Goal: Transaction & Acquisition: Purchase product/service

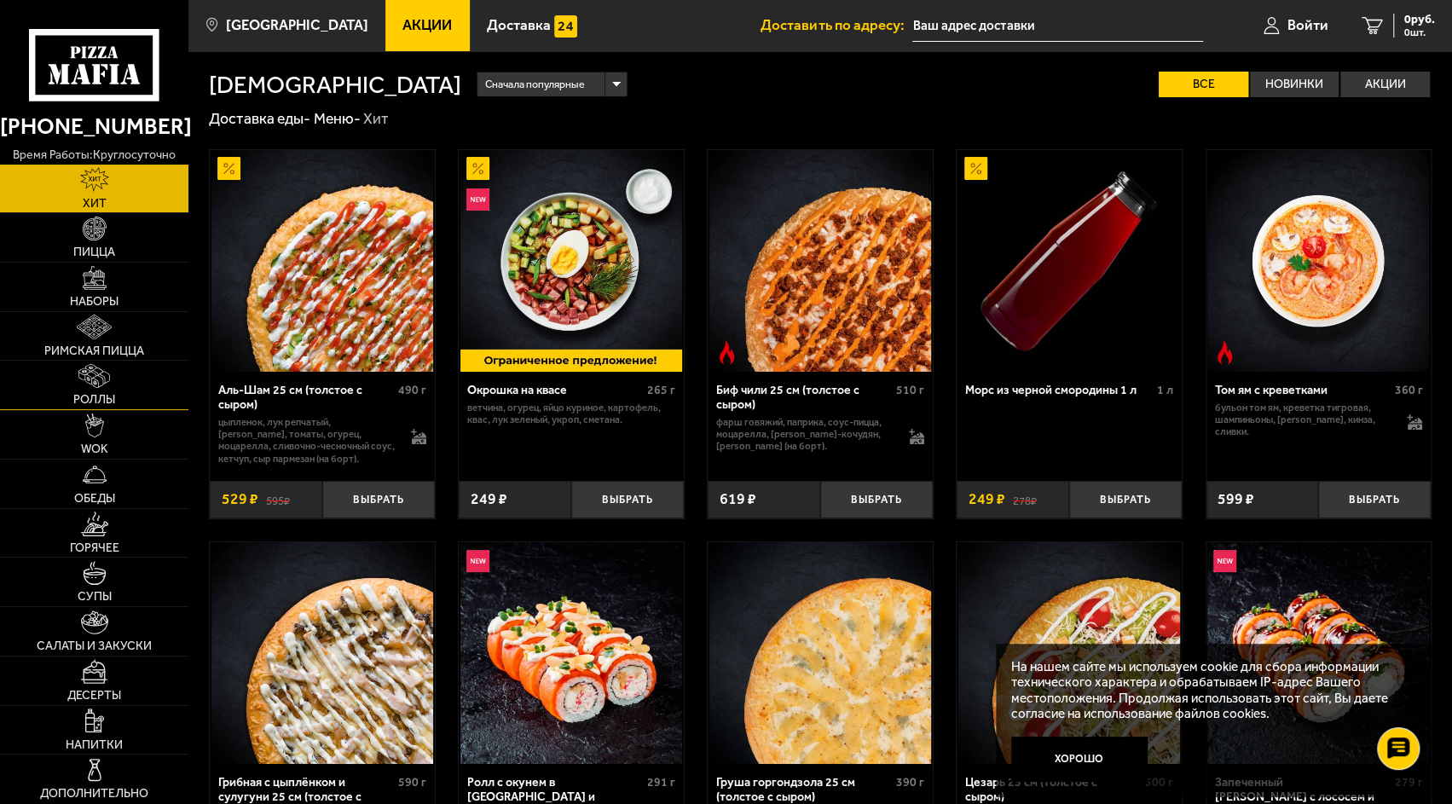
click at [99, 377] on img at bounding box center [94, 376] width 32 height 24
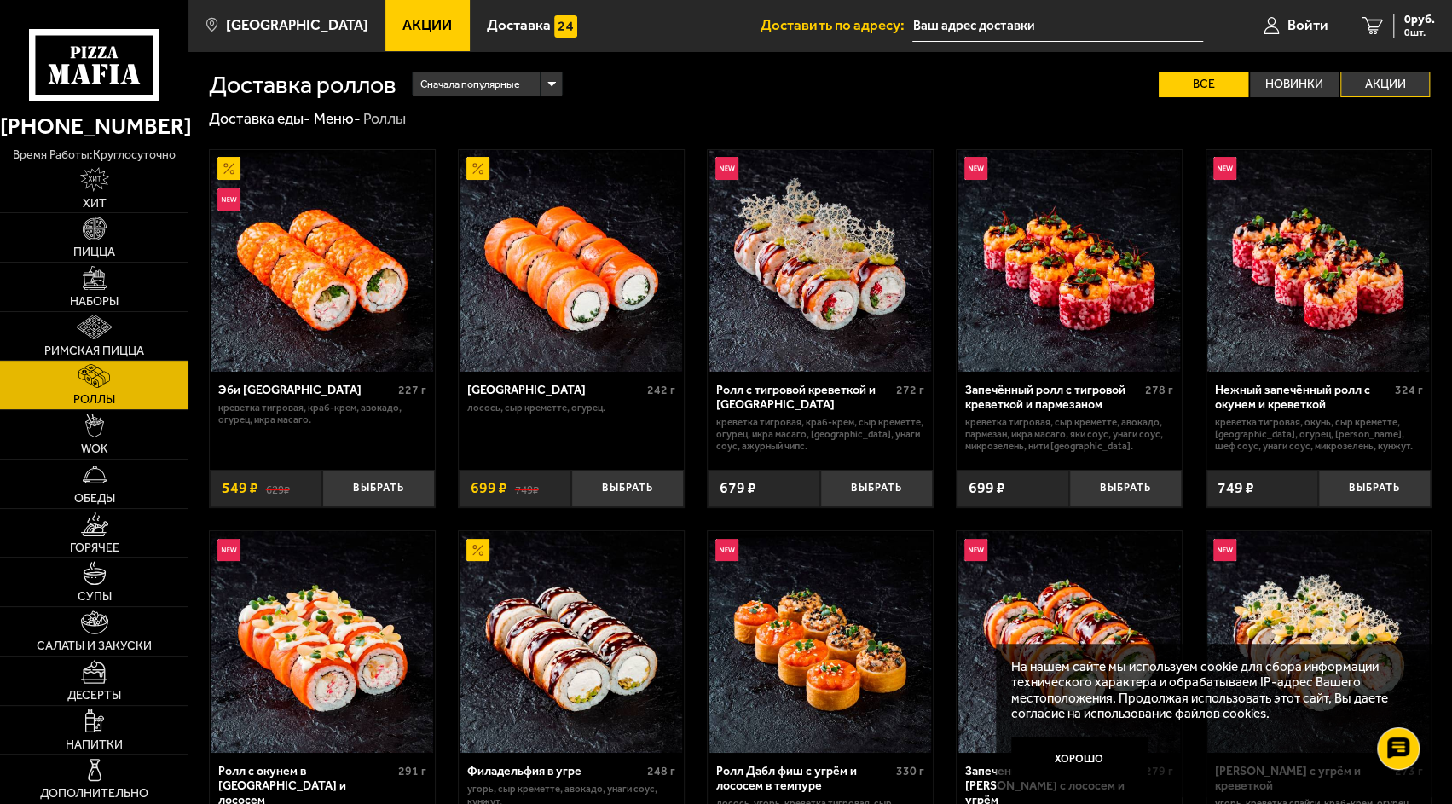
click at [1368, 94] on label "Акции" at bounding box center [1385, 85] width 90 height 26
click at [0, 0] on input "Акции" at bounding box center [0, 0] width 0 height 0
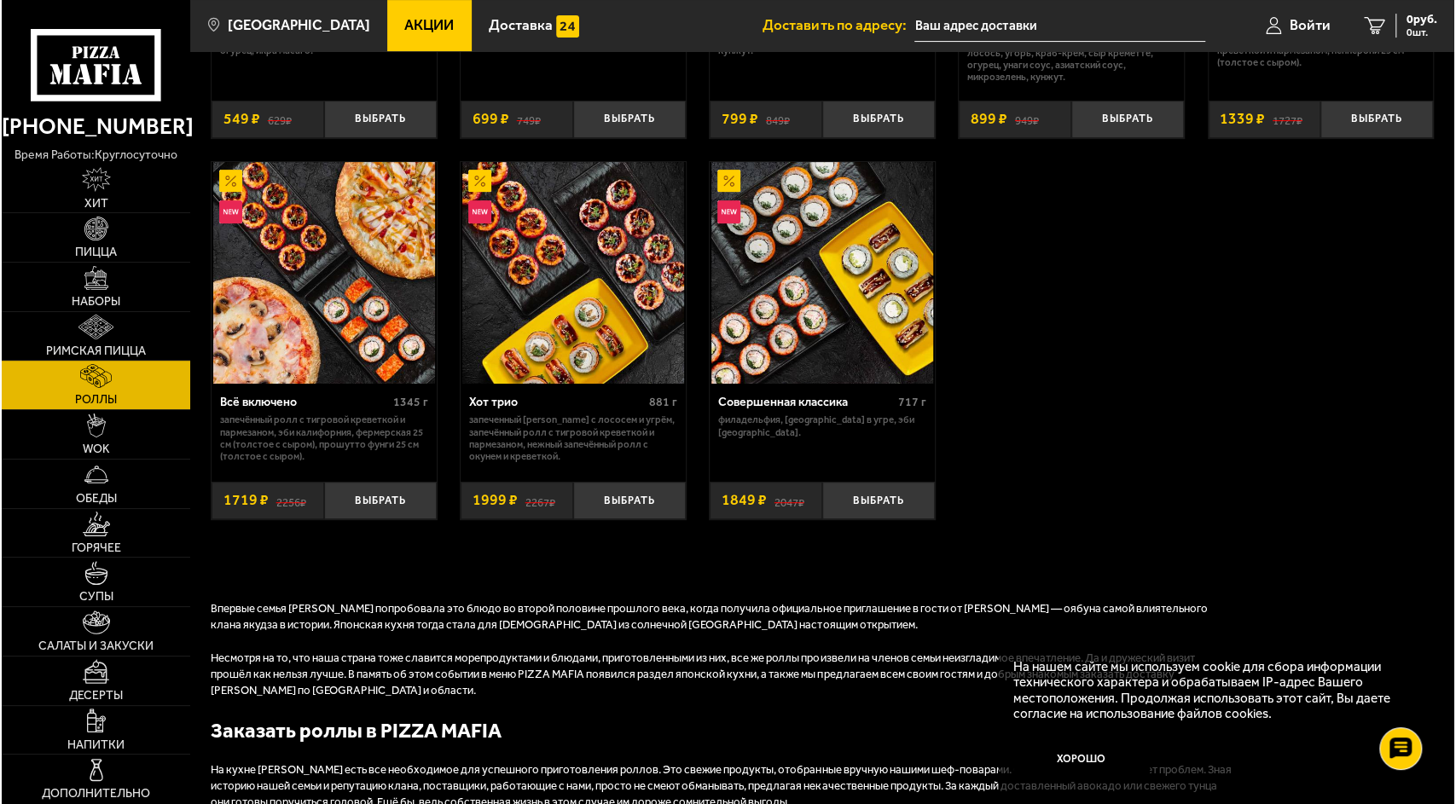
scroll to position [370, 0]
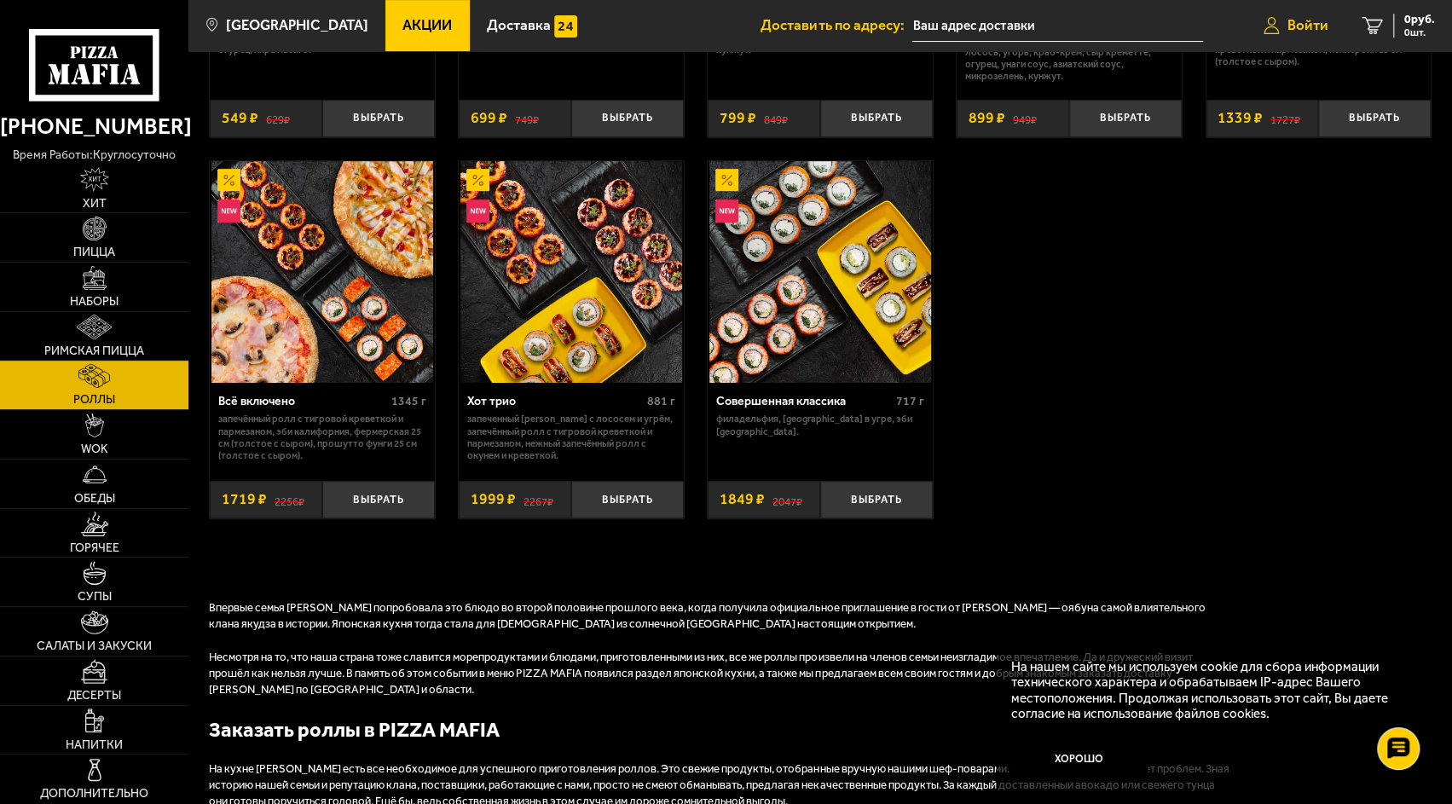
click at [1292, 36] on link "Войти" at bounding box center [1296, 25] width 99 height 51
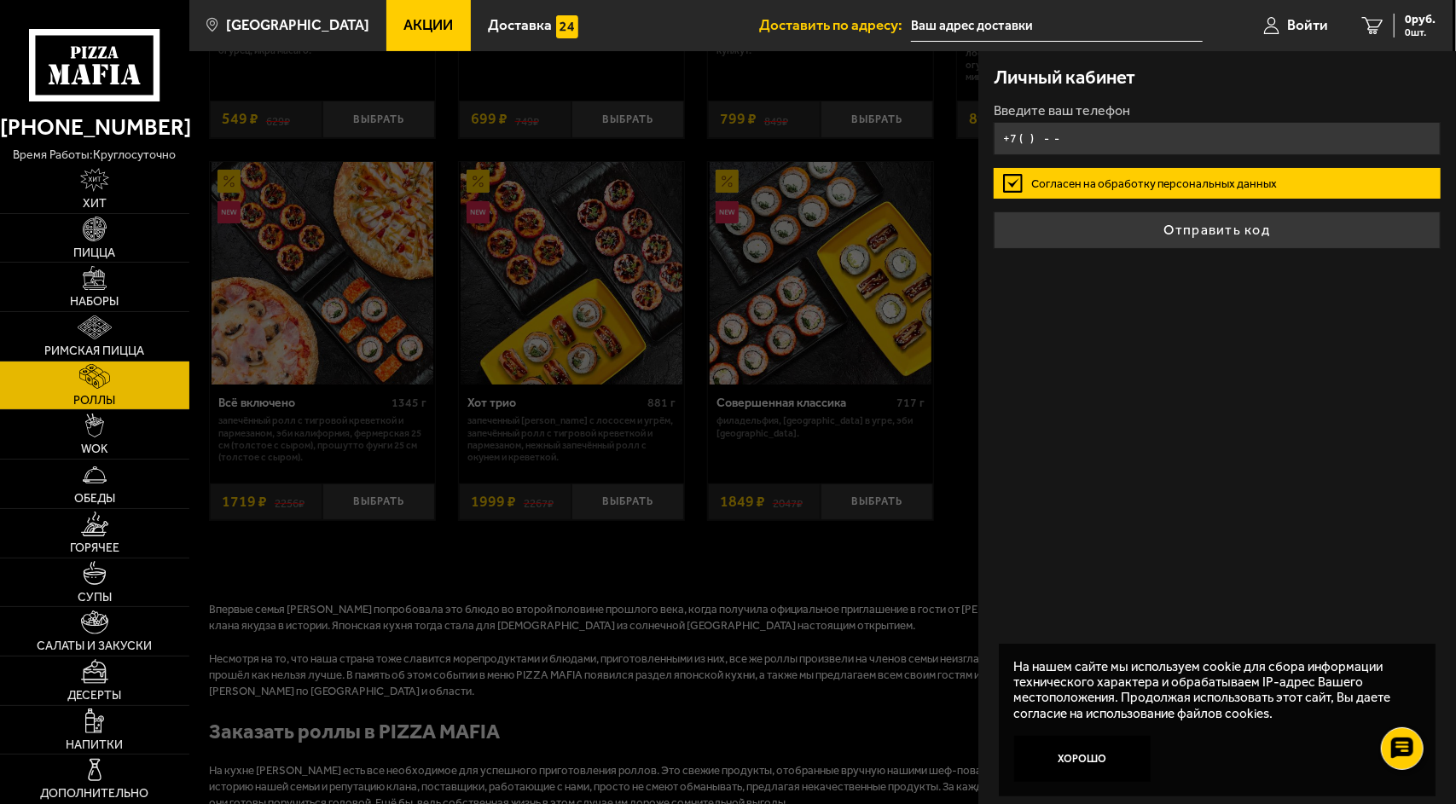
click at [1132, 136] on input "+7 ( ) - -" at bounding box center [1216, 138] width 447 height 33
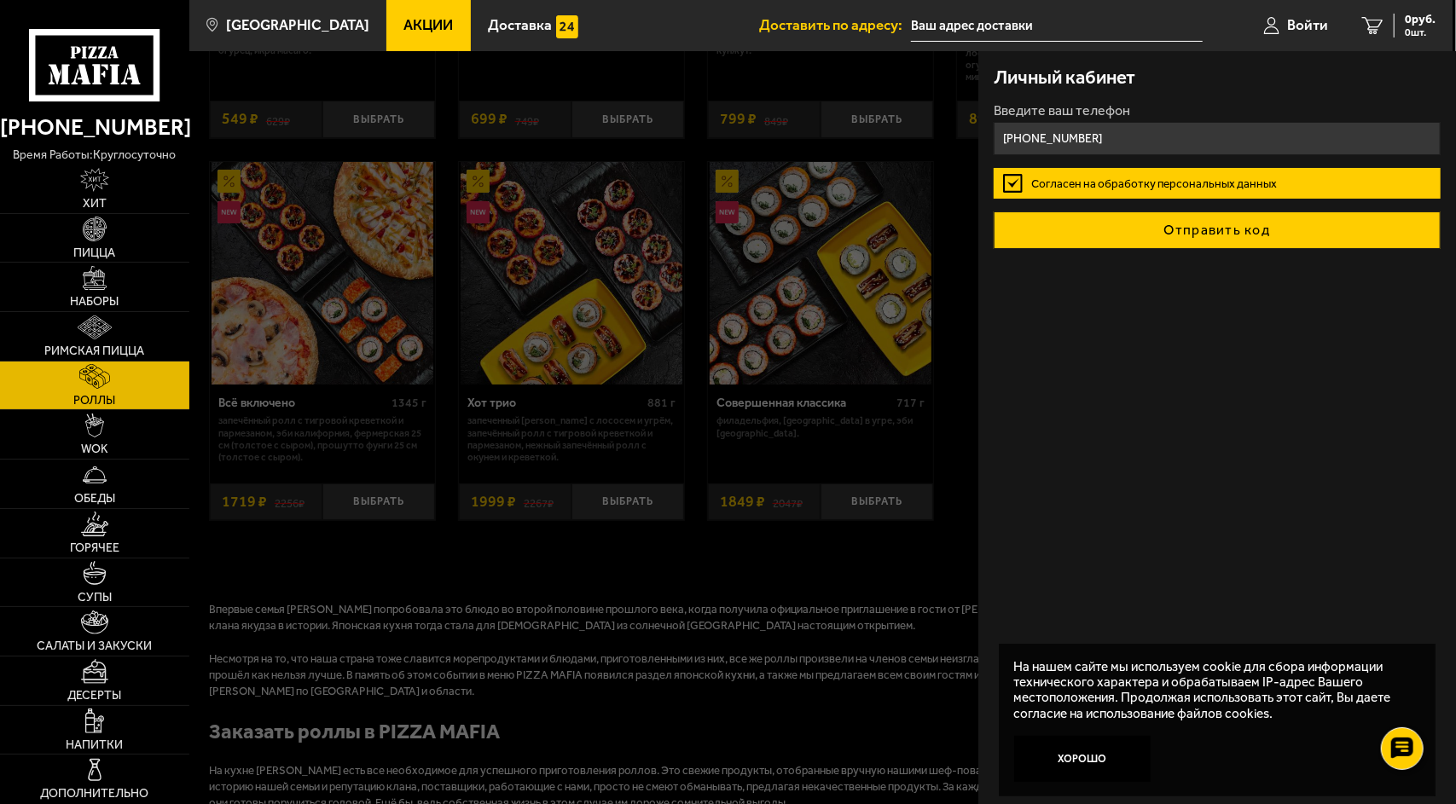
type input "+7 (999) 513-22-12"
click at [1172, 234] on button "Отправить код" at bounding box center [1216, 230] width 447 height 38
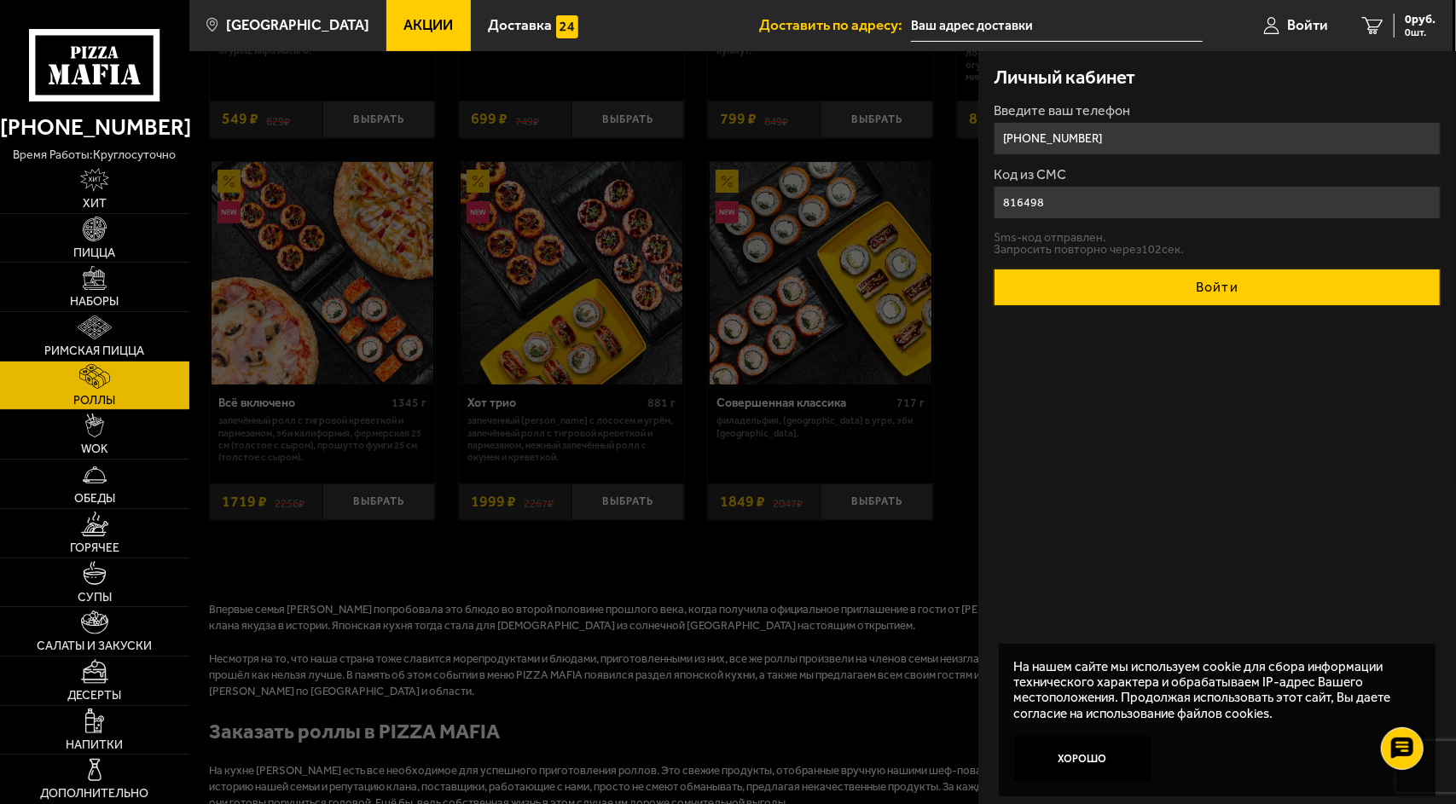
type input "816498"
click at [1204, 285] on button "Войти" at bounding box center [1216, 288] width 447 height 38
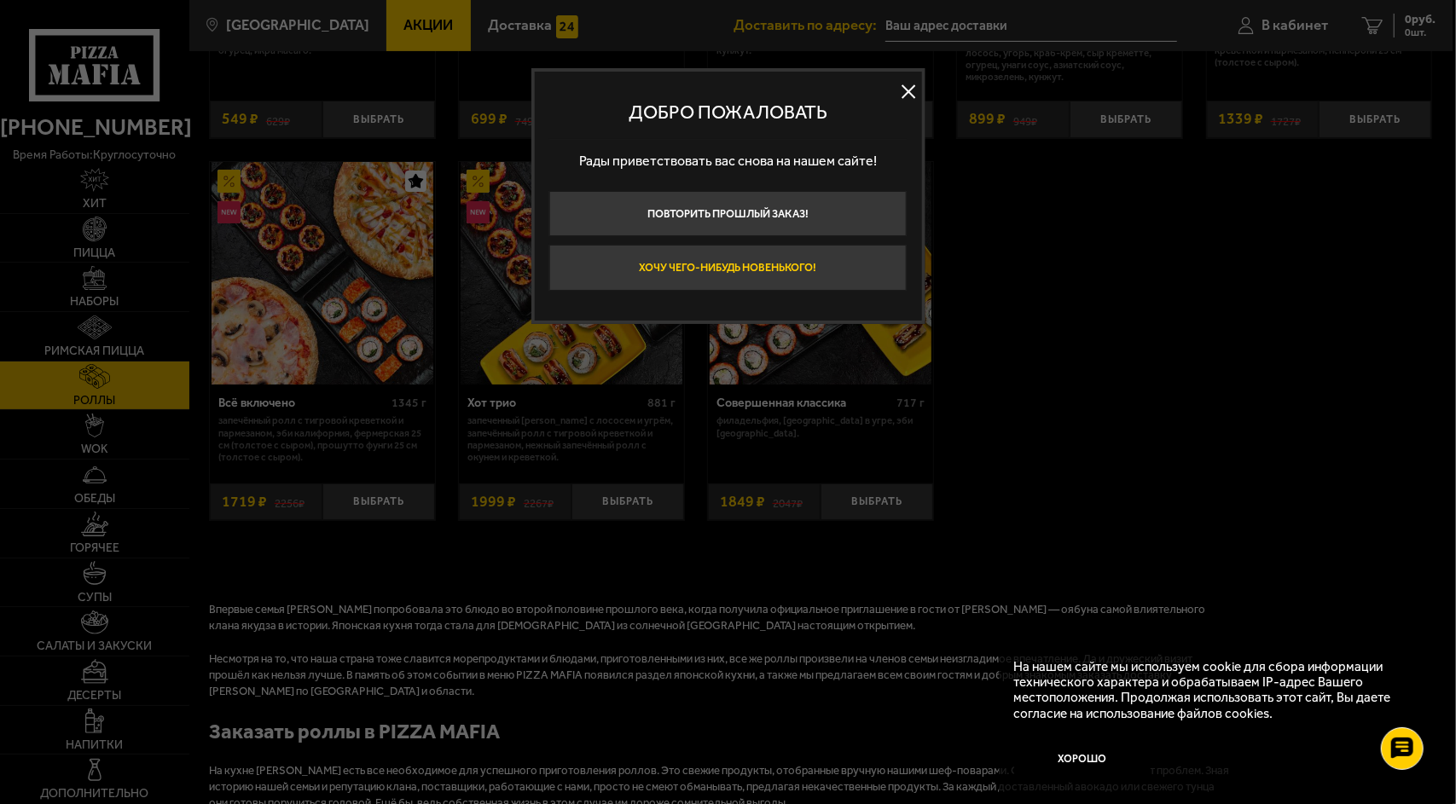
click at [797, 270] on button "Хочу чего-нибудь новенького!" at bounding box center [727, 267] width 357 height 45
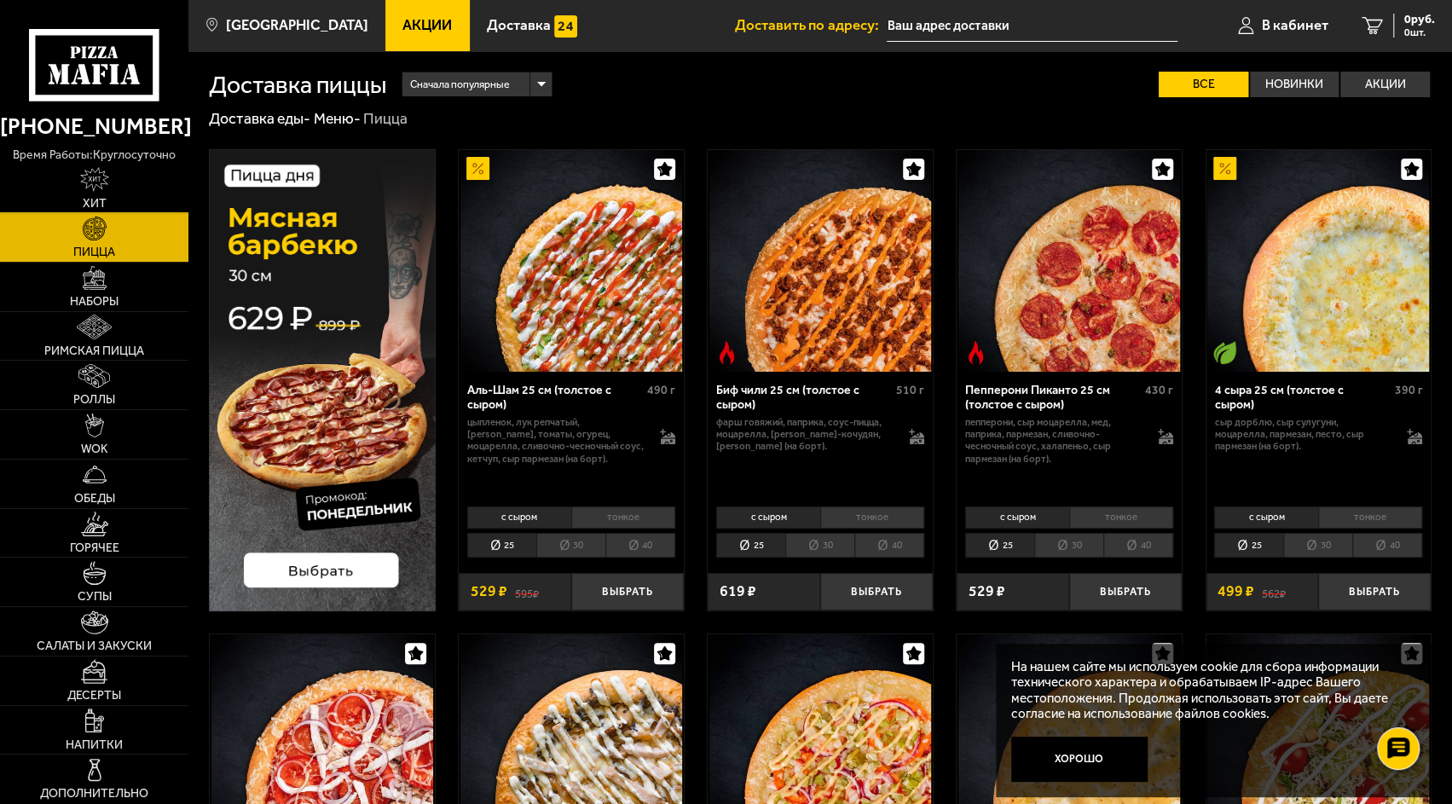
click at [73, 188] on link "Хит" at bounding box center [94, 189] width 188 height 49
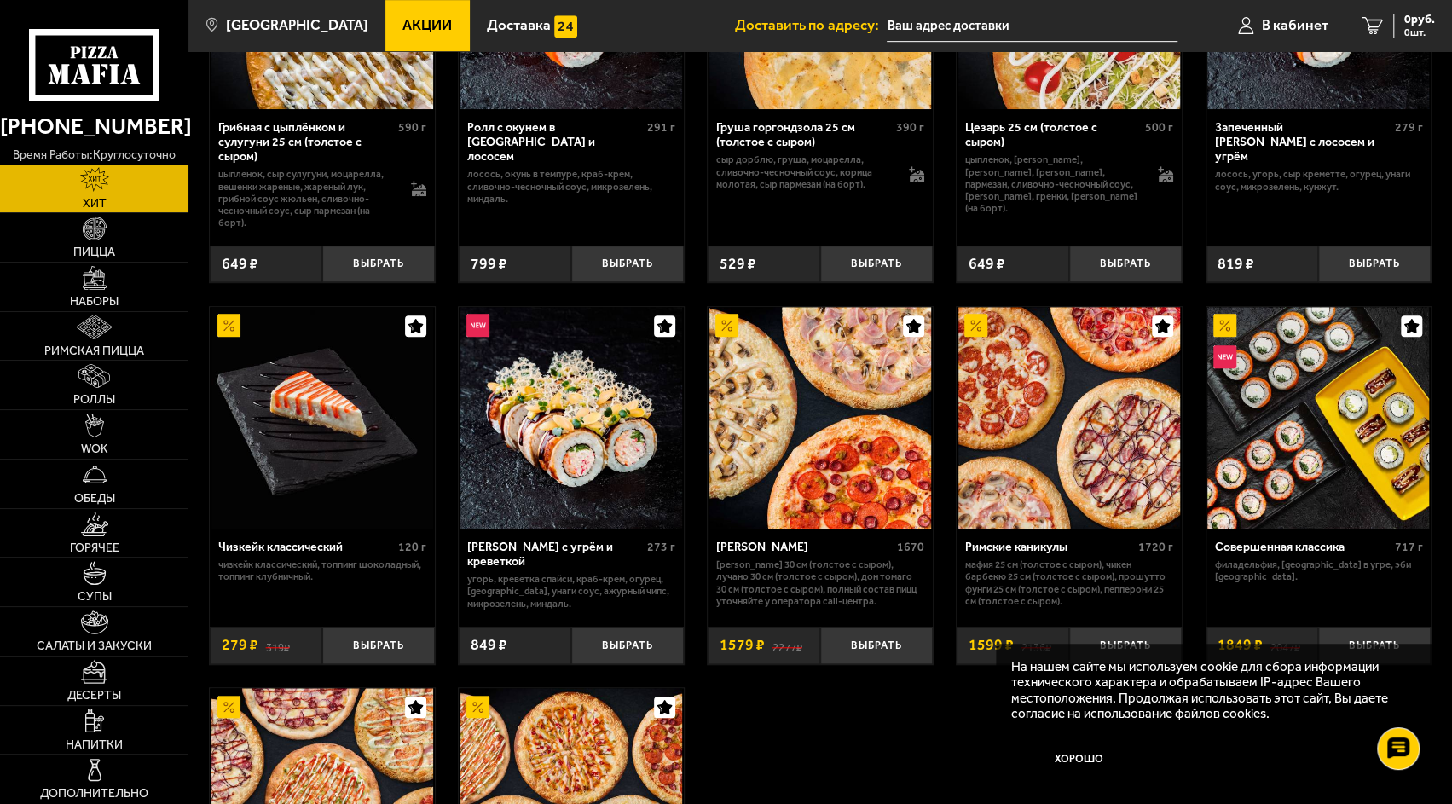
scroll to position [654, 0]
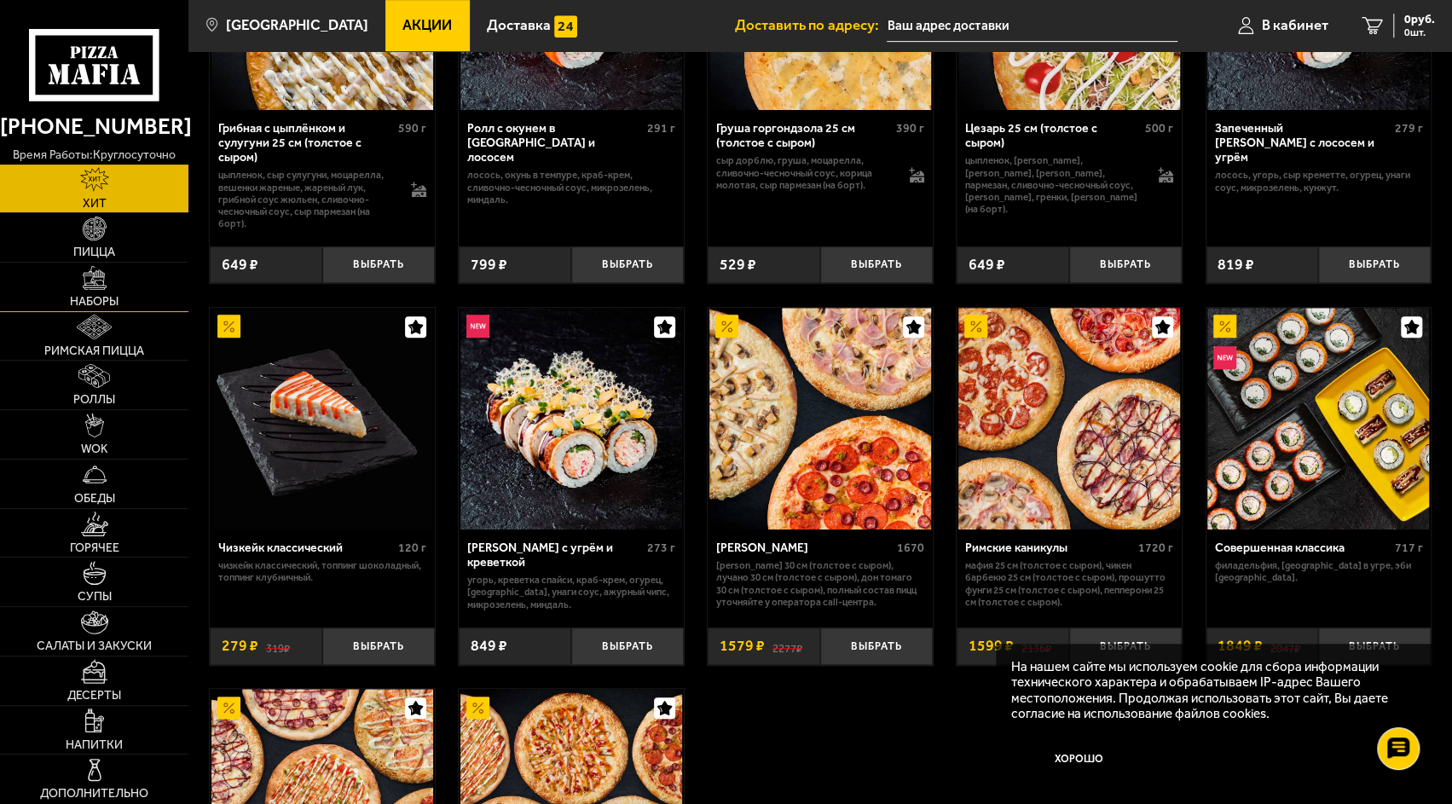
click at [101, 283] on img at bounding box center [95, 278] width 24 height 24
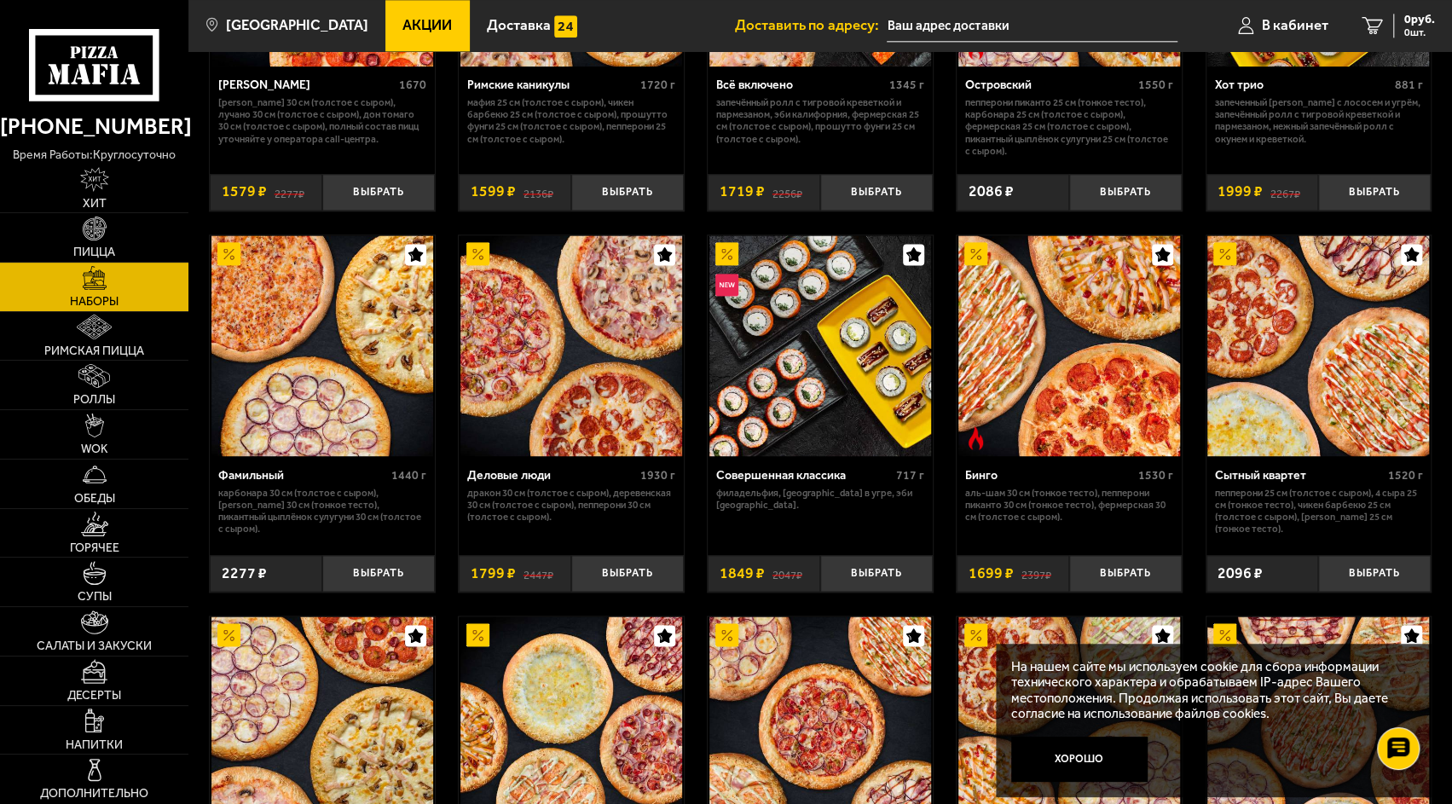
scroll to position [1451, 0]
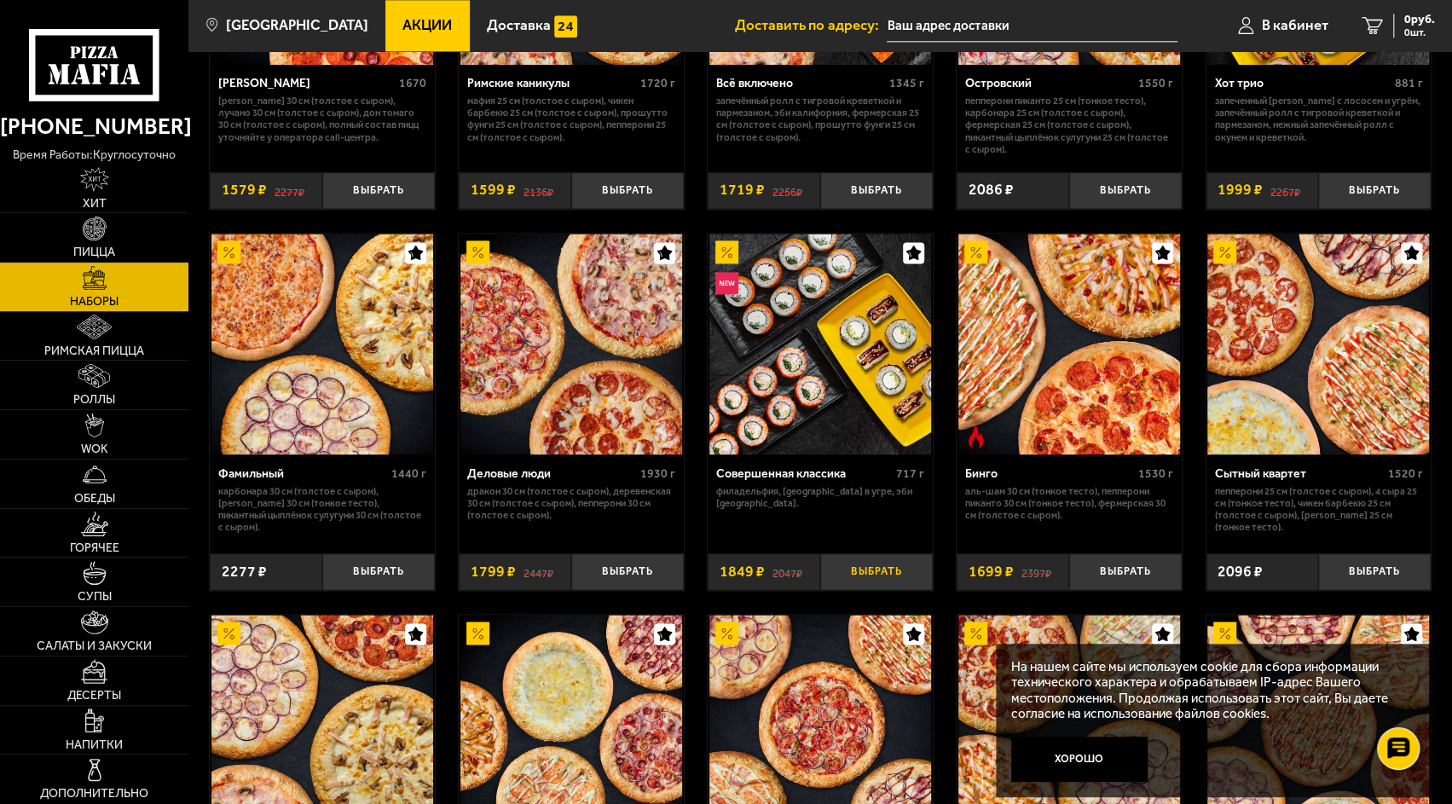
click at [867, 572] on button "Выбрать" at bounding box center [876, 571] width 113 height 37
click at [1390, 23] on span "1849 руб." at bounding box center [1409, 20] width 51 height 12
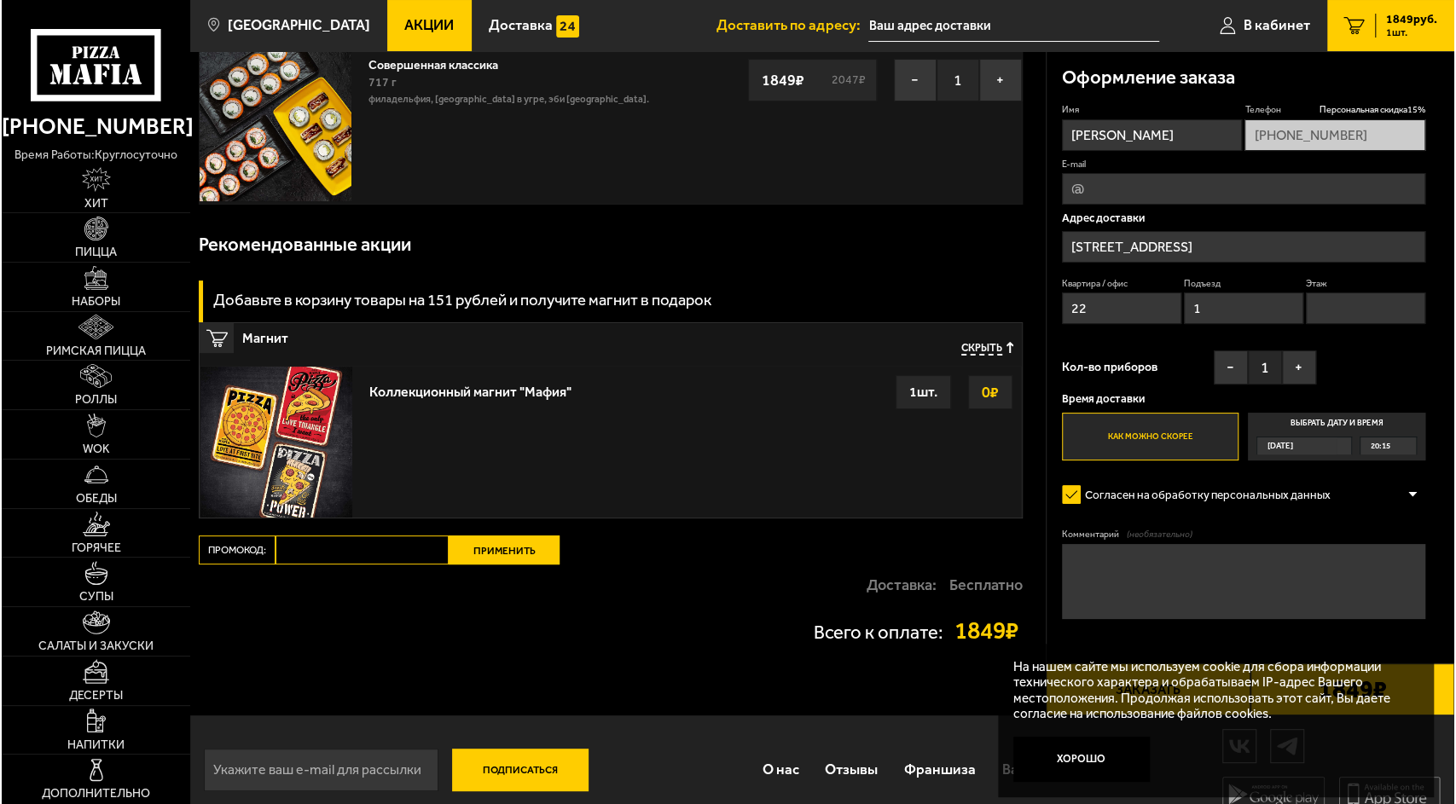
scroll to position [119, 0]
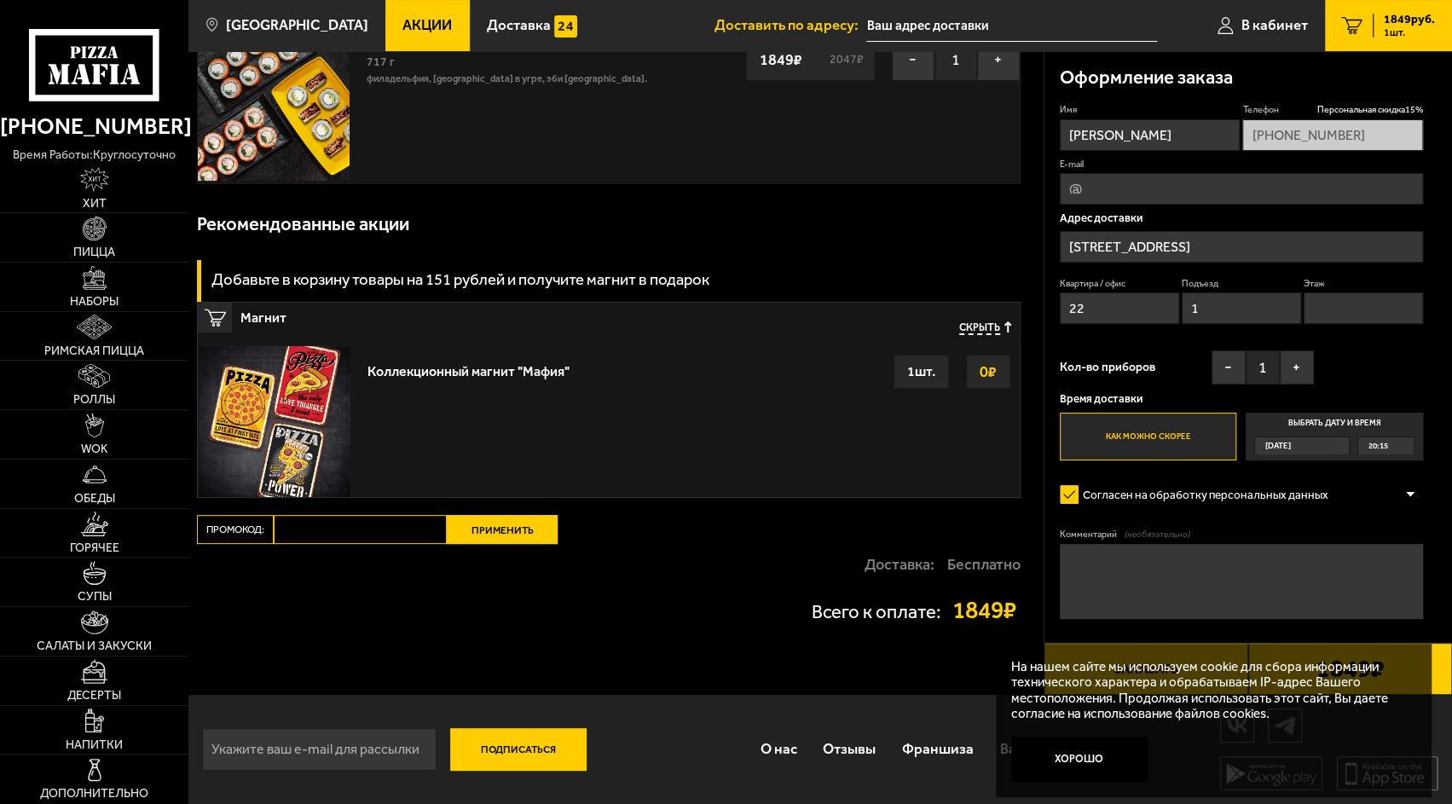
click at [1225, 241] on input "Двинская улица, 10к2" at bounding box center [1241, 247] width 363 height 32
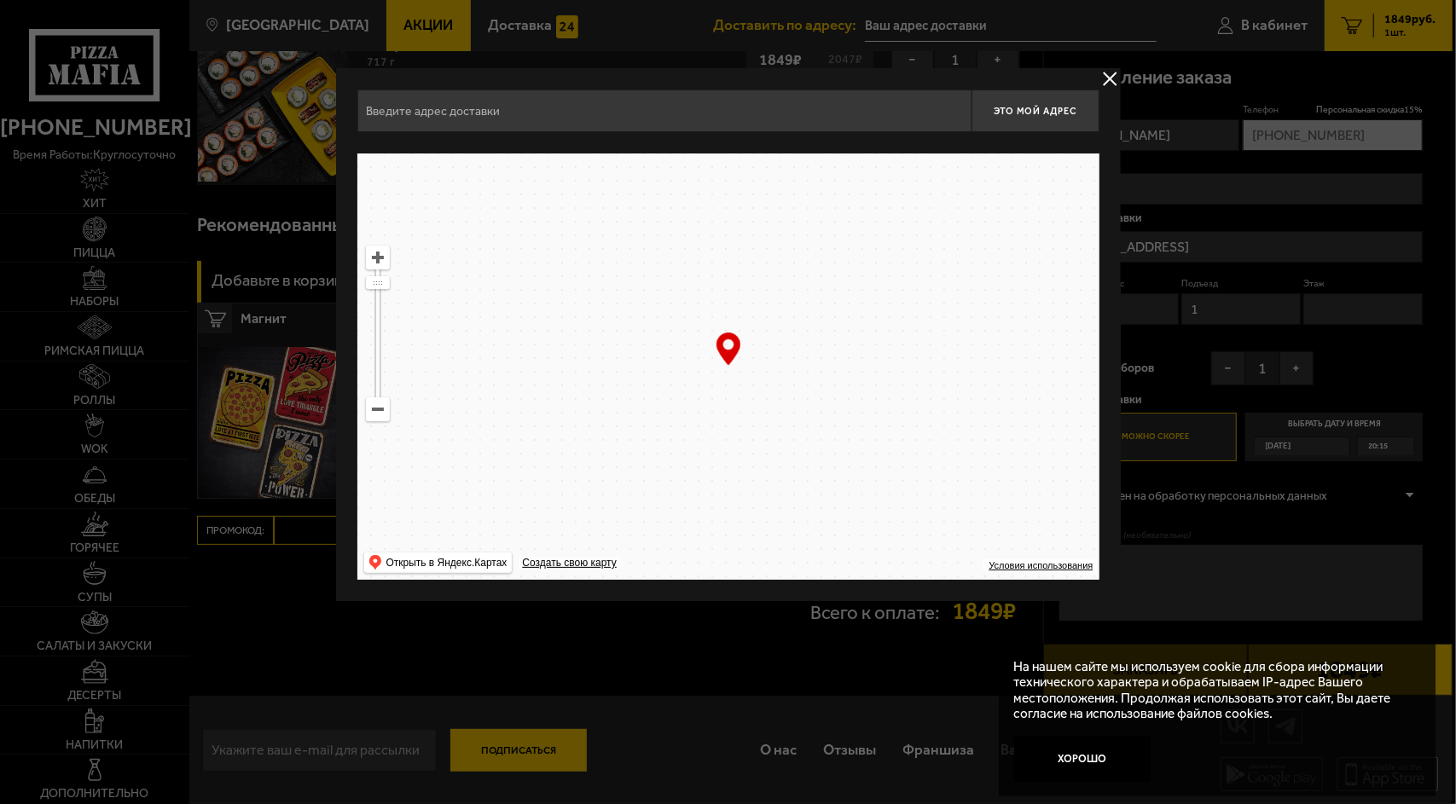
type input "Двинская улица, 10к2"
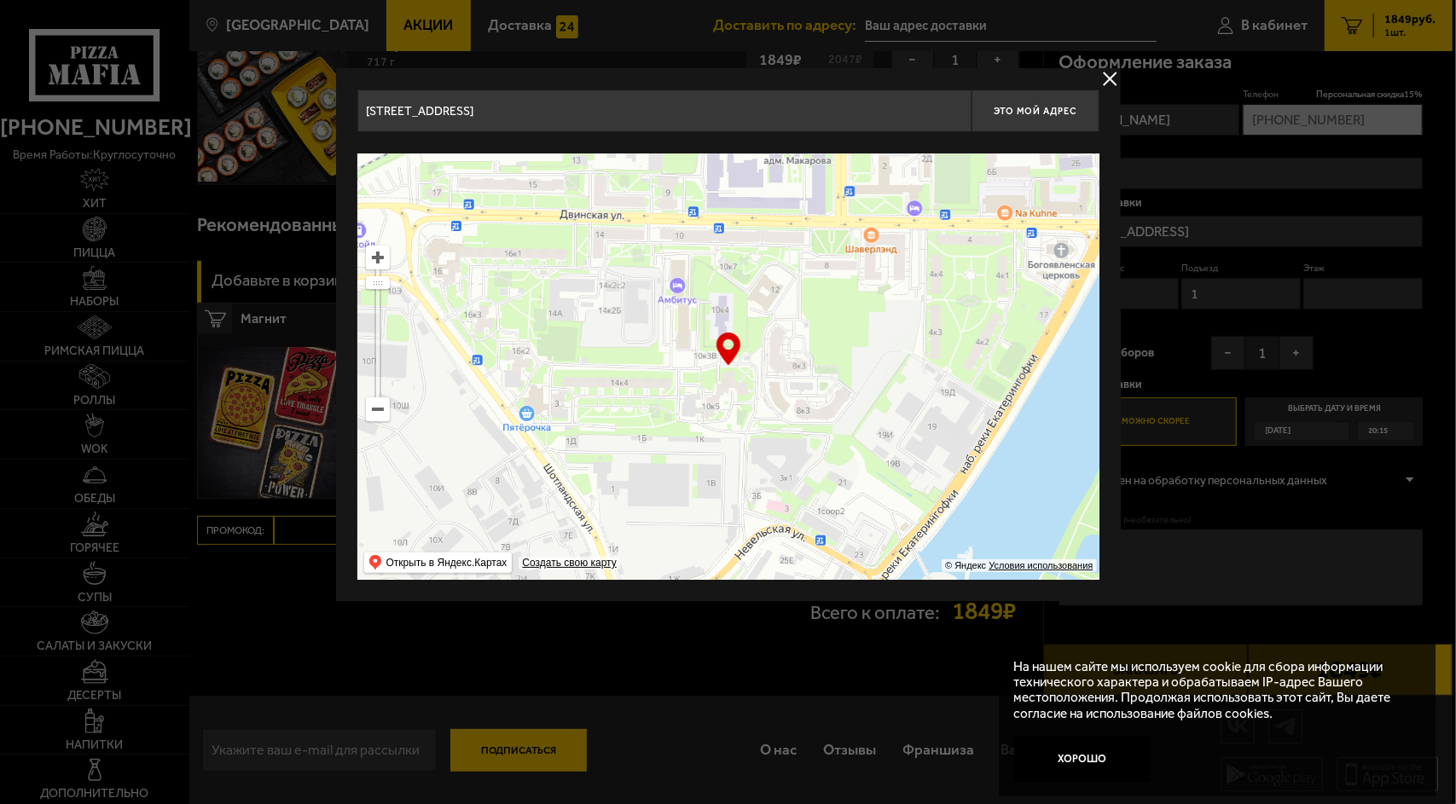
drag, startPoint x: 865, startPoint y: 452, endPoint x: 698, endPoint y: 211, distance: 293.0
click at [698, 211] on ymaps at bounding box center [728, 366] width 742 height 426
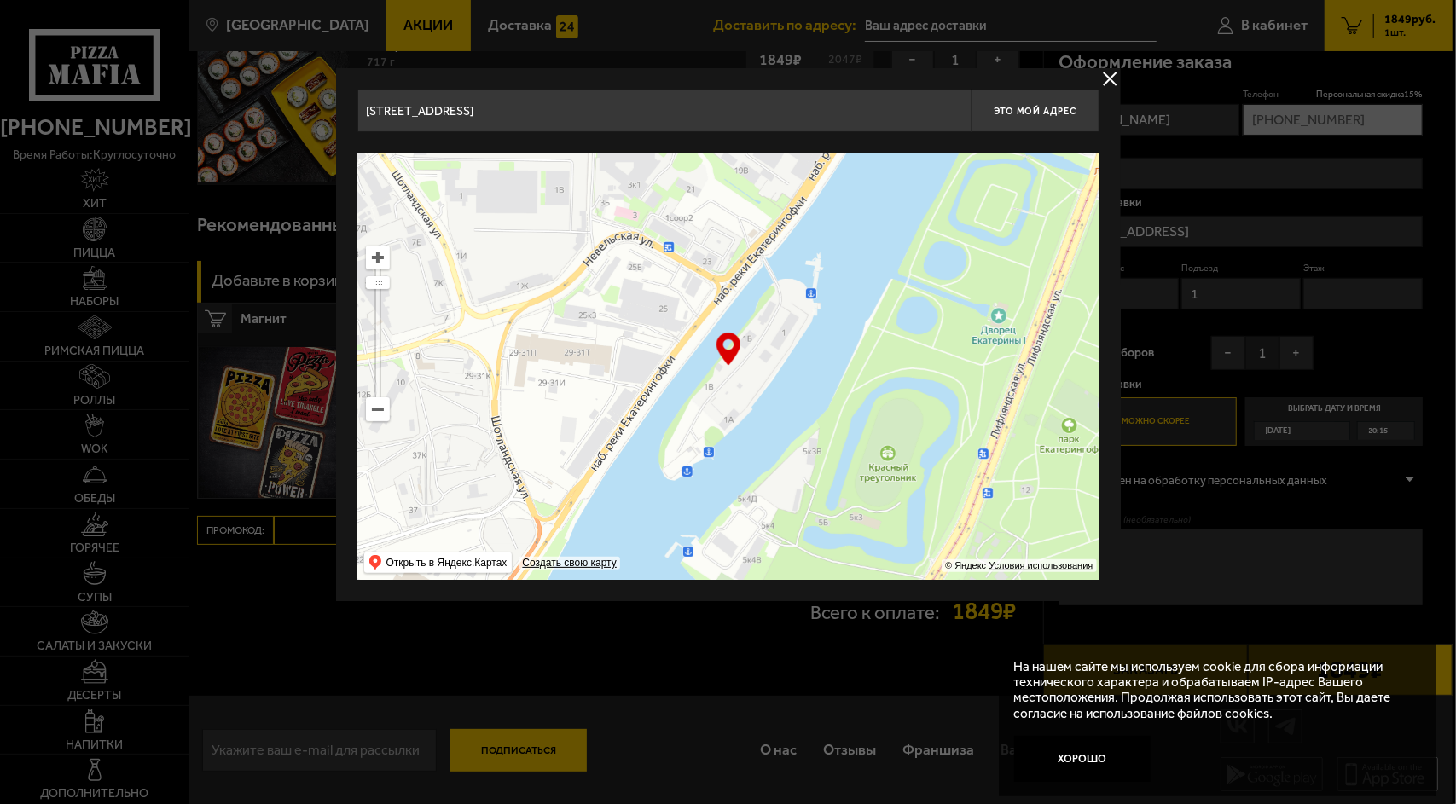
drag, startPoint x: 827, startPoint y: 401, endPoint x: 662, endPoint y: -14, distance: 446.2
click at [662, 0] on html "(812) 333 22 22 время работы: круглосуточно Хит Пицца Наборы Римская пицца Ролл…" at bounding box center [728, 343] width 1456 height 925
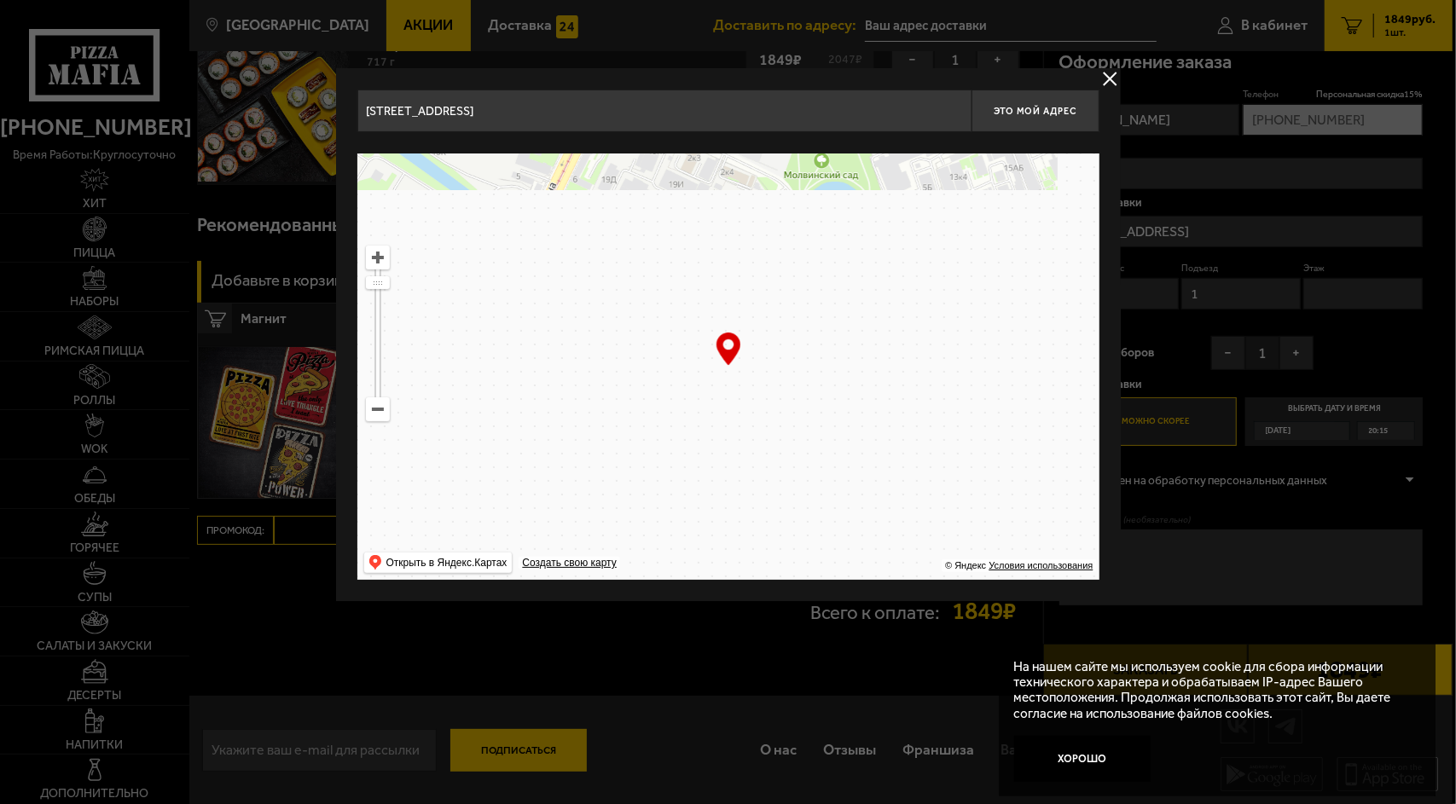
type input "Промышленная улица, 38"
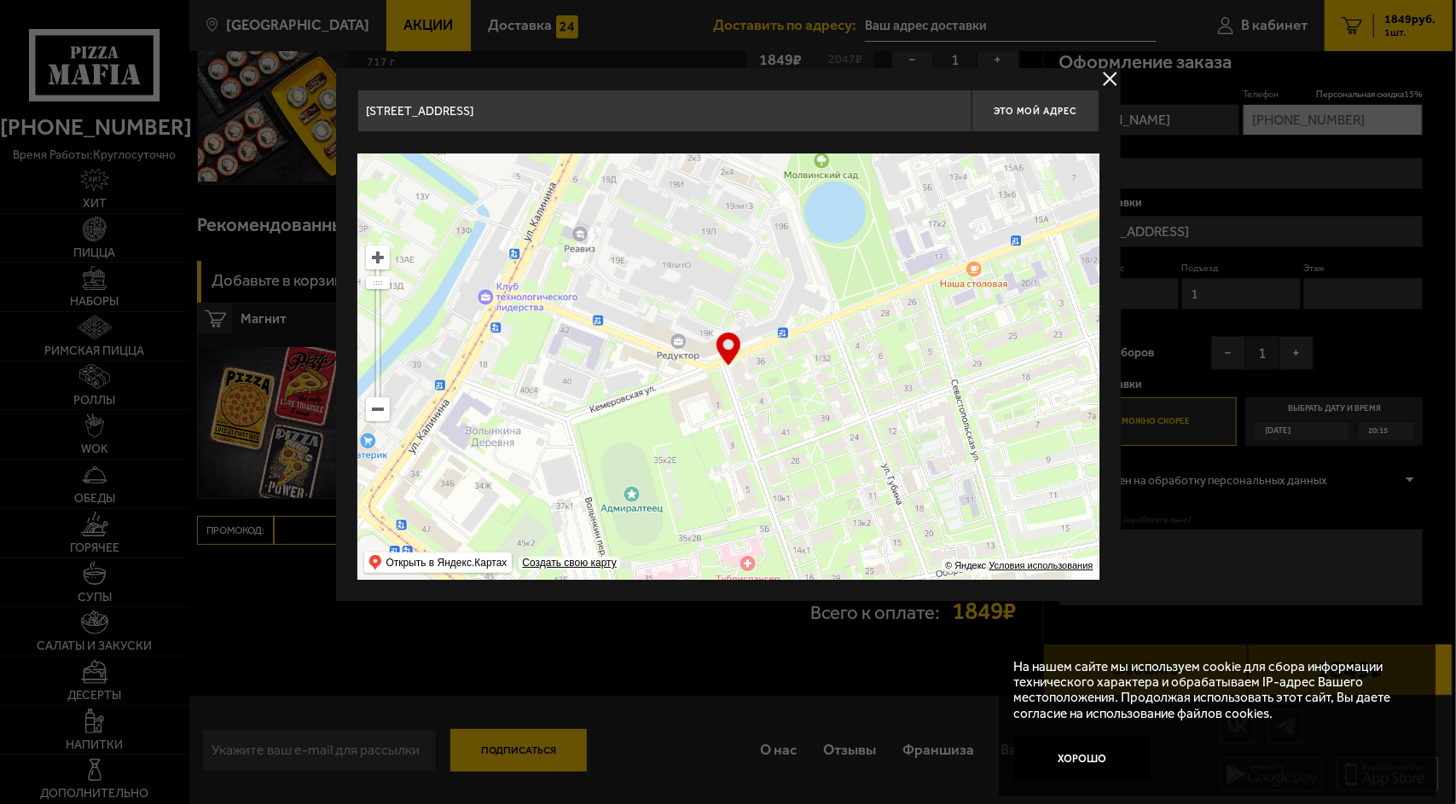
type input "Промышленная улица, 38"
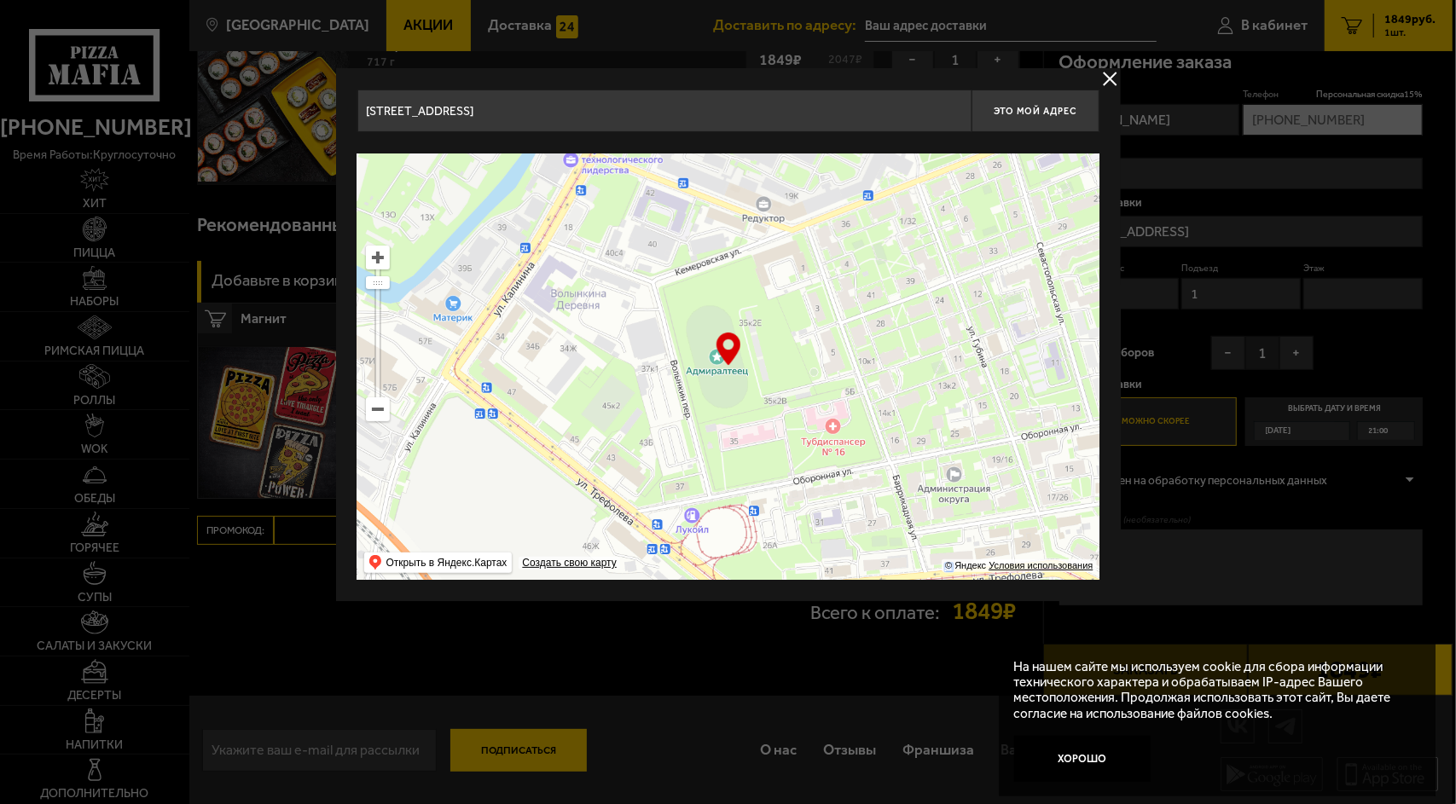
drag, startPoint x: 798, startPoint y: 337, endPoint x: 920, endPoint y: 151, distance: 222.3
click at [920, 151] on div "Промышленная улица, 38 Это мой адрес Найдите адрес перетащив карту … © Яндекс У…" at bounding box center [728, 335] width 742 height 490
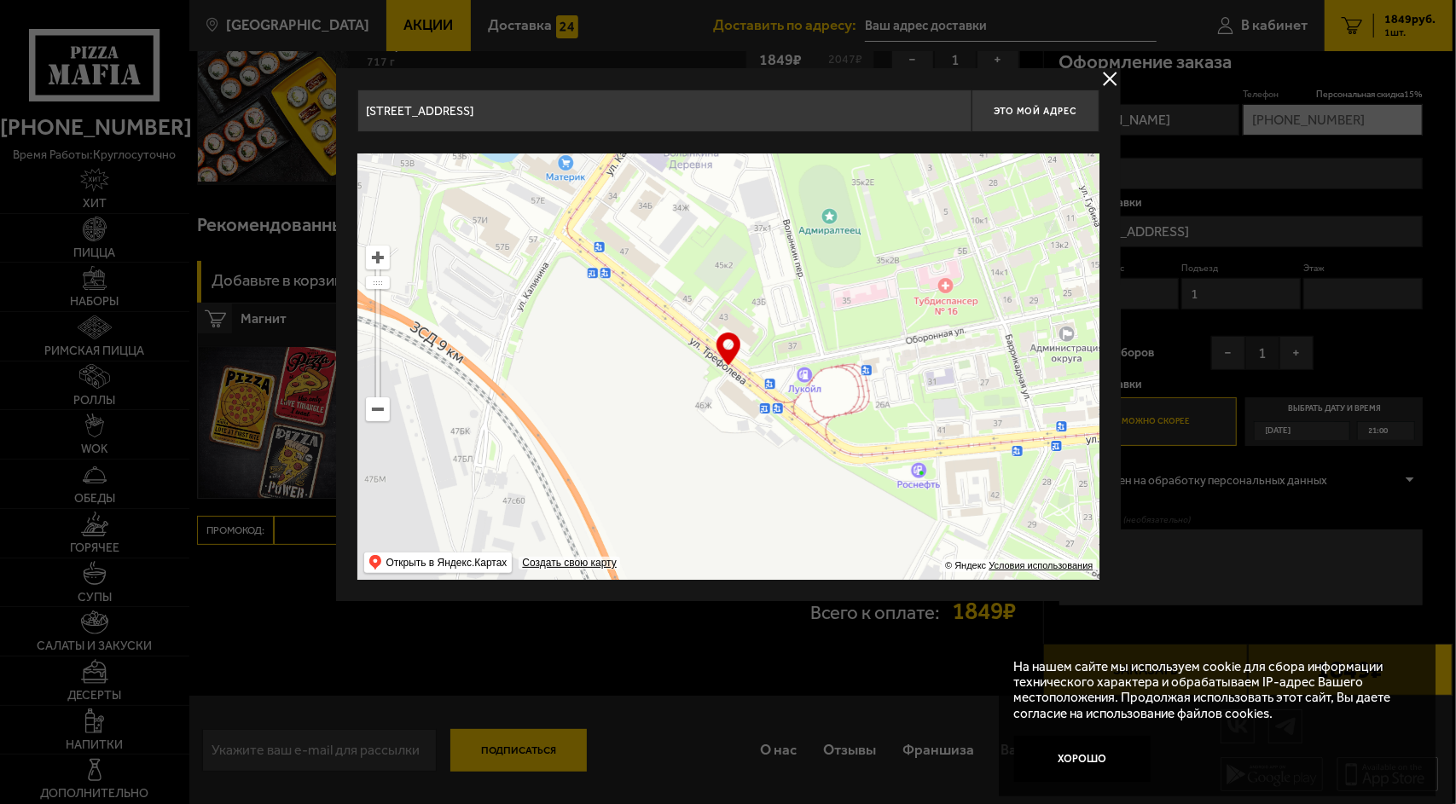
drag, startPoint x: 796, startPoint y: 304, endPoint x: 508, endPoint y: 144, distance: 329.0
click at [508, 144] on div "Промышленная улица, 38 Это мой адрес Найдите адрес перетащив карту … © Яндекс У…" at bounding box center [728, 335] width 742 height 490
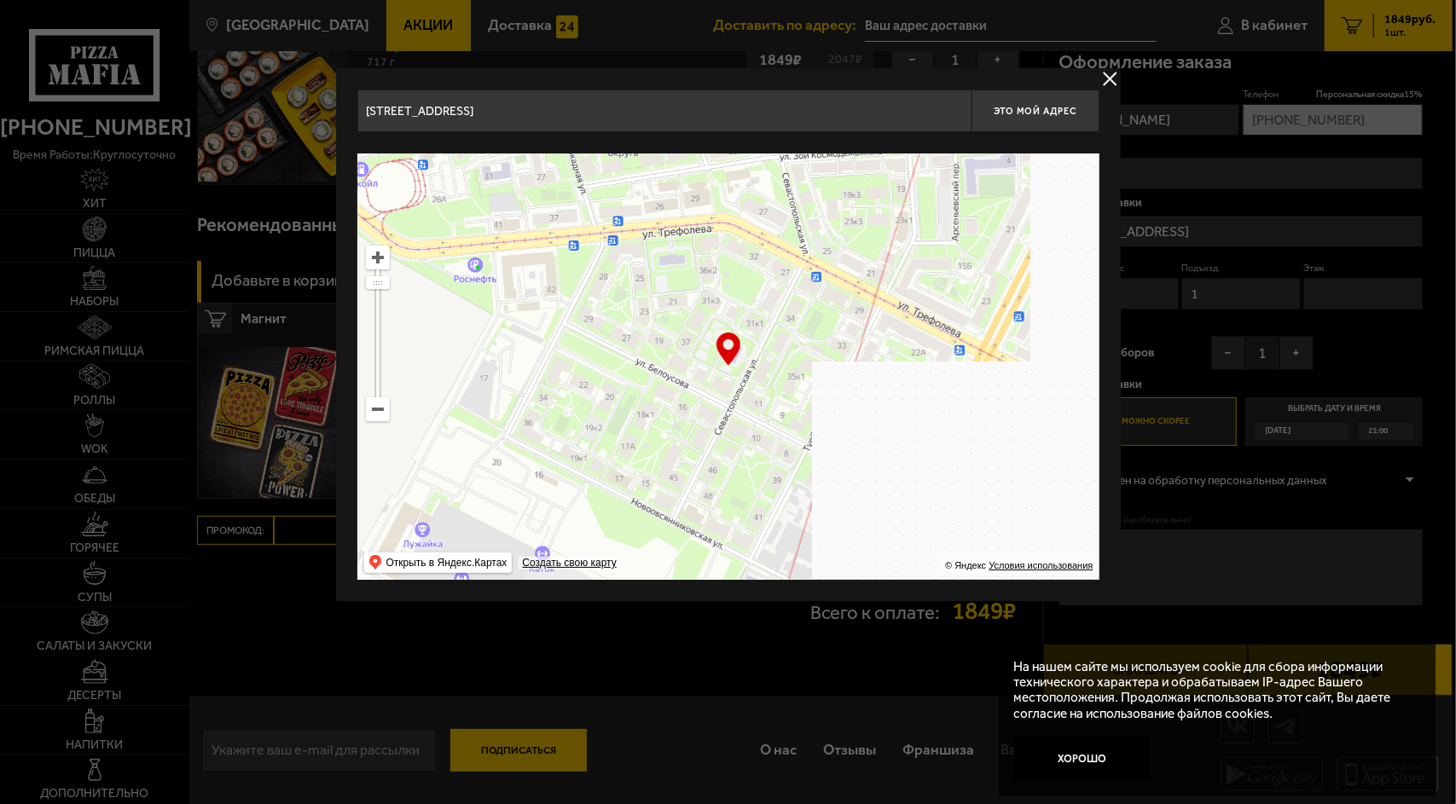
type input "Севастопольская улица, 35"
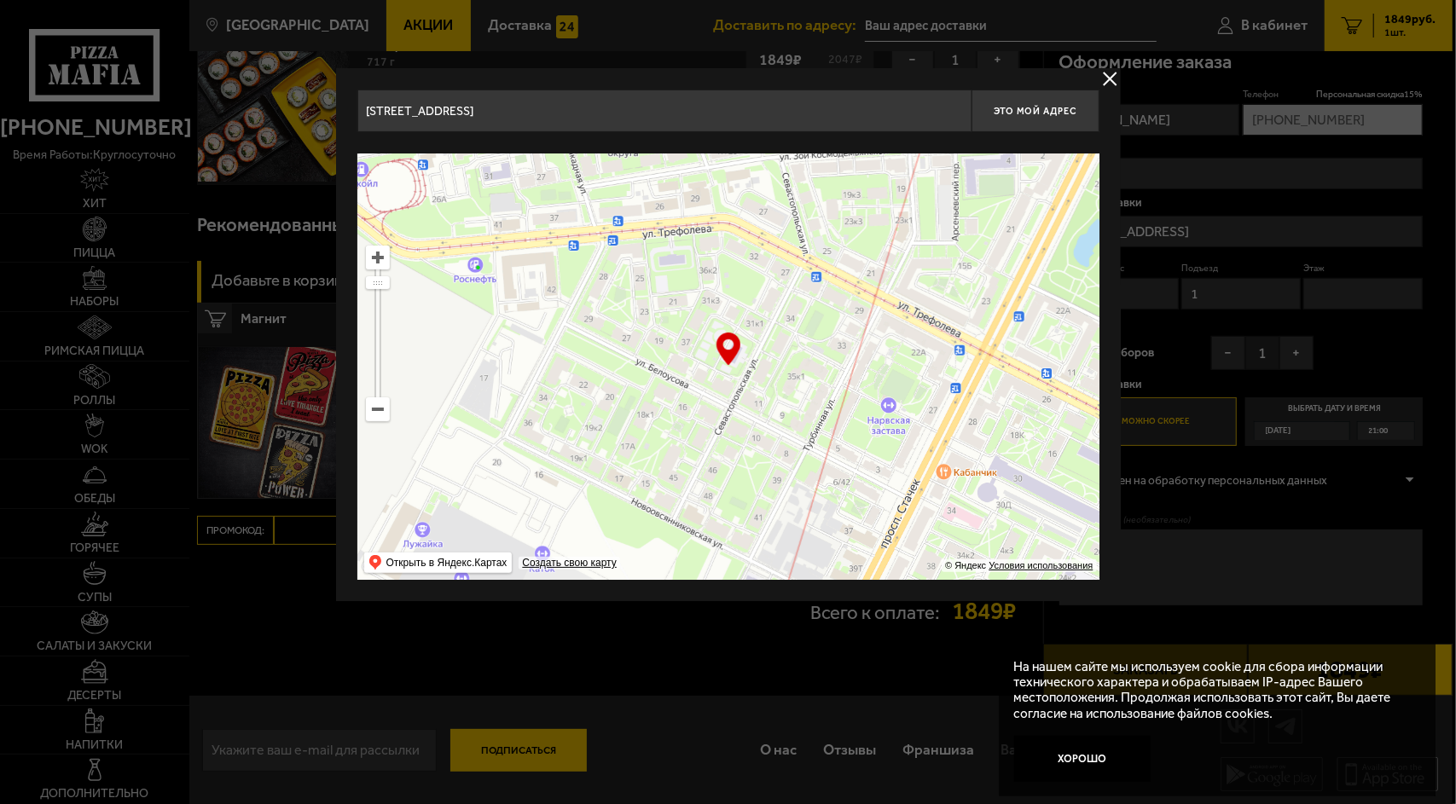
type input "Севастопольская улица, 35"
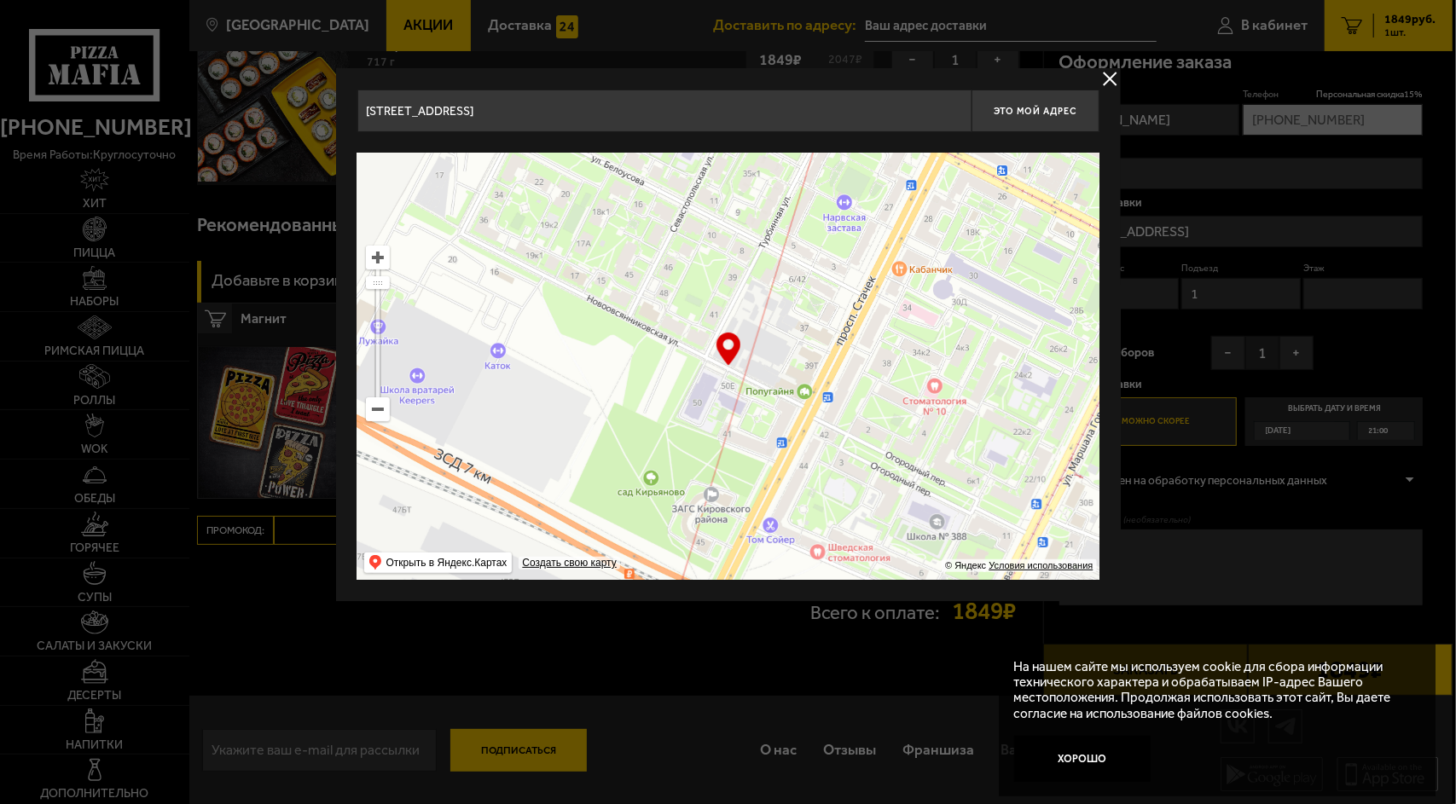
drag, startPoint x: 816, startPoint y: 416, endPoint x: 784, endPoint y: 151, distance: 267.1
click at [784, 151] on div "Севастопольская улица, 35 Это мой адрес Найдите адрес перетащив карту … © Яндек…" at bounding box center [728, 335] width 742 height 490
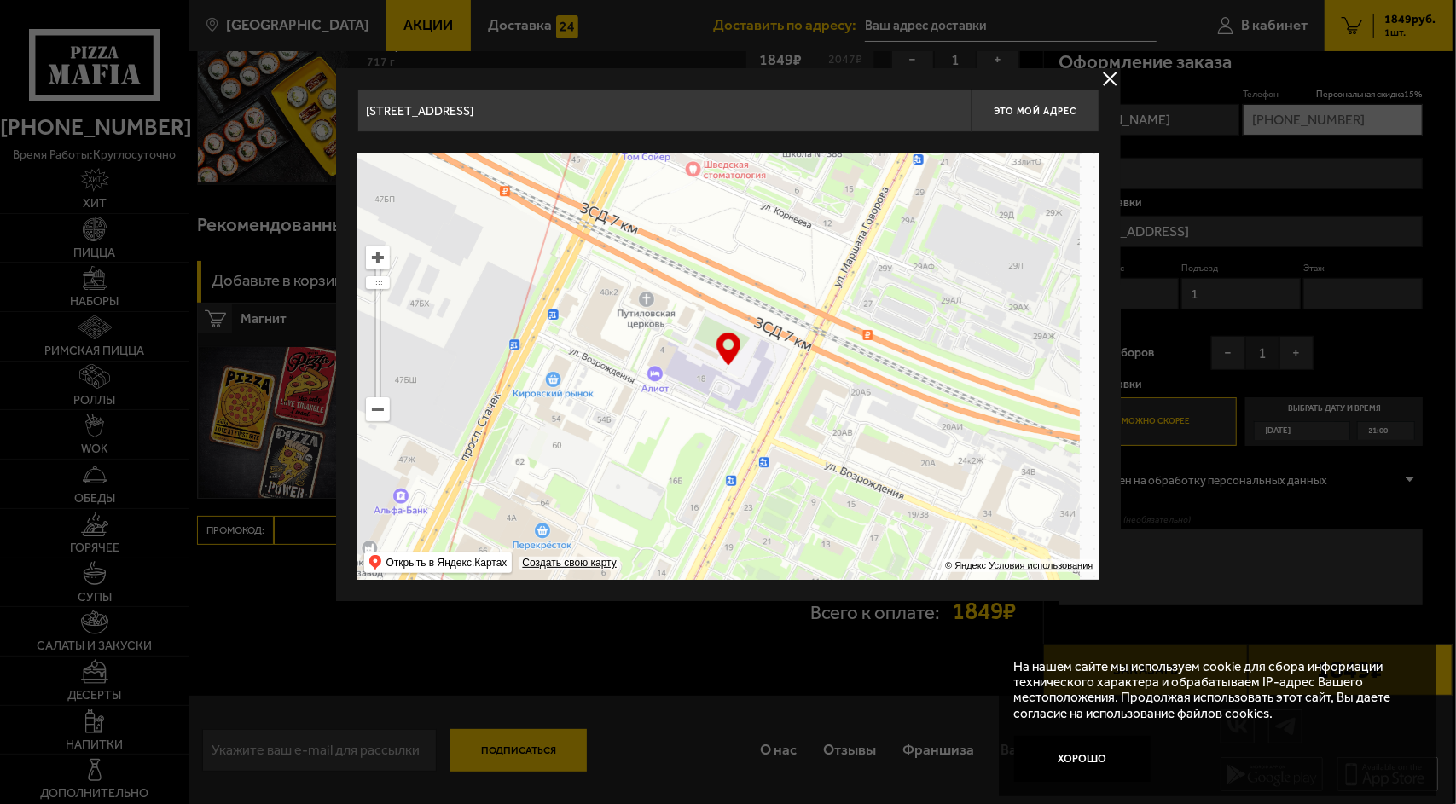
drag, startPoint x: 871, startPoint y: 369, endPoint x: 686, endPoint y: 113, distance: 316.4
click at [686, 113] on div "Севастопольская улица, 35 Это мой адрес Найдите адрес перетащив карту … © Яндек…" at bounding box center [728, 335] width 742 height 490
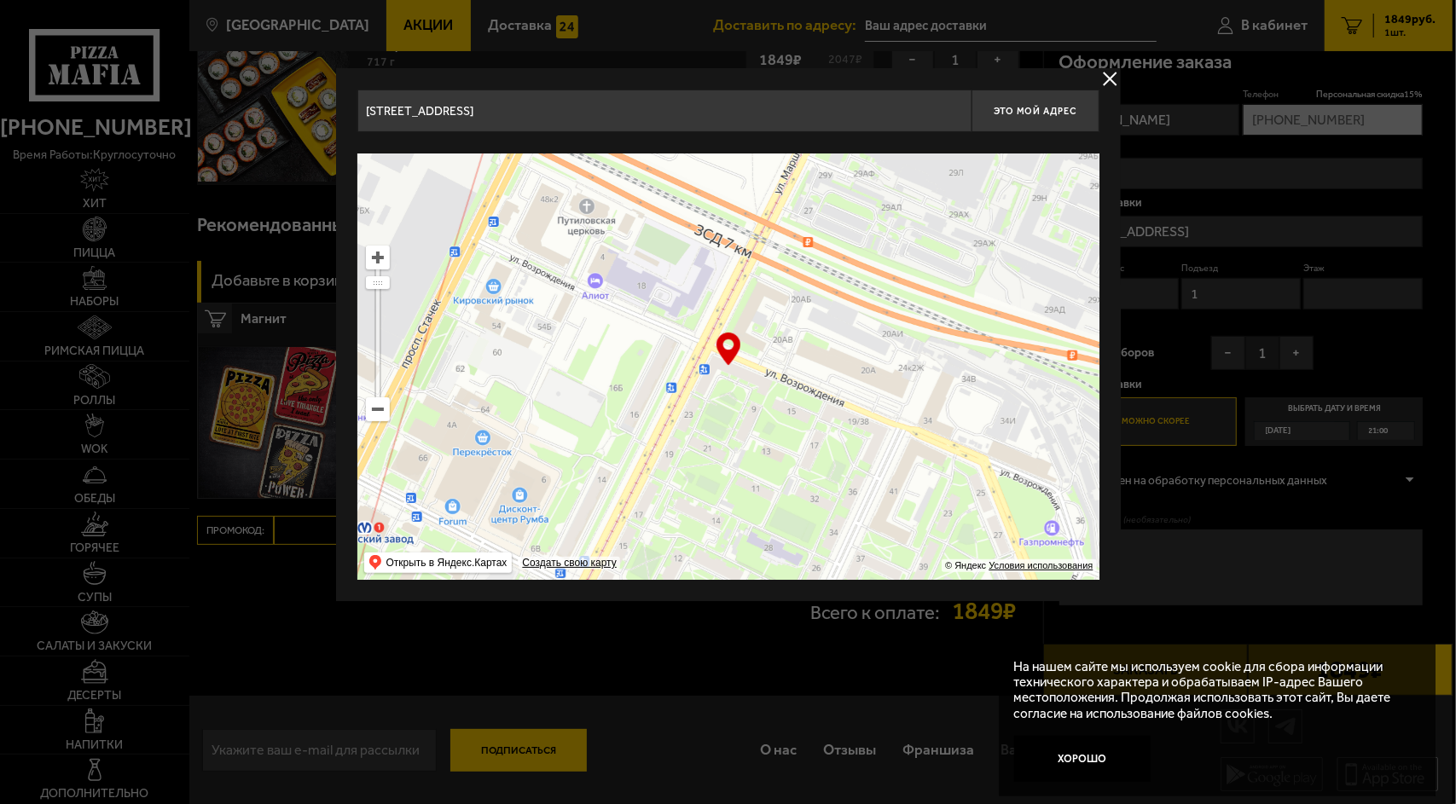
type input "улица Возрождения, 7/25"
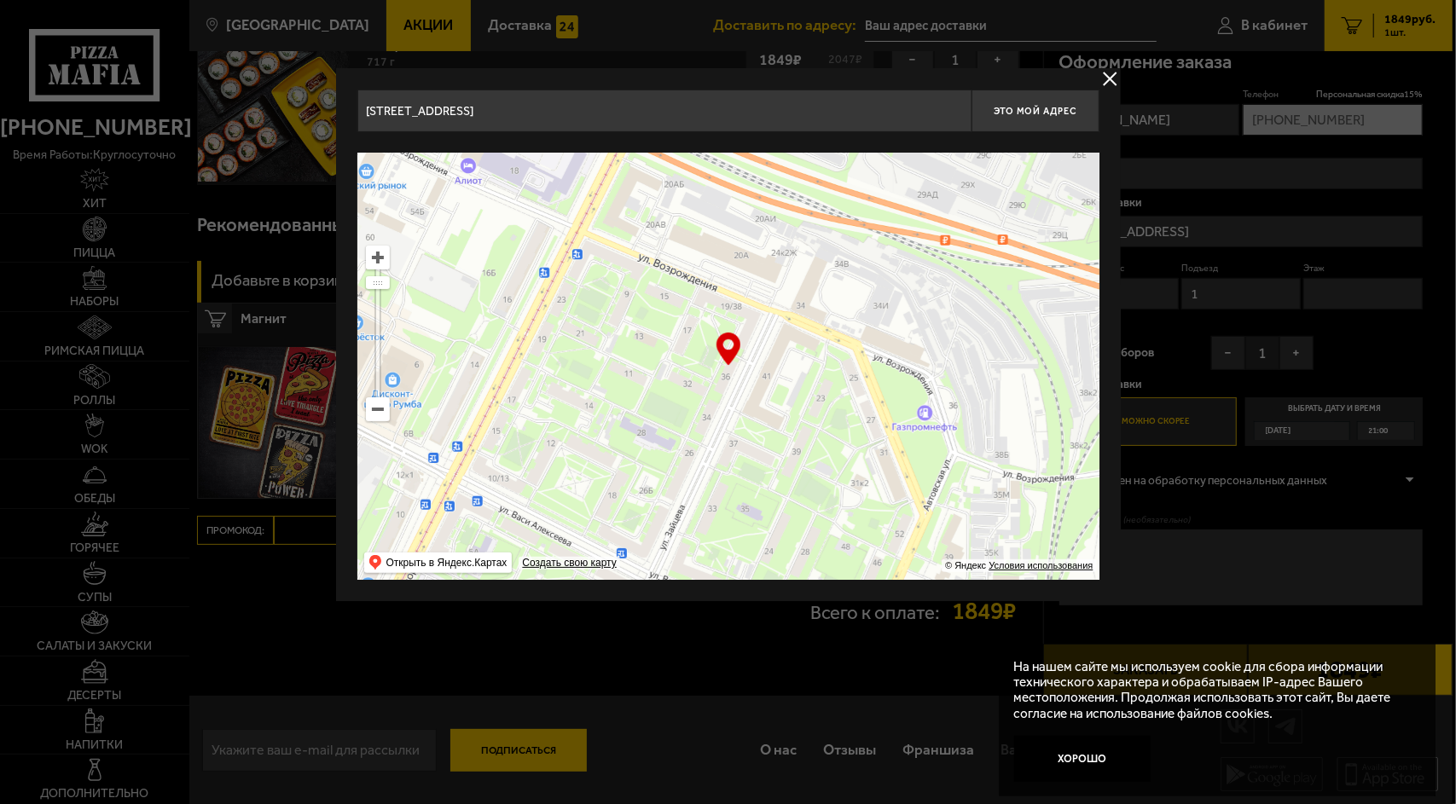
drag, startPoint x: 788, startPoint y: 258, endPoint x: 650, endPoint y: 132, distance: 187.1
click at [650, 132] on div "улица Возрождения, 7/25 Это мой адрес Найдите адрес перетащив карту … © Яндекс …" at bounding box center [728, 335] width 742 height 490
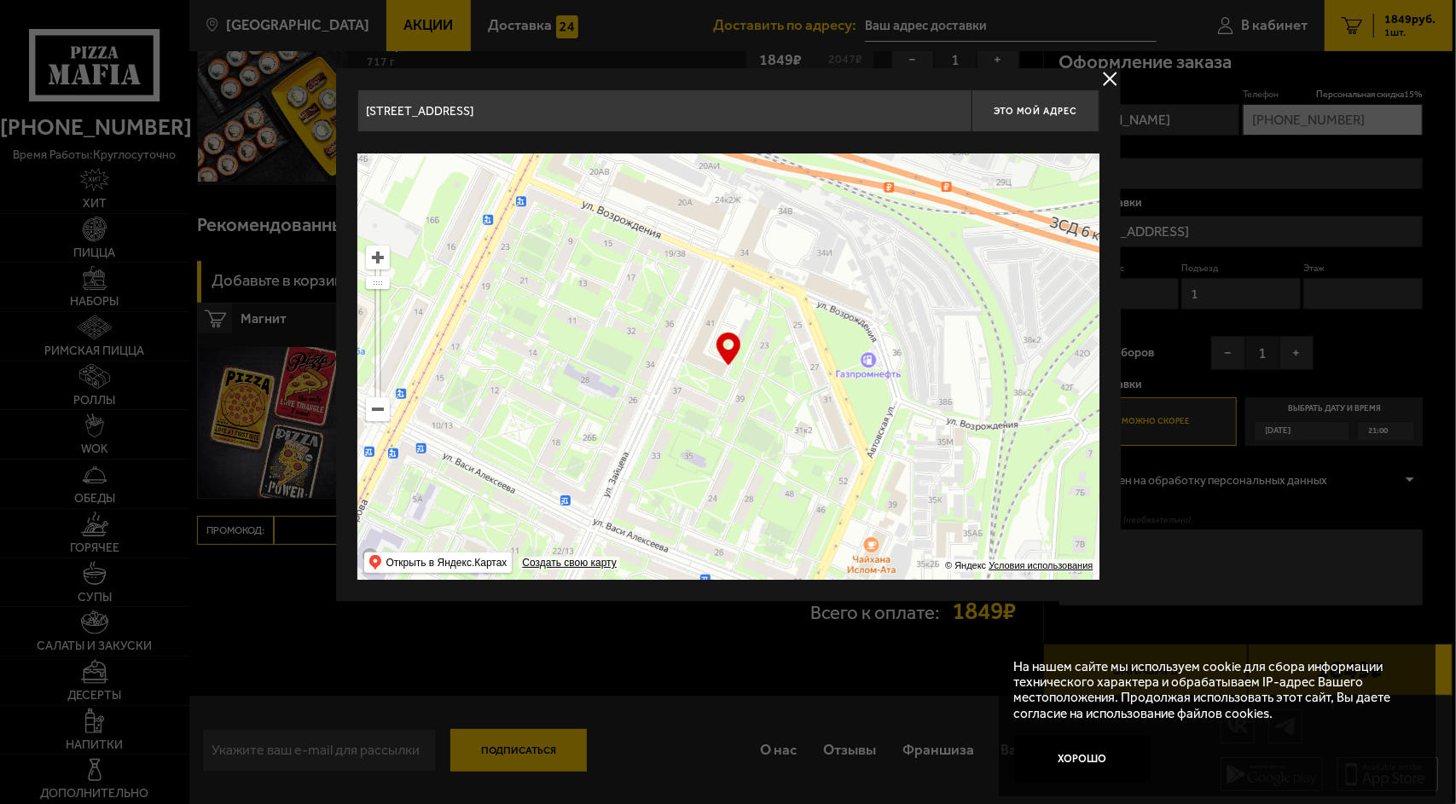
type input "улица Зайцева, 41"
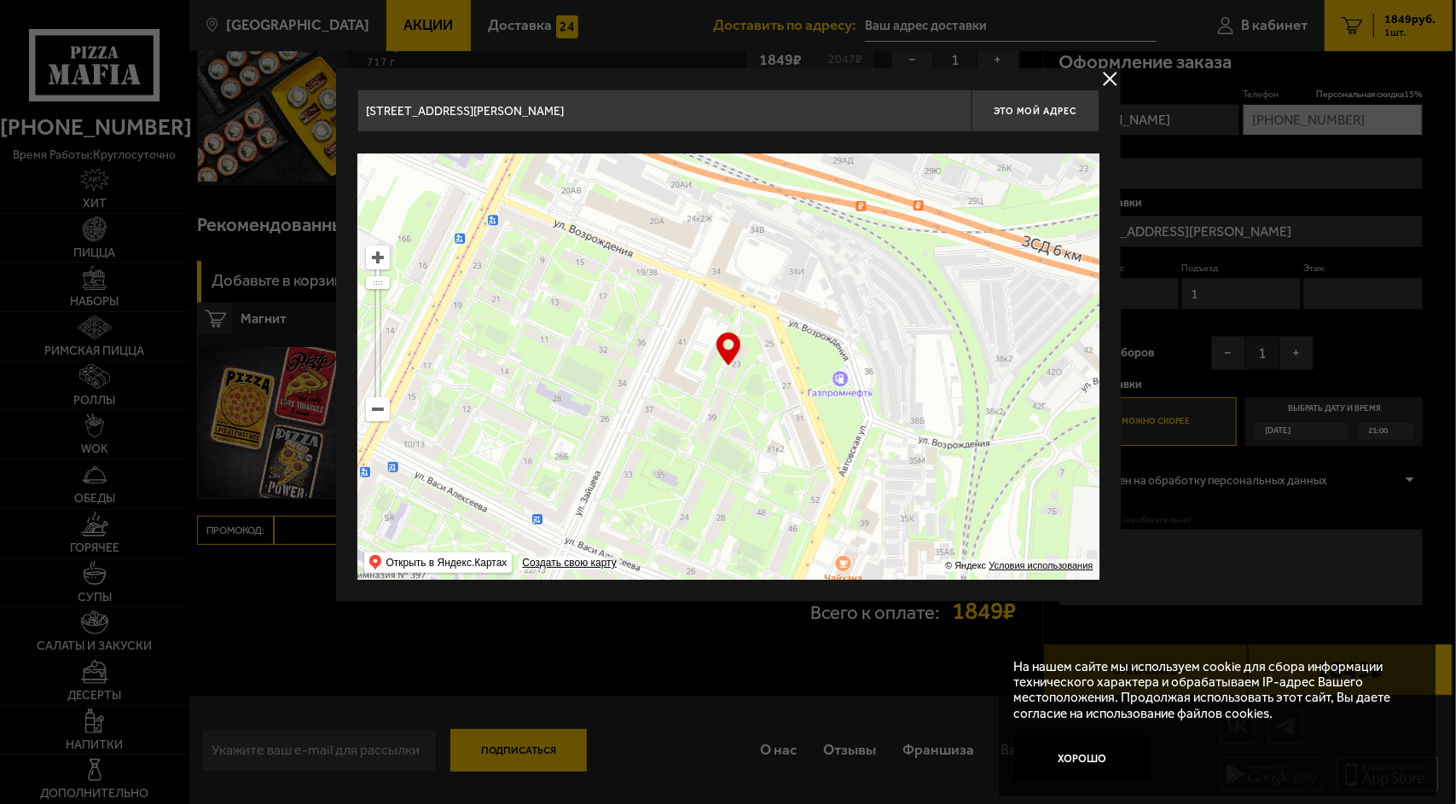
type input "[STREET_ADDRESS]"
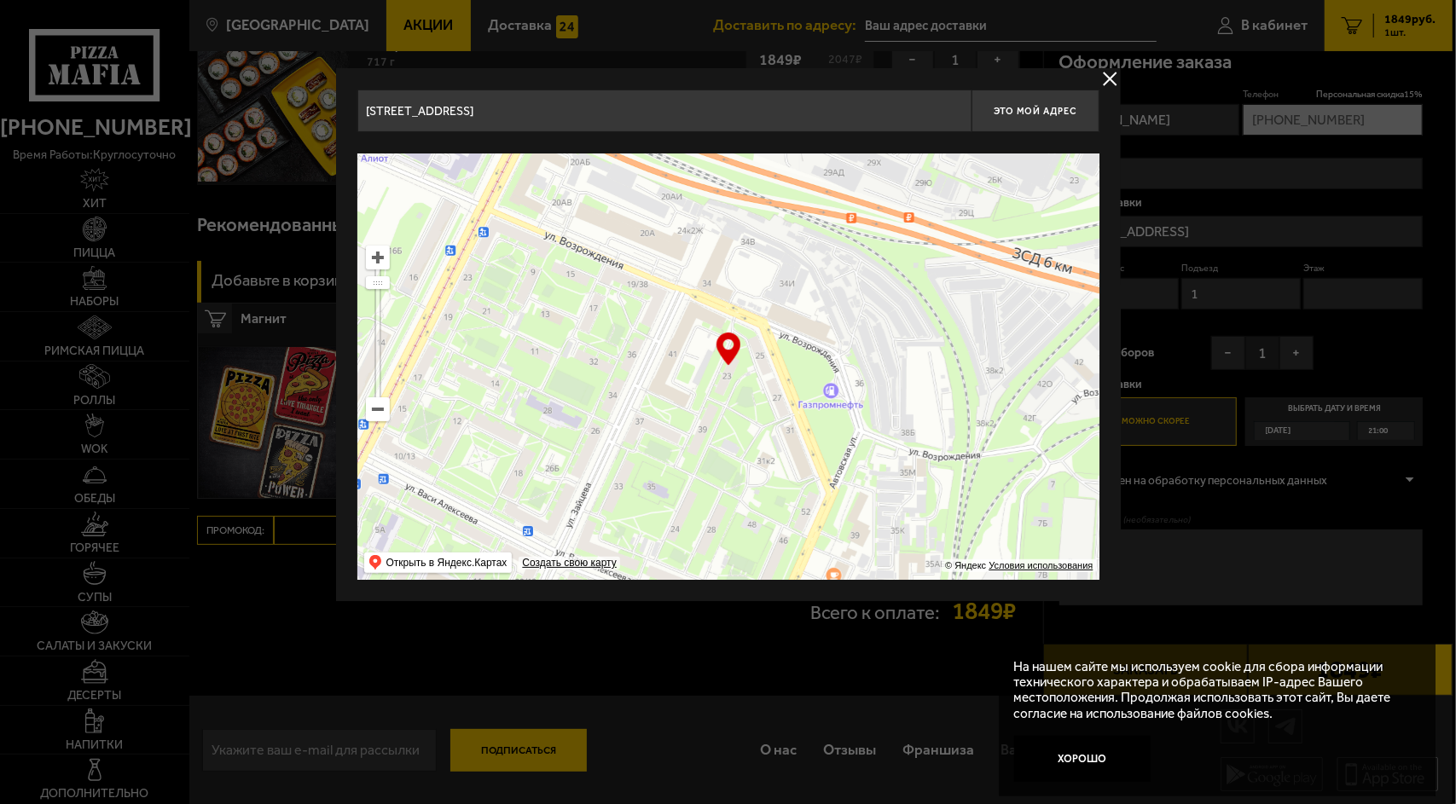
drag, startPoint x: 761, startPoint y: 293, endPoint x: 724, endPoint y: 324, distance: 48.5
click at [724, 324] on ymaps at bounding box center [728, 366] width 742 height 426
click at [1020, 103] on button "Это мой адрес" at bounding box center [1035, 111] width 128 height 43
type input "[STREET_ADDRESS]"
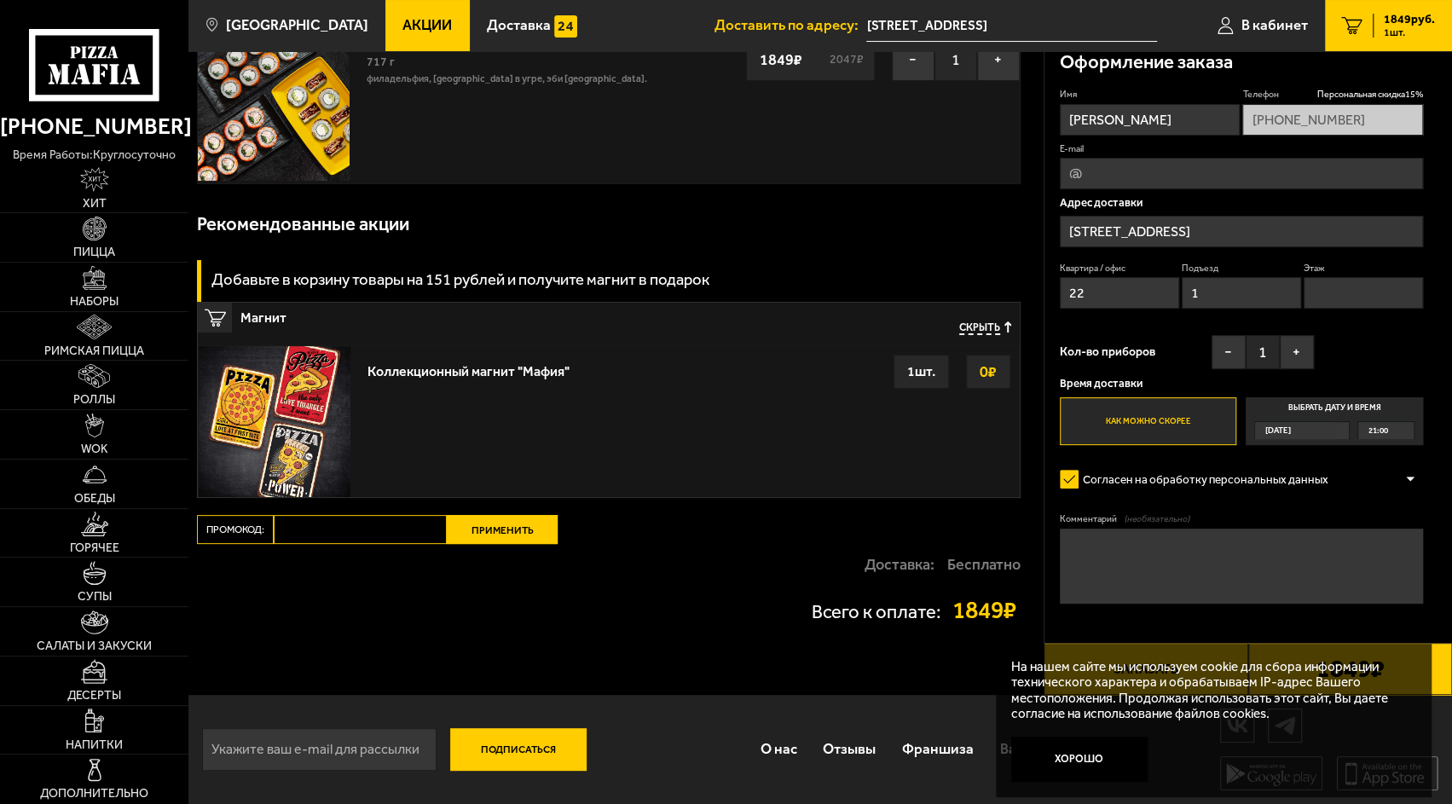
click at [1224, 299] on input "1" at bounding box center [1241, 293] width 119 height 32
click at [1102, 298] on input "22" at bounding box center [1119, 293] width 119 height 32
type input "2"
type input "44"
click at [1200, 297] on input "1" at bounding box center [1241, 293] width 119 height 32
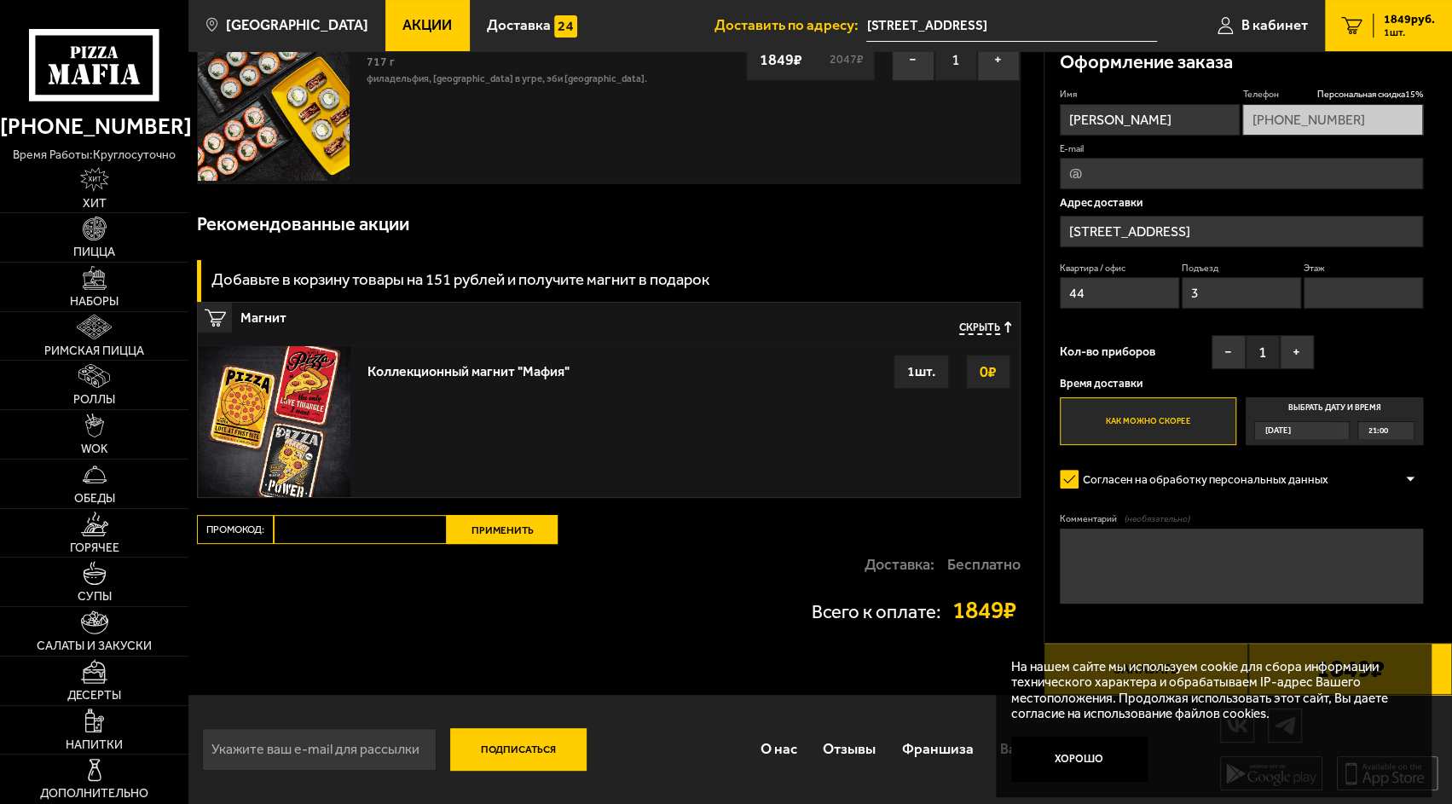
type input "3"
click at [1329, 293] on input "Этаж" at bounding box center [1363, 293] width 119 height 32
type input "1"
click at [1296, 358] on button "+" at bounding box center [1297, 352] width 34 height 34
click at [1090, 751] on button "Хорошо" at bounding box center [1079, 759] width 136 height 45
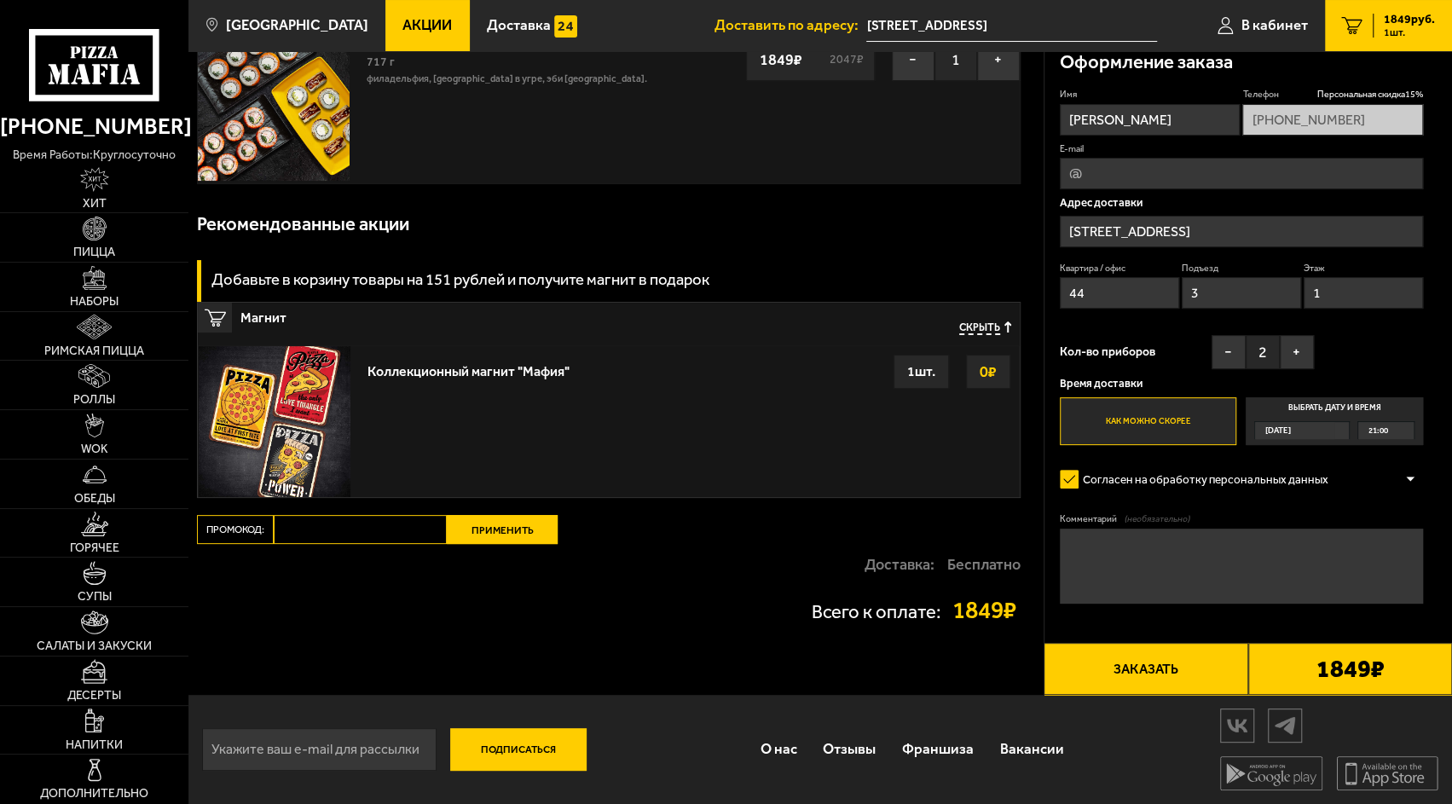
click at [1158, 667] on button "Заказать" at bounding box center [1146, 668] width 204 height 51
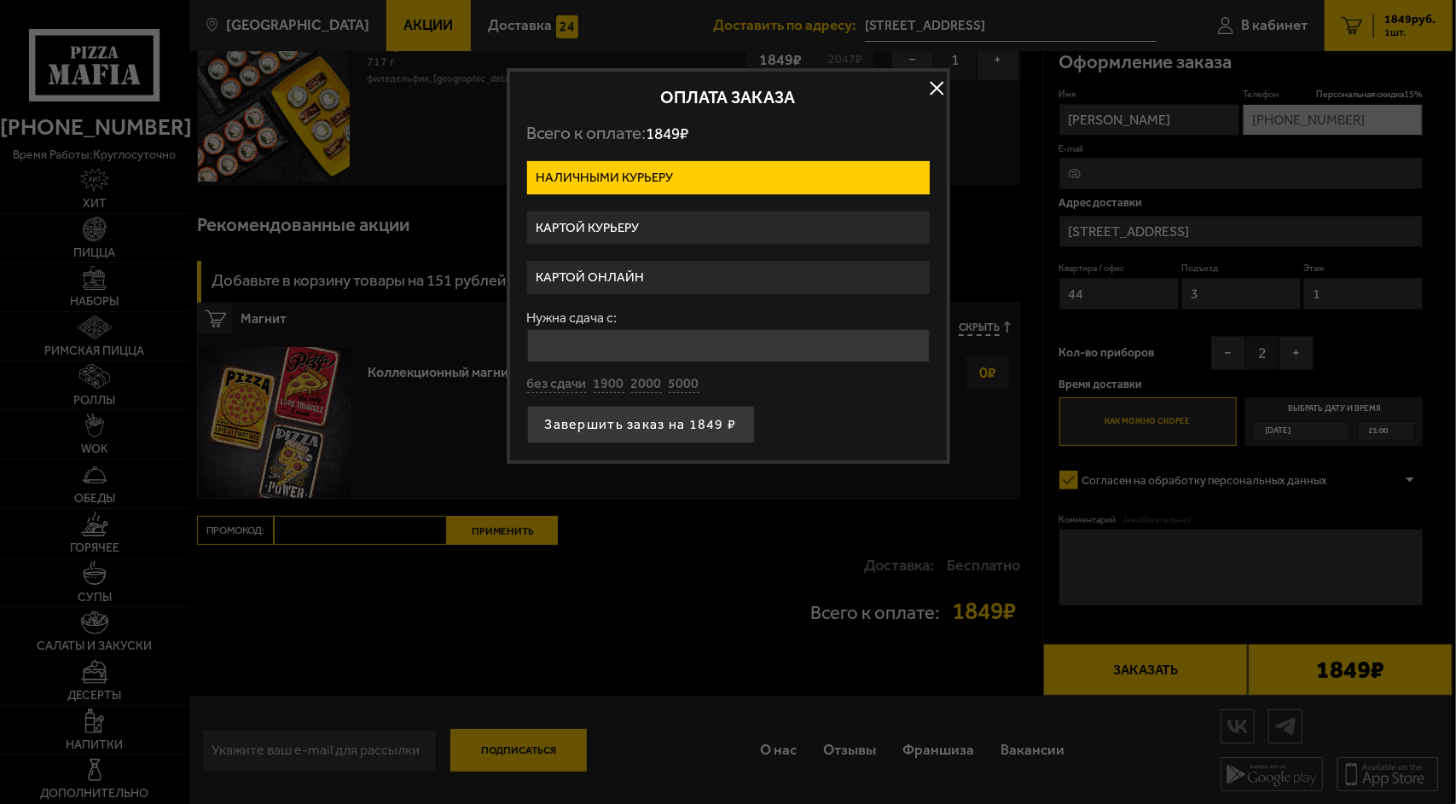
click at [689, 218] on label "Картой курьеру" at bounding box center [728, 227] width 402 height 33
click at [0, 0] on input "Картой курьеру" at bounding box center [0, 0] width 0 height 0
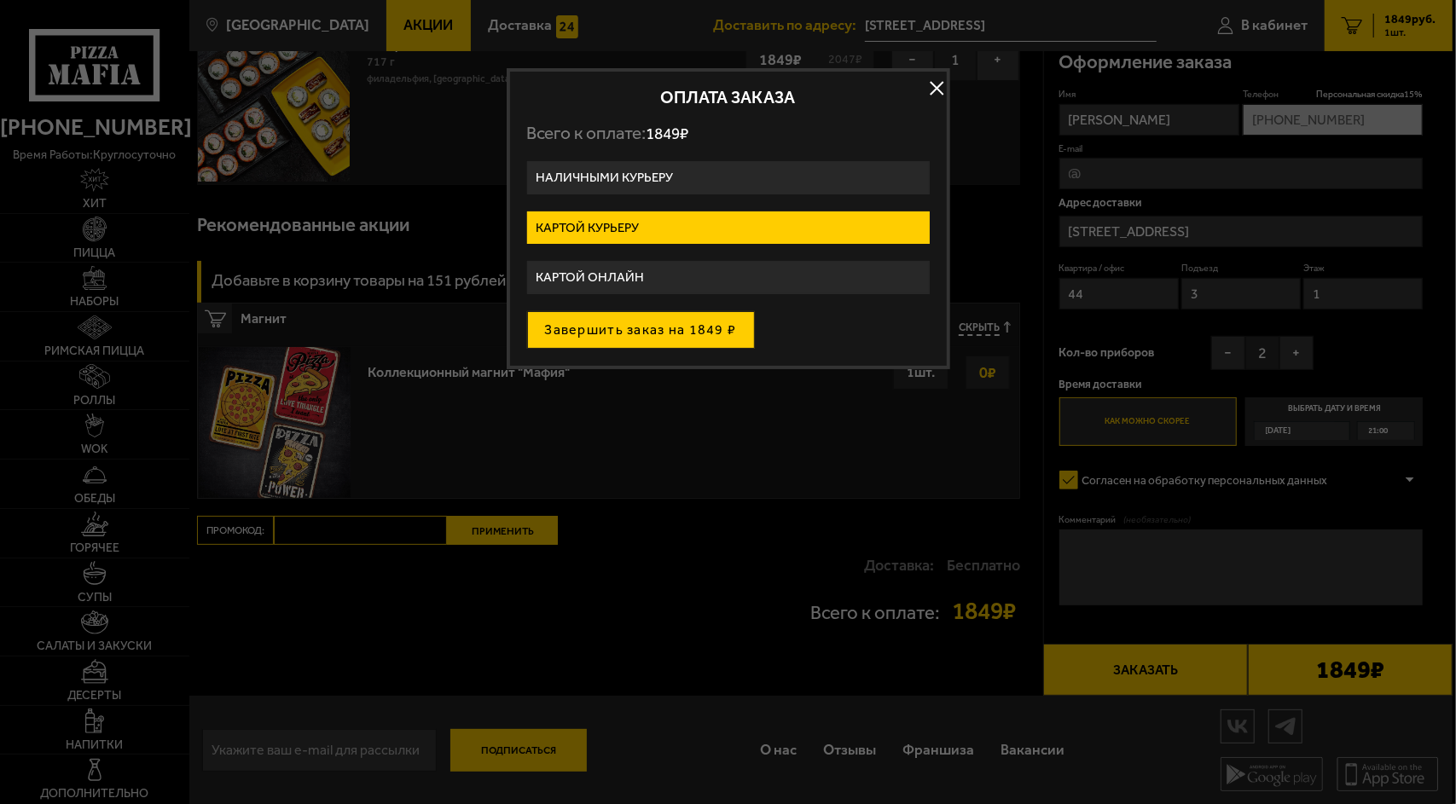
click at [664, 324] on button "Завершить заказ на 1849 ₽" at bounding box center [641, 330] width 228 height 38
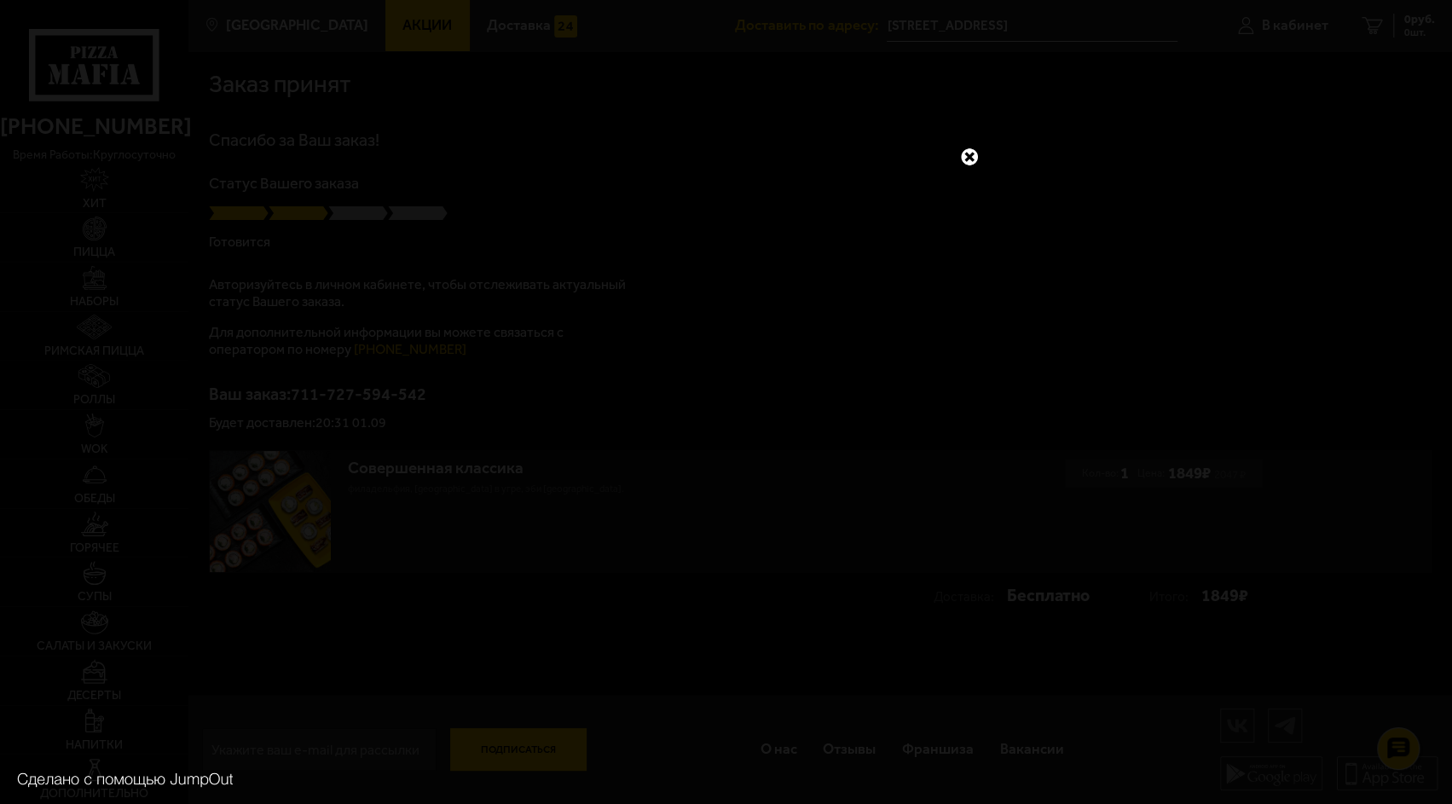
click at [972, 153] on link at bounding box center [969, 157] width 22 height 22
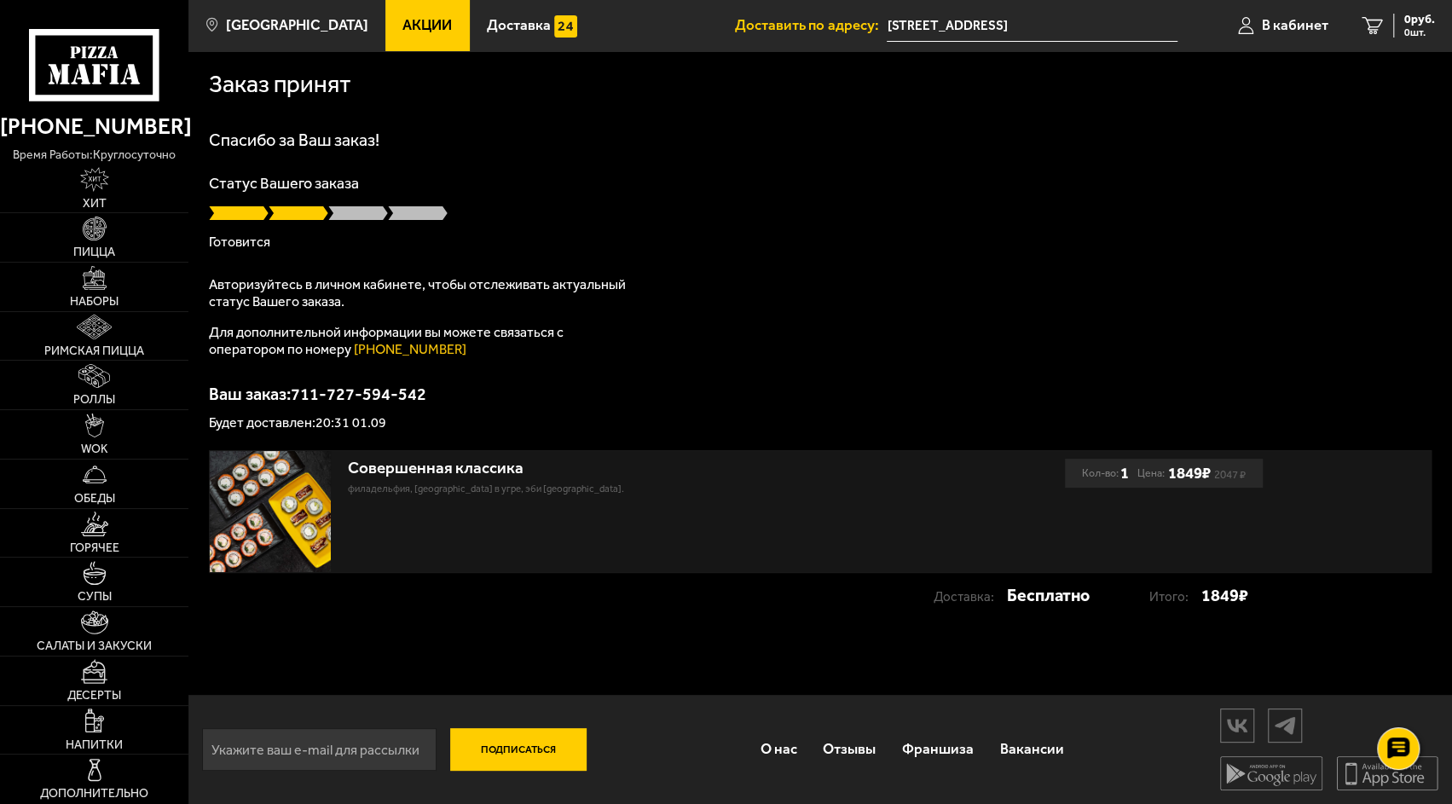
click at [1039, 16] on input "Двинская улица, 10к2" at bounding box center [1032, 26] width 291 height 32
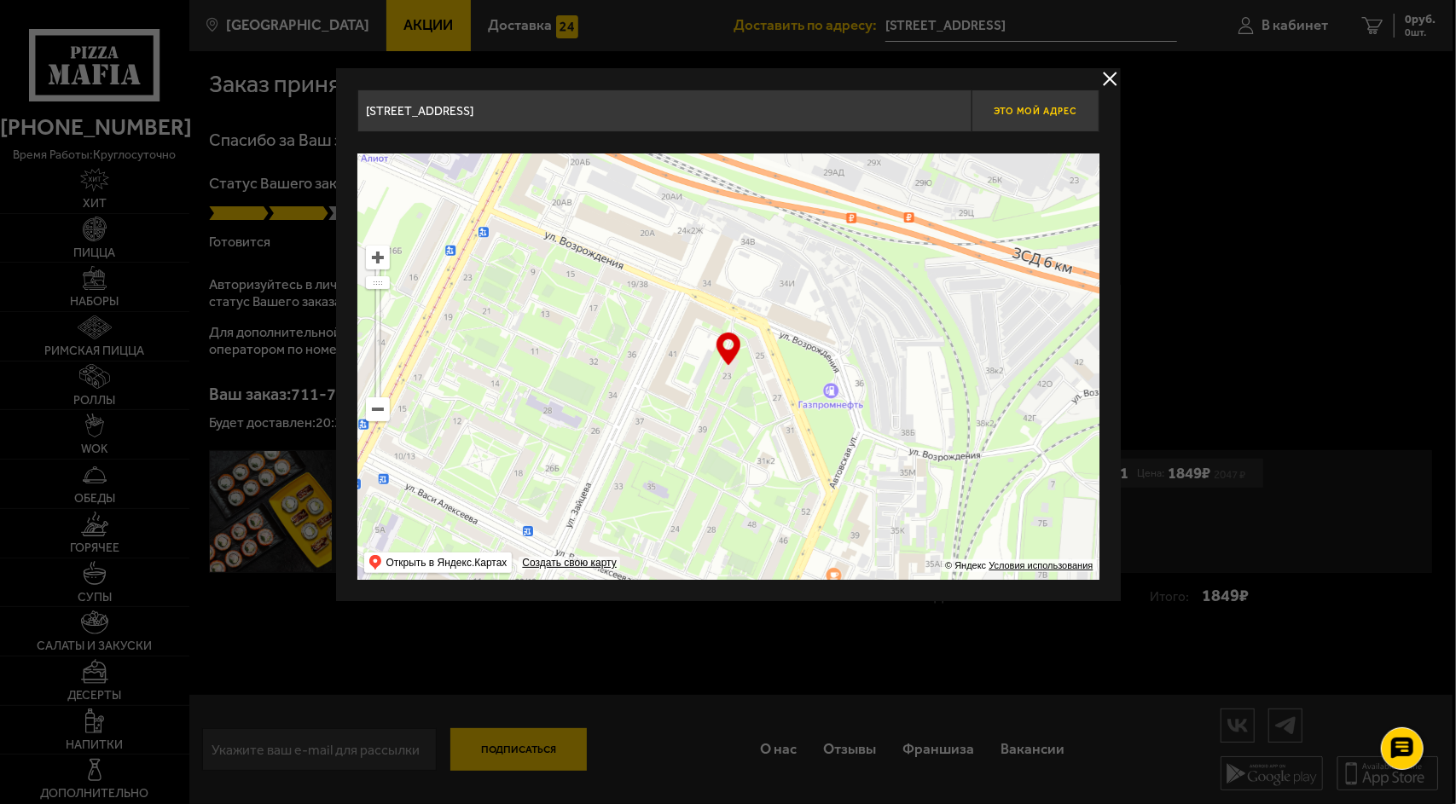
click at [1057, 114] on span "Это мой адрес" at bounding box center [1034, 111] width 82 height 11
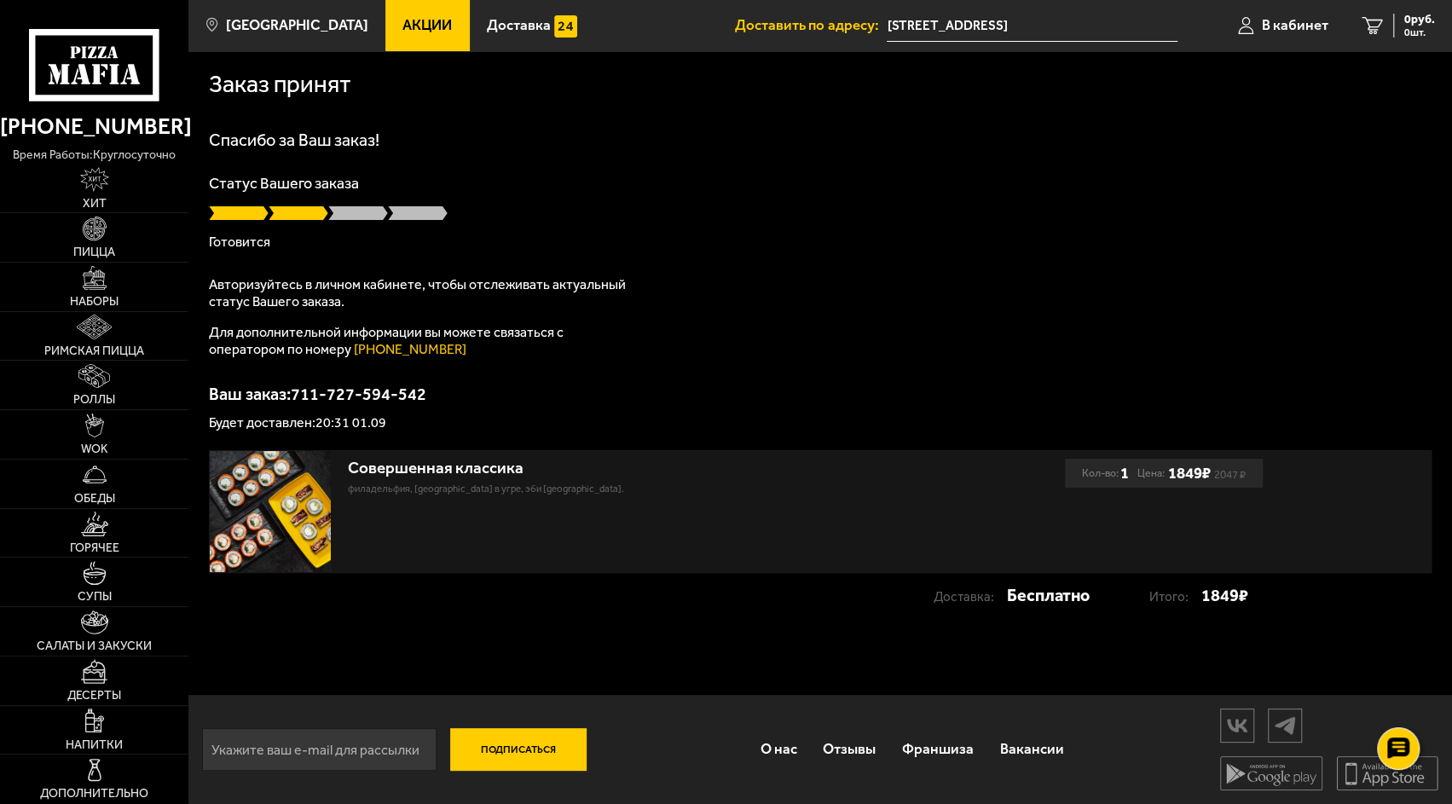
click at [972, 22] on input "Двинская улица, 10к2" at bounding box center [1032, 26] width 291 height 32
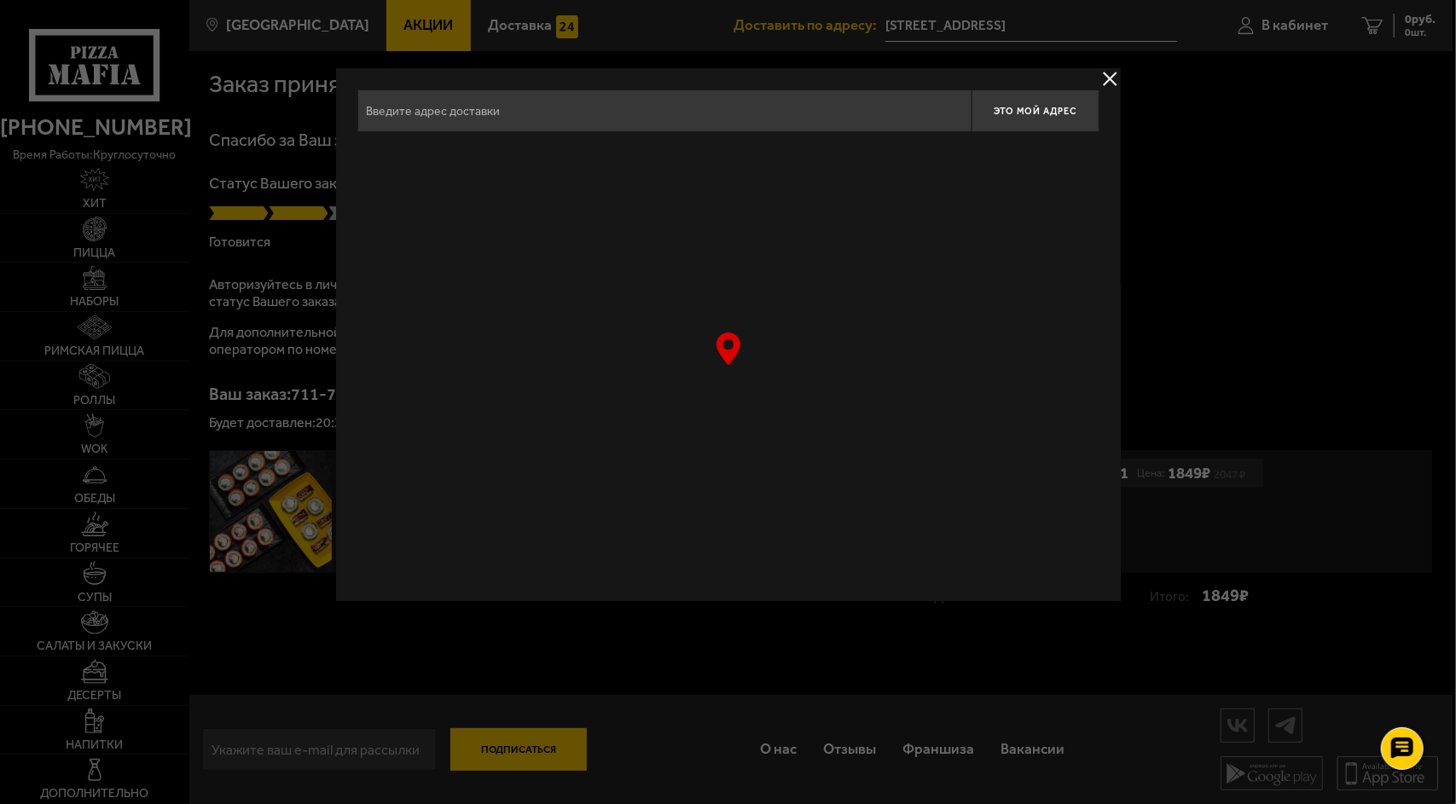
type input "[STREET_ADDRESS]"
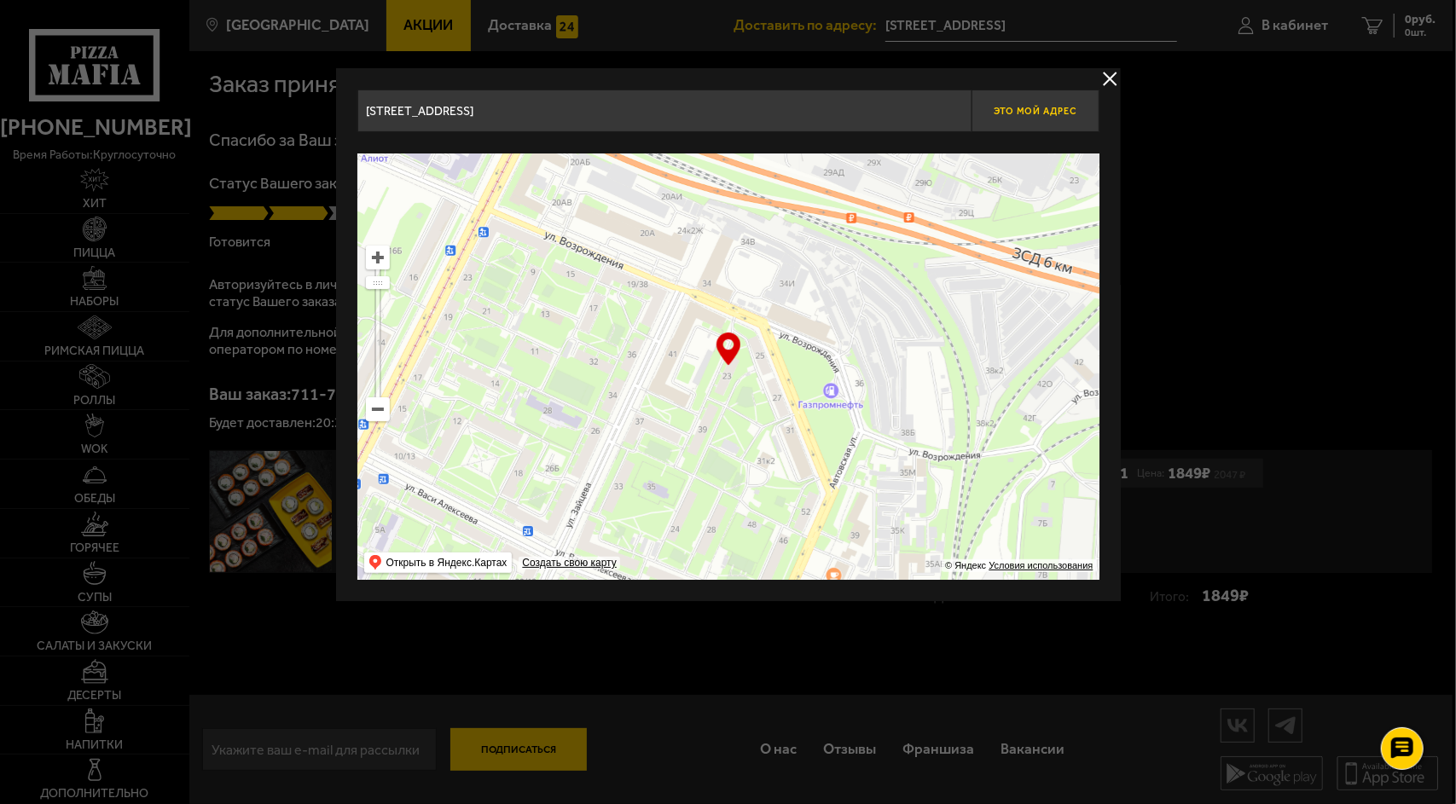
click at [1044, 107] on span "Это мой адрес" at bounding box center [1034, 111] width 82 height 11
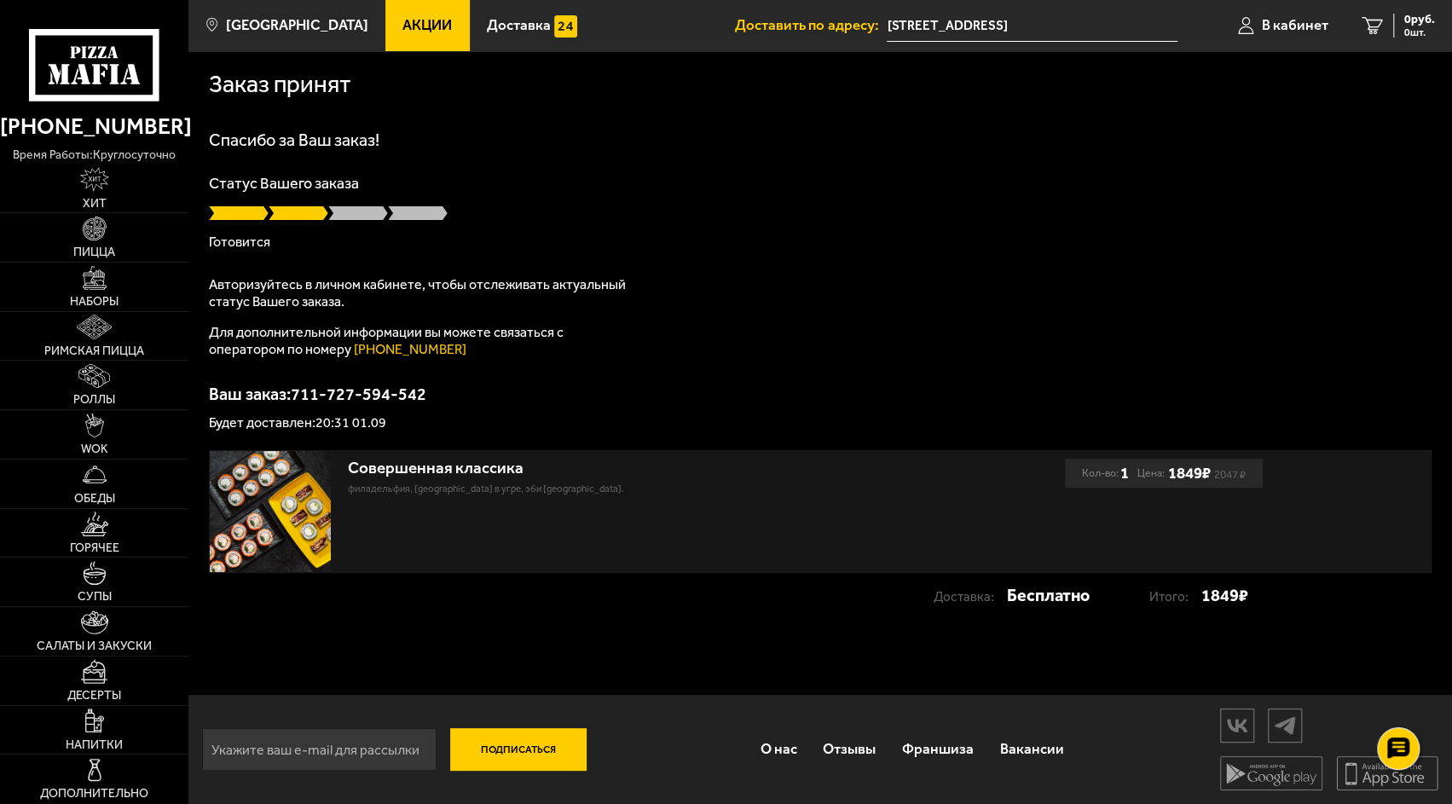
click at [1011, 22] on input "Двинская улица, 10к2" at bounding box center [1032, 26] width 291 height 32
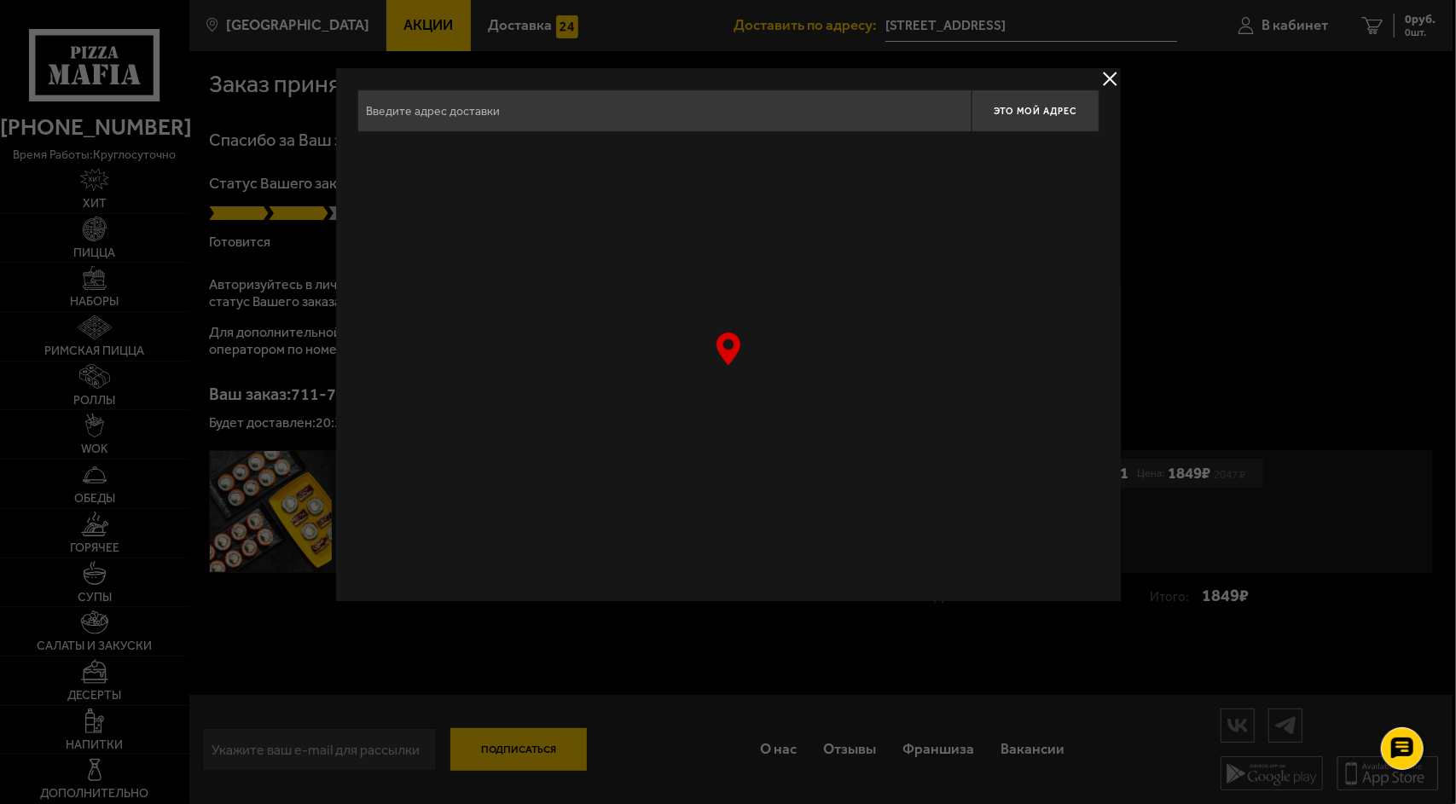
type input "[STREET_ADDRESS]"
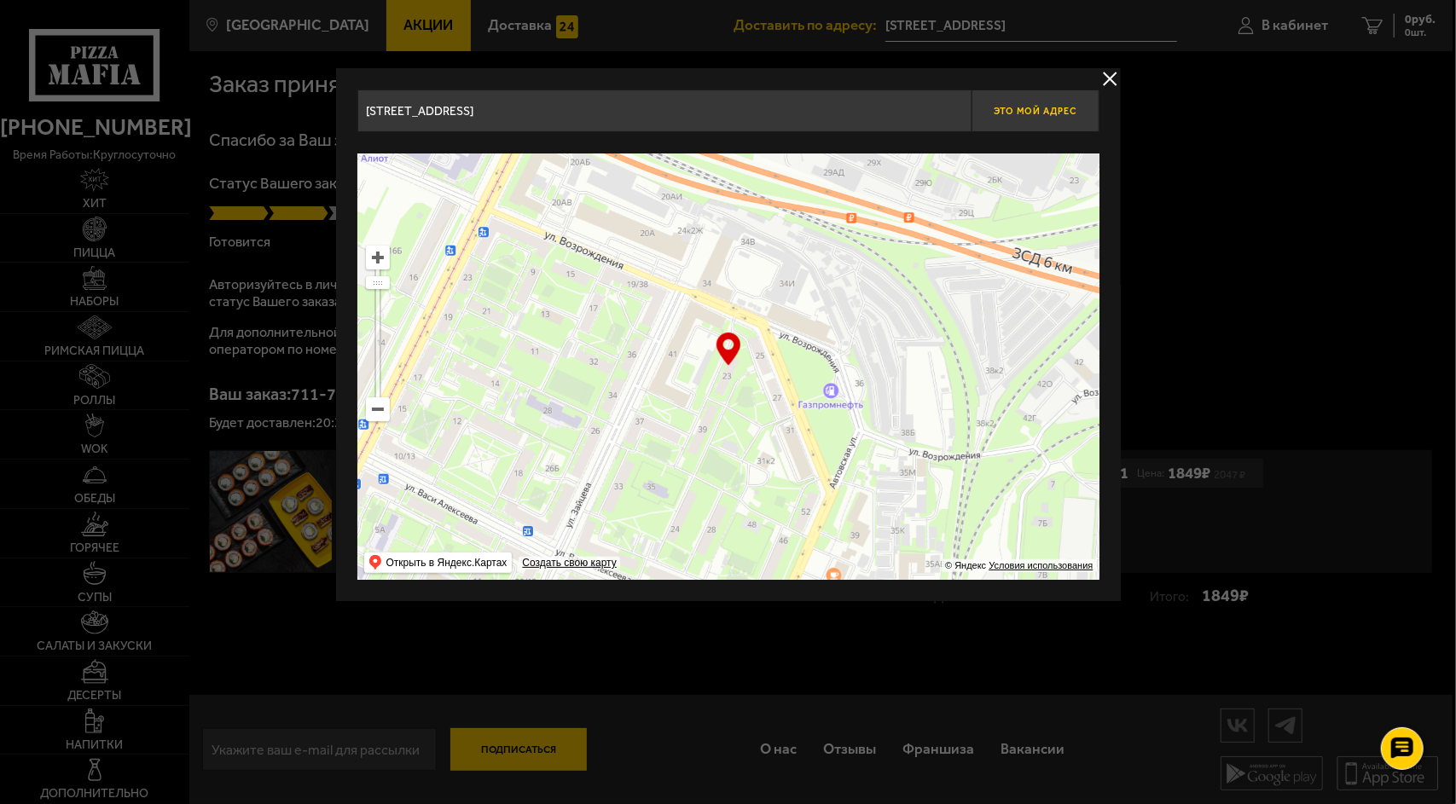
click at [1012, 106] on span "Это мой адрес" at bounding box center [1034, 111] width 82 height 11
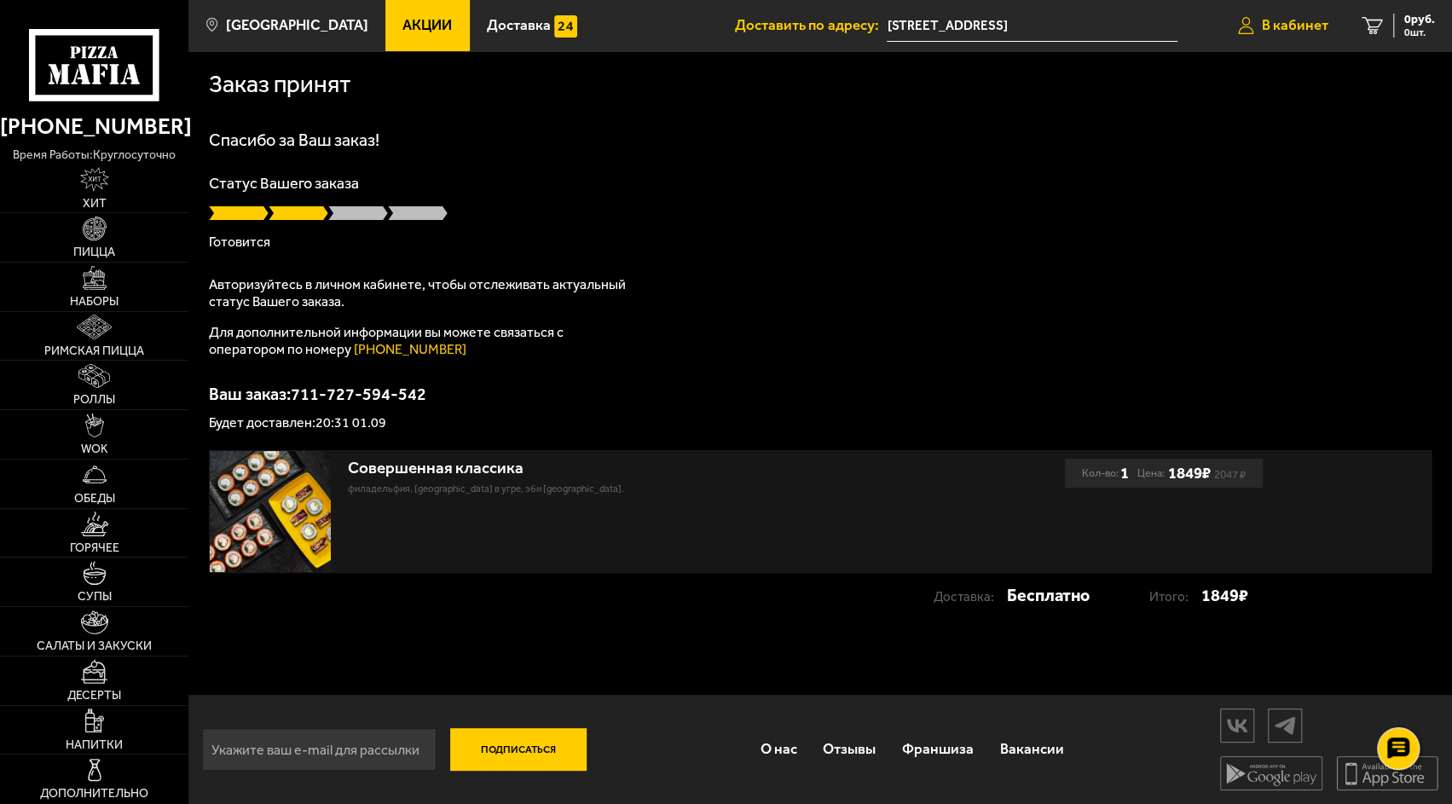
click at [1269, 10] on link "В кабинет" at bounding box center [1283, 25] width 124 height 51
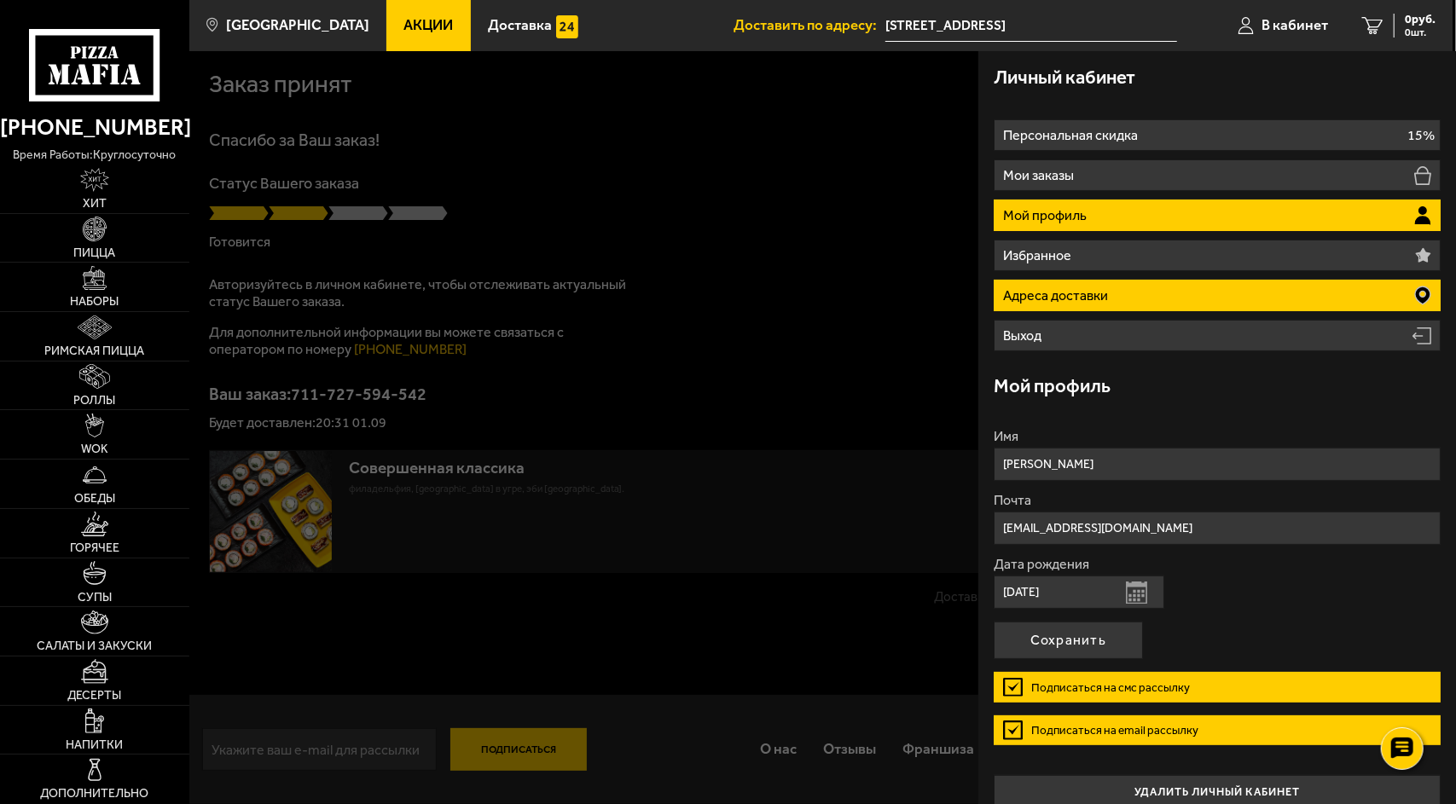
click at [1162, 284] on li "Адреса доставки" at bounding box center [1216, 296] width 447 height 32
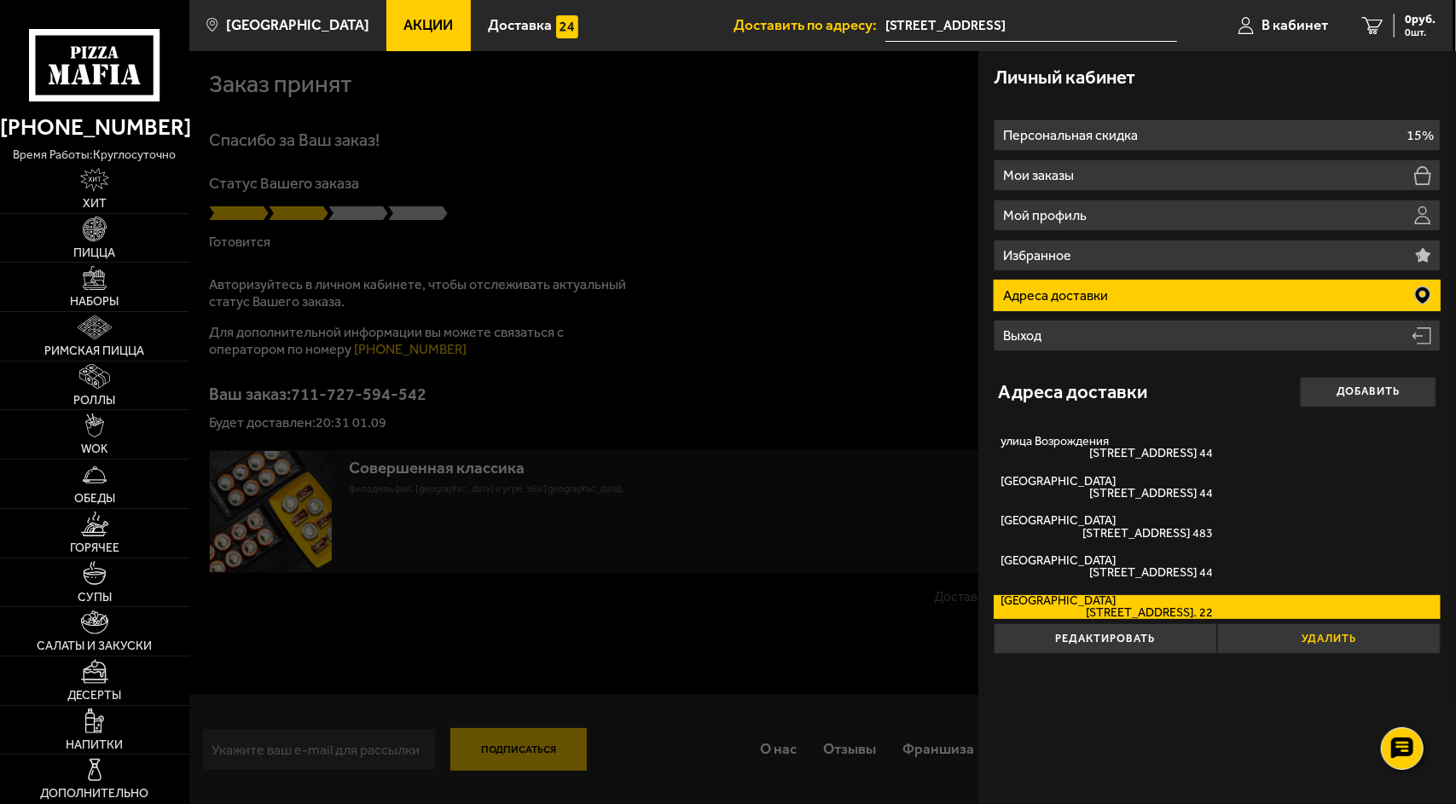
click at [1288, 636] on button "Удалить" at bounding box center [1328, 638] width 223 height 31
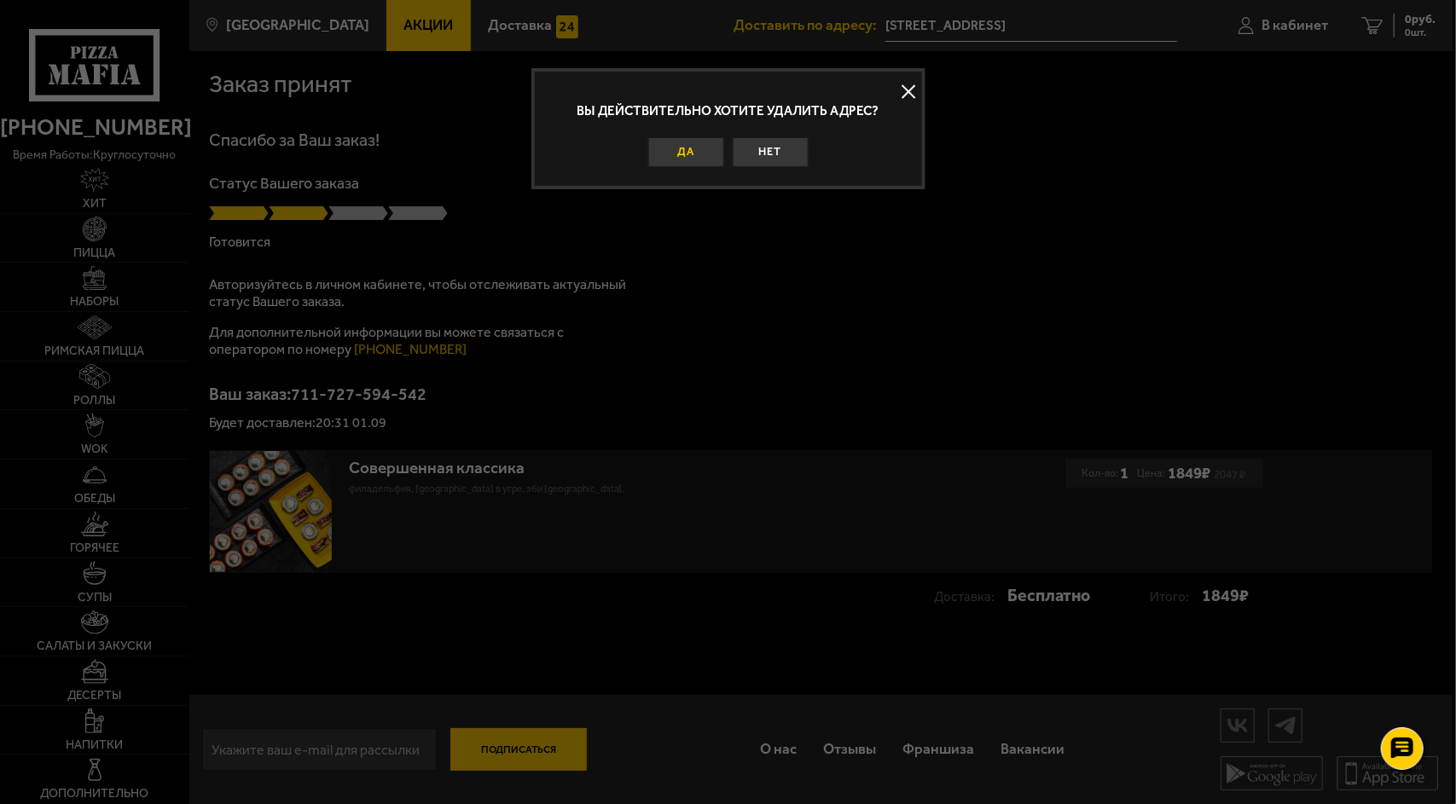
click at [698, 153] on button "Да" at bounding box center [686, 152] width 76 height 31
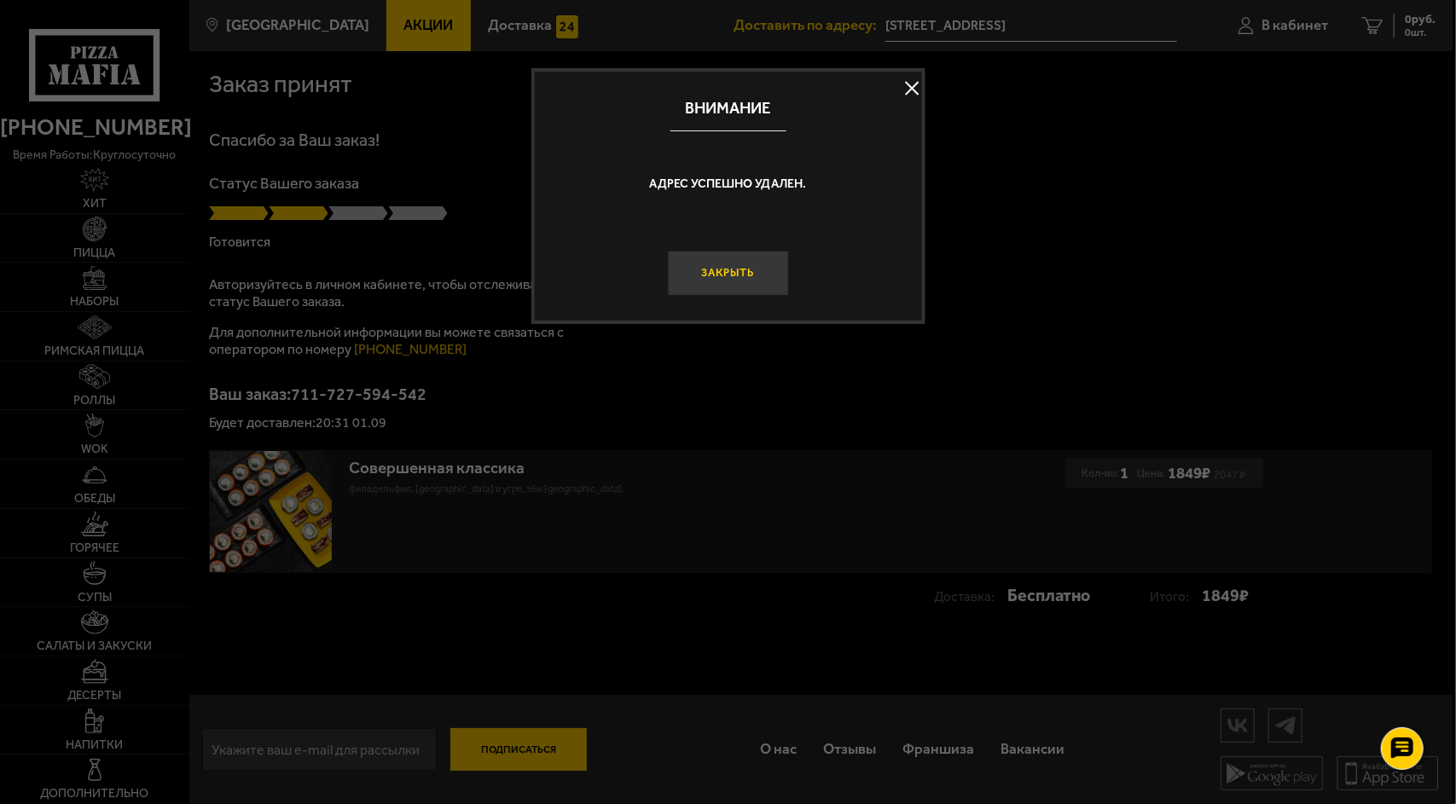
click at [745, 284] on button "Закрыть" at bounding box center [727, 273] width 121 height 45
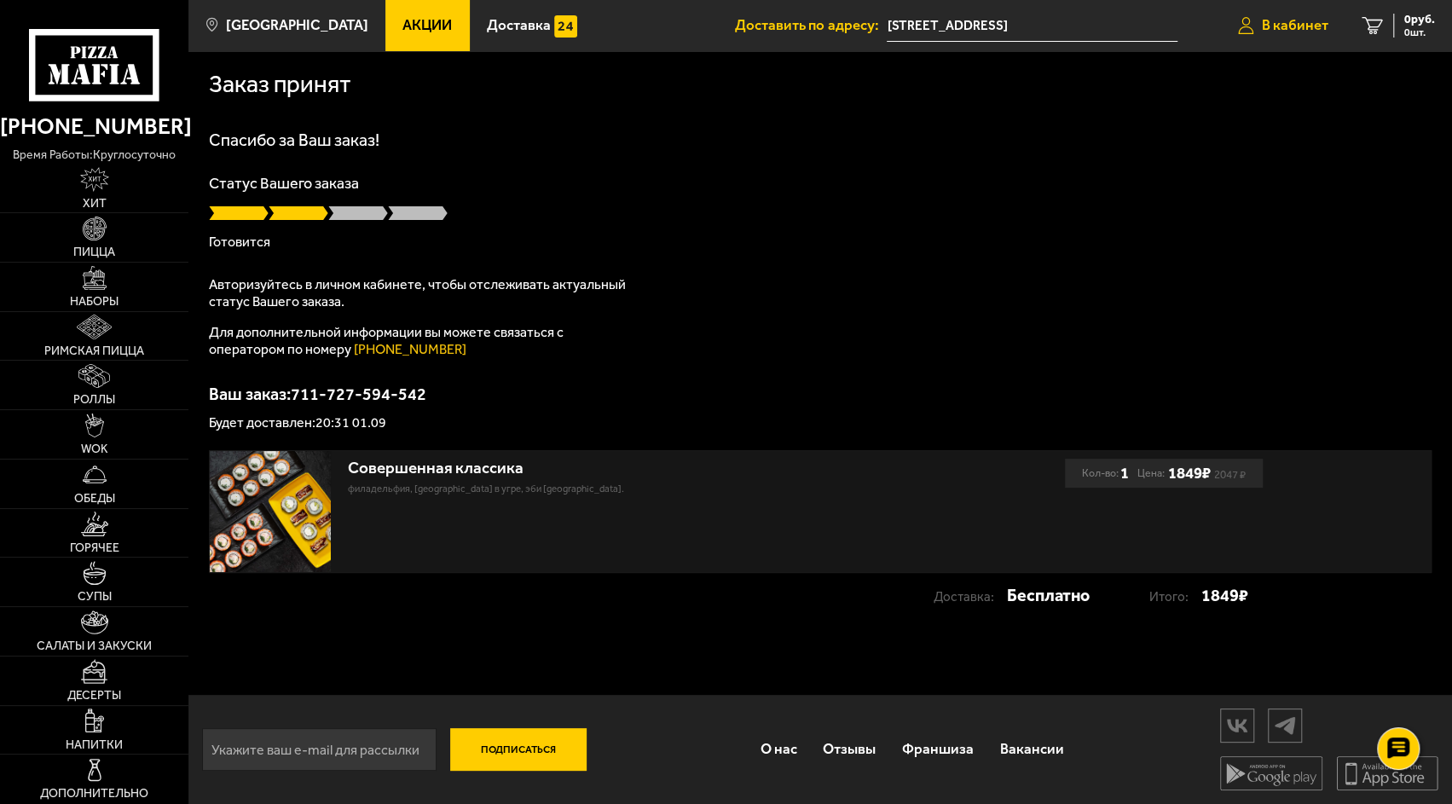
click at [1282, 28] on span "В кабинет" at bounding box center [1295, 25] width 67 height 14
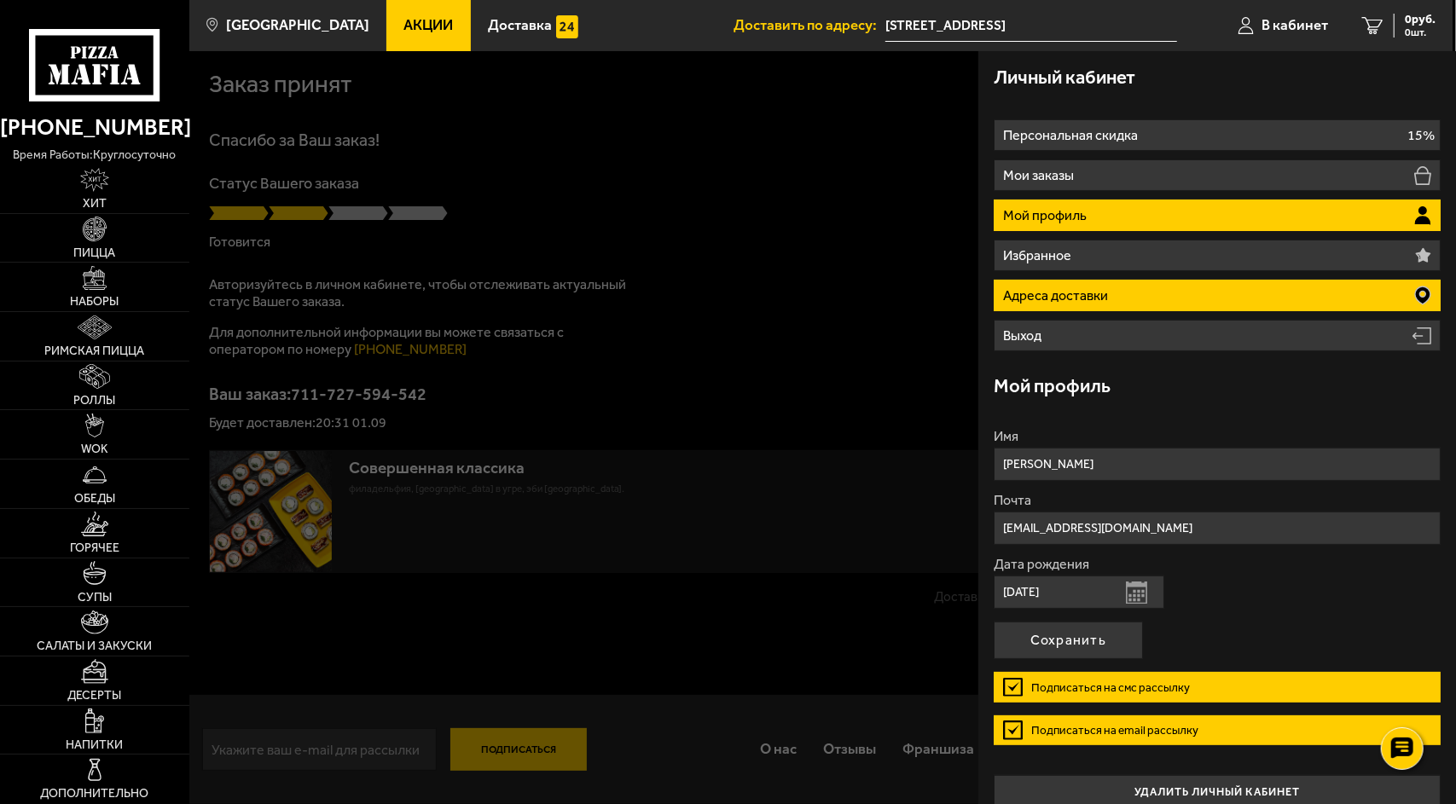
click at [1119, 292] on li "Адреса доставки" at bounding box center [1216, 296] width 447 height 32
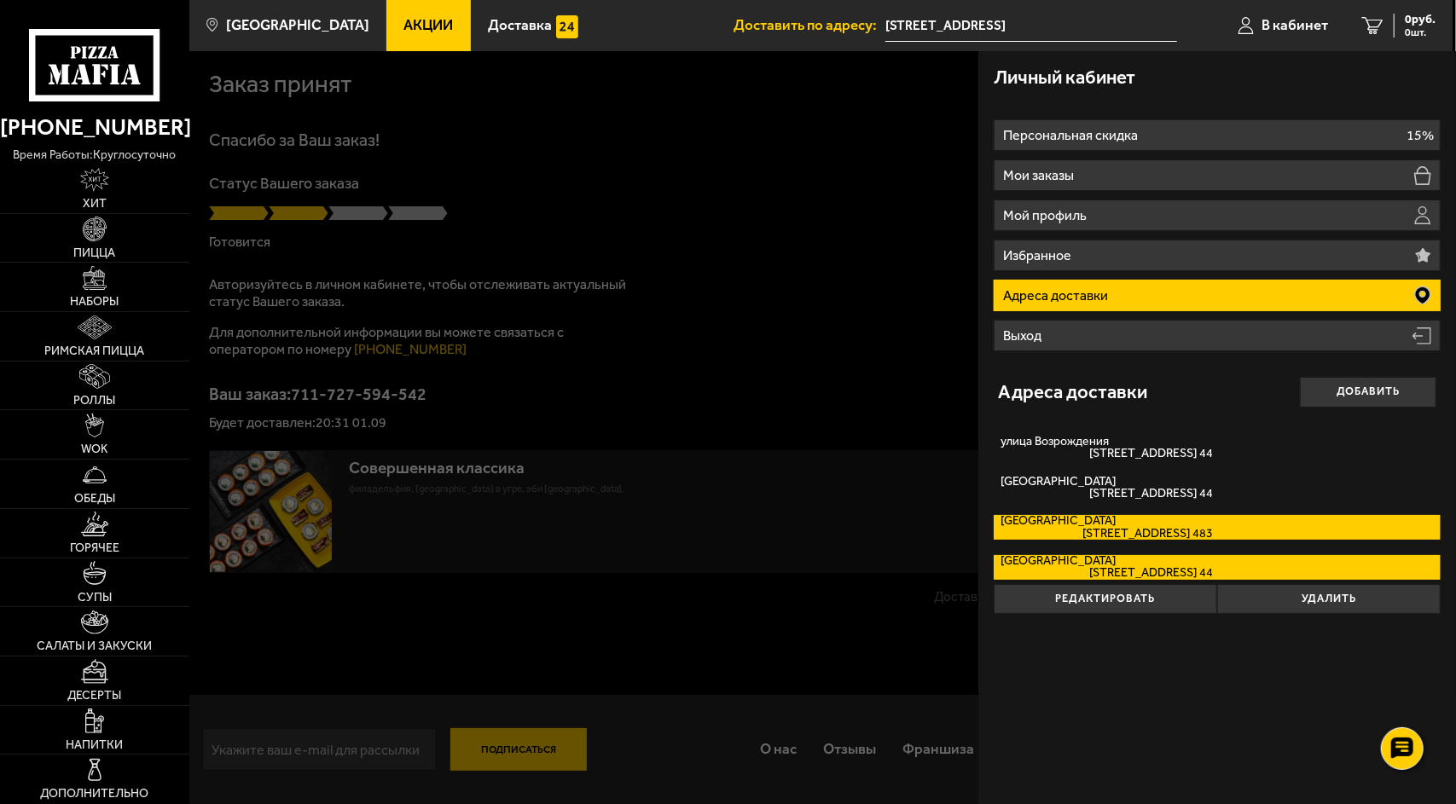
click at [1260, 530] on label "Россия Политехническая улица, дом 6 кв. 483" at bounding box center [1216, 527] width 447 height 24
click at [0, 0] on input "Россия Политехническая улица, дом 6 кв. 483" at bounding box center [0, 0] width 0 height 0
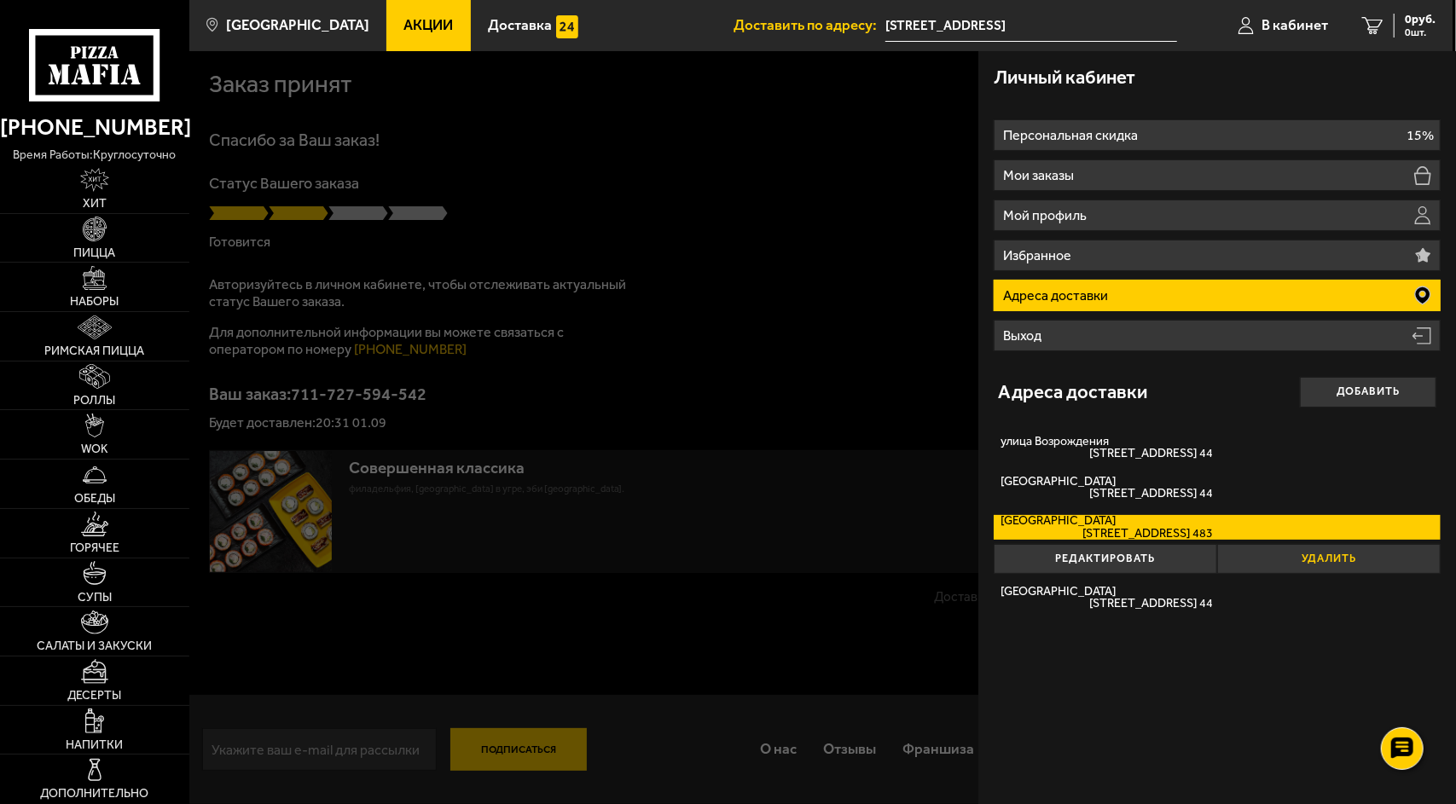
click at [1310, 561] on button "Удалить" at bounding box center [1328, 559] width 223 height 31
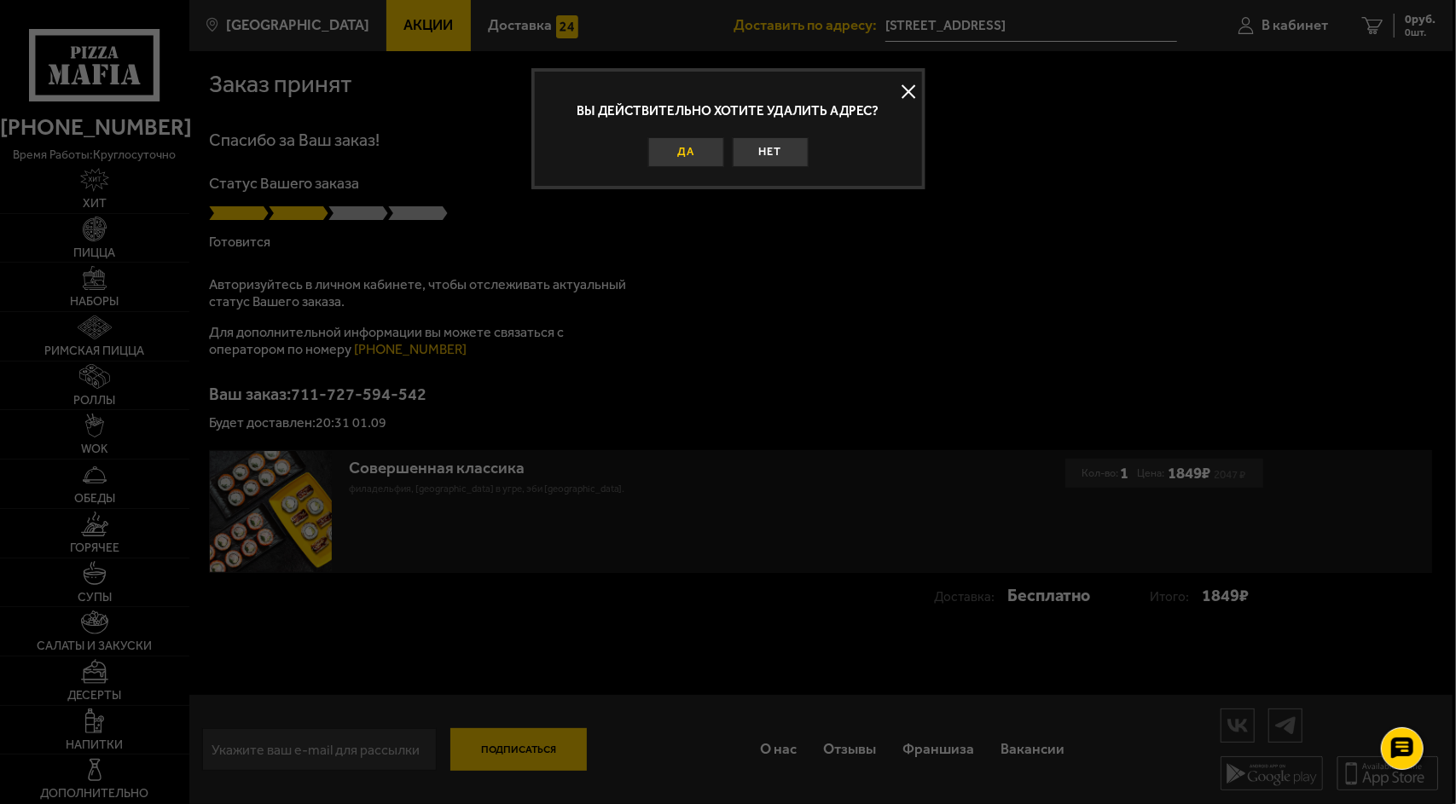
click at [682, 140] on button "Да" at bounding box center [686, 152] width 76 height 31
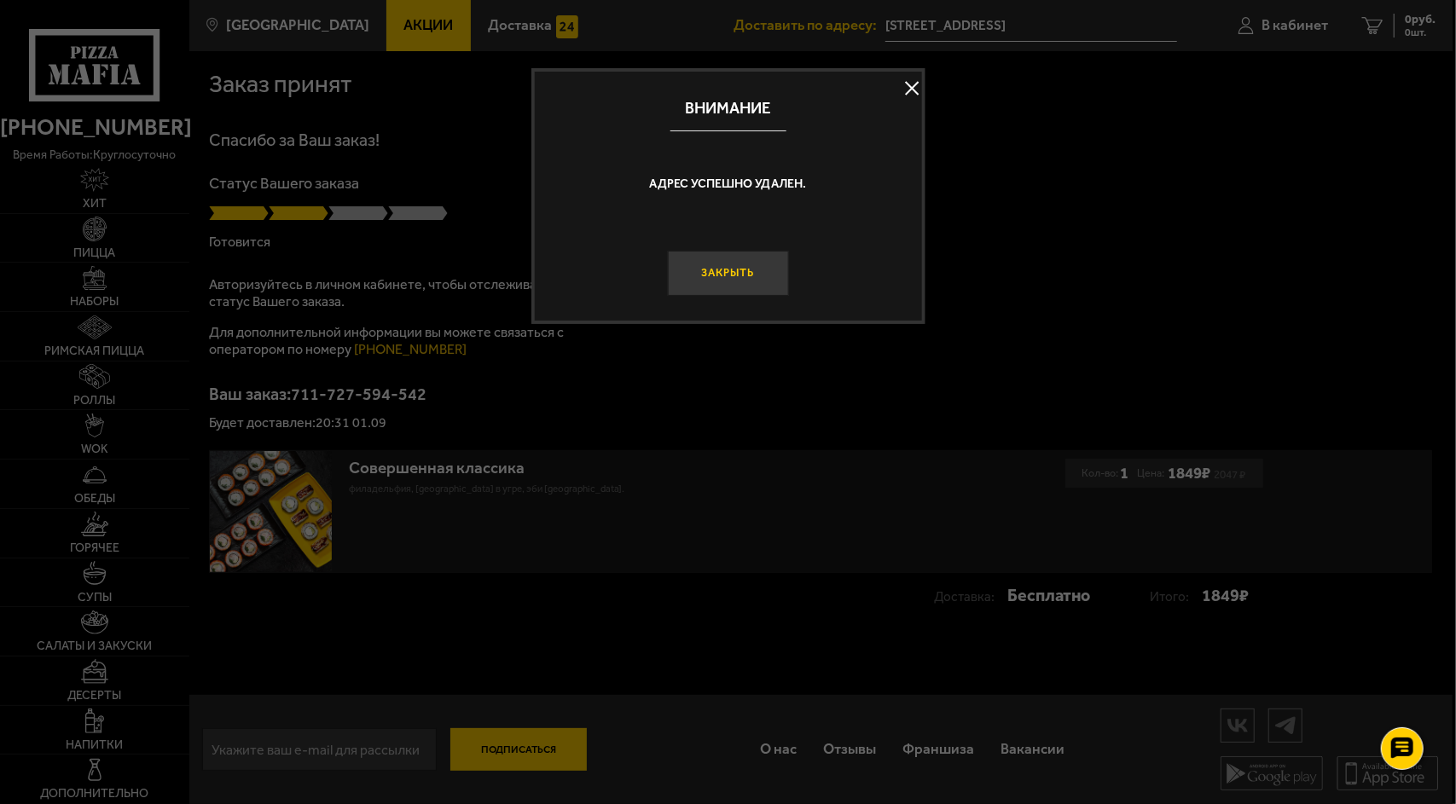
click at [740, 268] on button "Закрыть" at bounding box center [727, 273] width 121 height 45
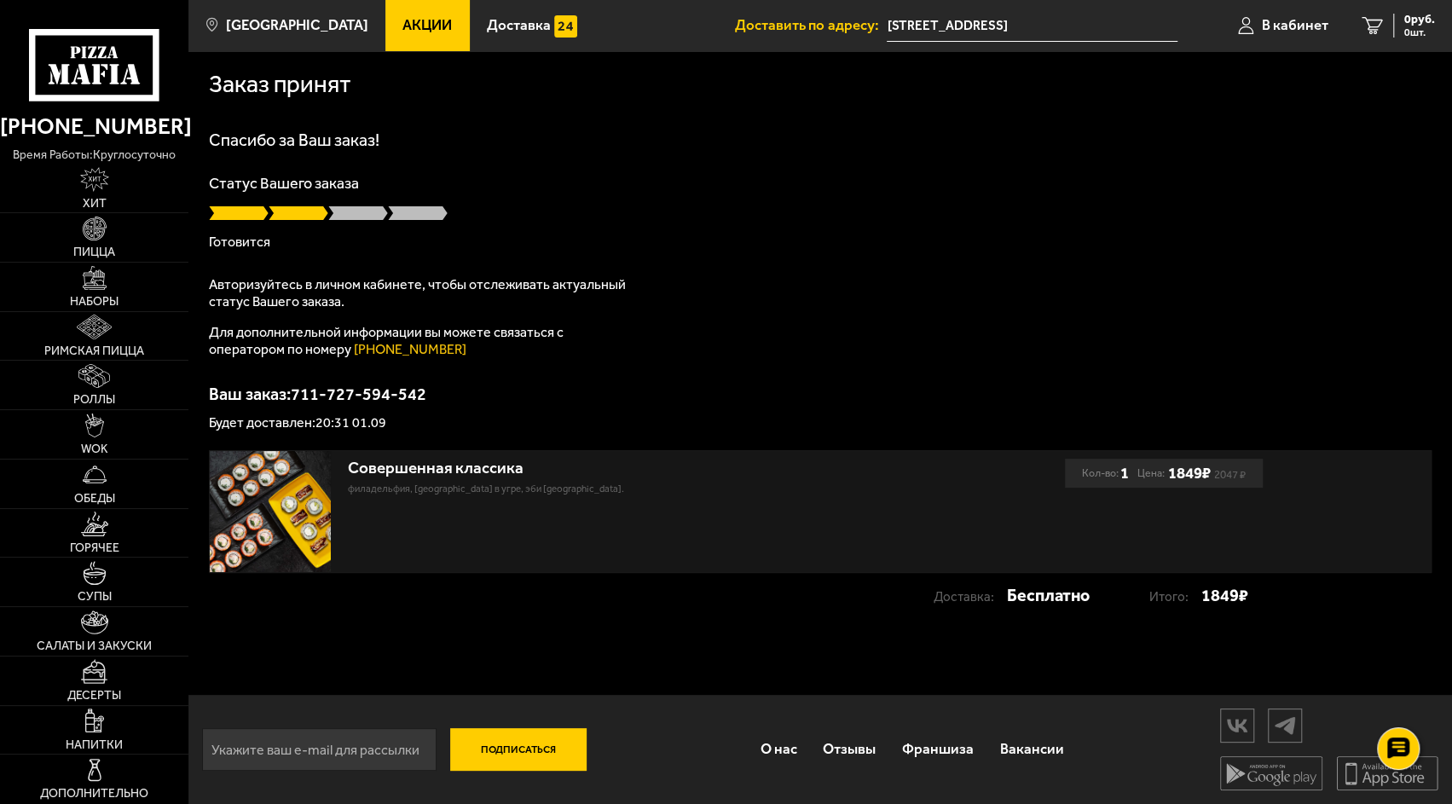
click at [1135, 24] on input "Политехническая улица, 6" at bounding box center [1032, 26] width 291 height 32
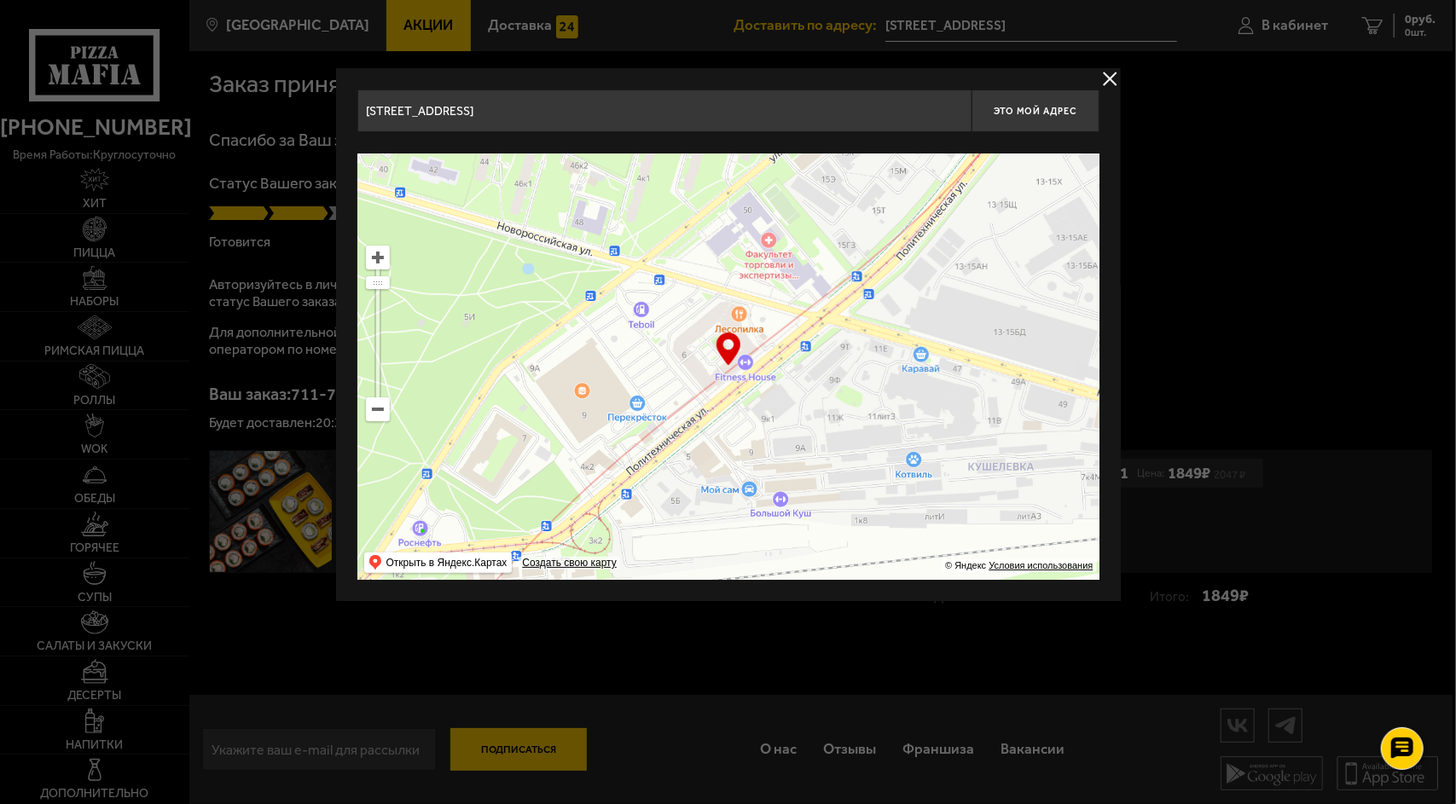
drag, startPoint x: 1114, startPoint y: 78, endPoint x: 1264, endPoint y: 26, distance: 159.1
click at [1264, 26] on main "Санкт-Петербург Все Акции Доставка Личный кабинет Акции Доставка Доставить по а…" at bounding box center [820, 402] width 1264 height 804
click at [1264, 26] on div at bounding box center [728, 402] width 1456 height 804
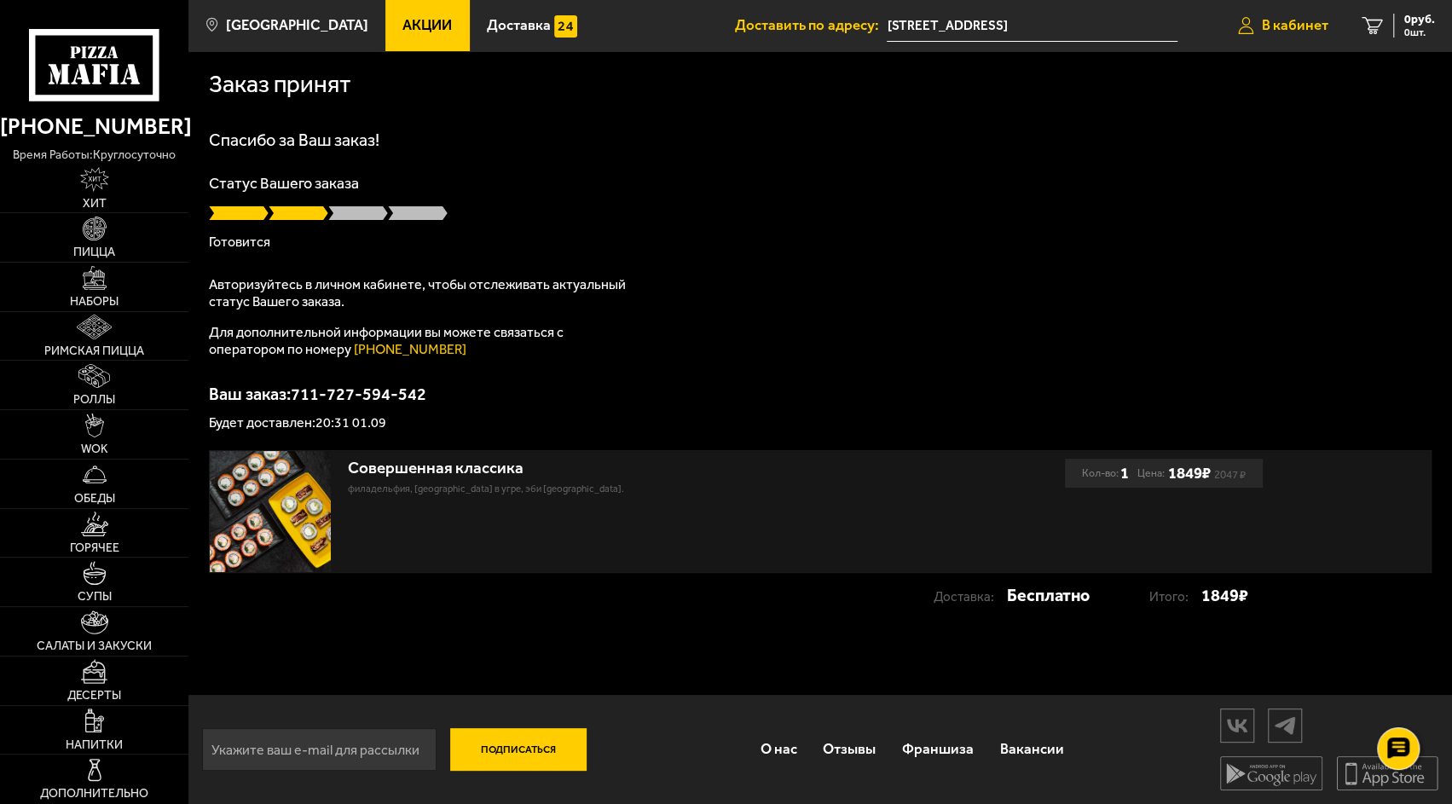
click at [1288, 22] on span "В кабинет" at bounding box center [1295, 25] width 67 height 14
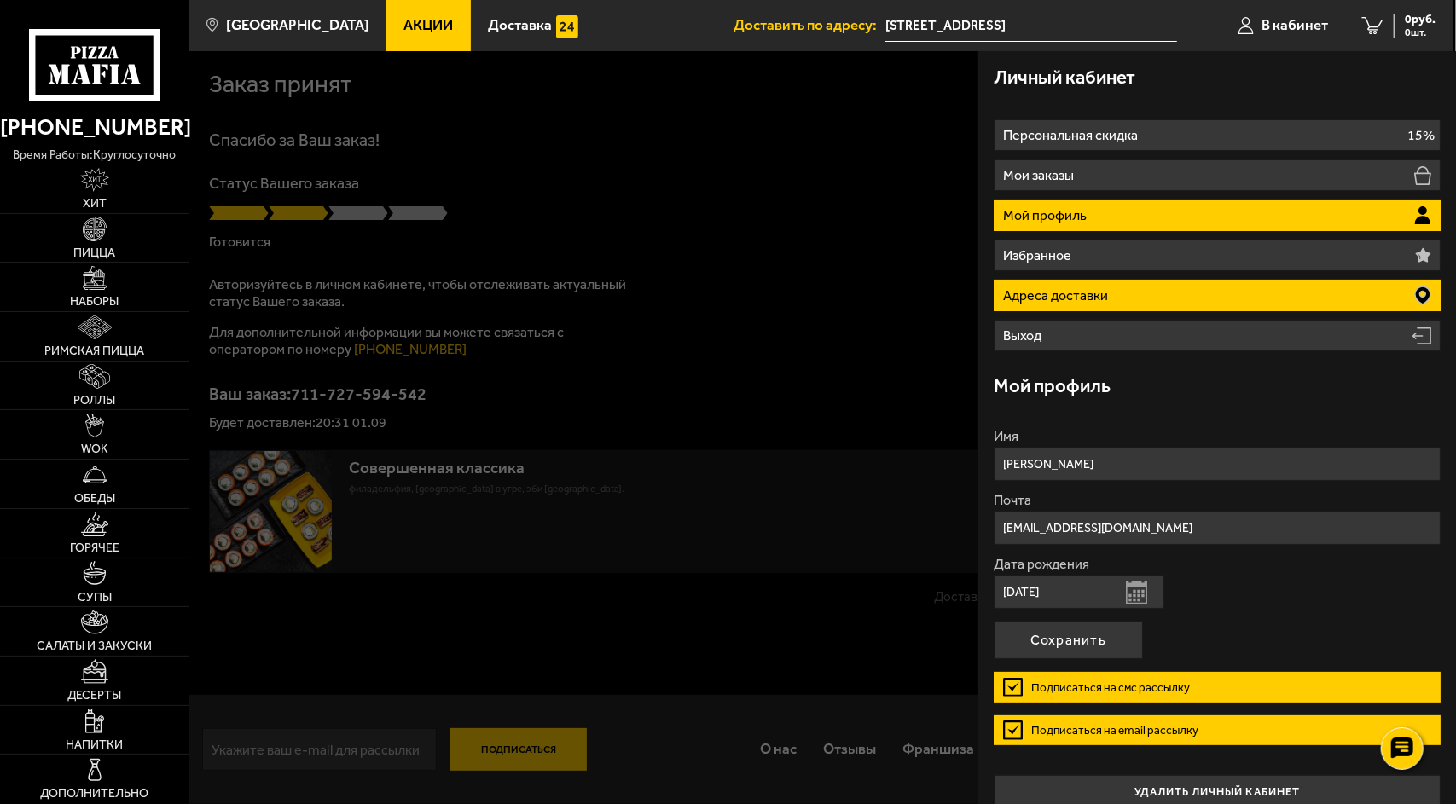
drag, startPoint x: 1160, startPoint y: 271, endPoint x: 1160, endPoint y: 285, distance: 13.6
click at [1160, 285] on ul "Персональная скидка 15% Мои заказы Мой профиль Избранное Адреса доставки Выход" at bounding box center [1216, 235] width 447 height 232
click at [1160, 285] on li "Адреса доставки" at bounding box center [1216, 296] width 447 height 32
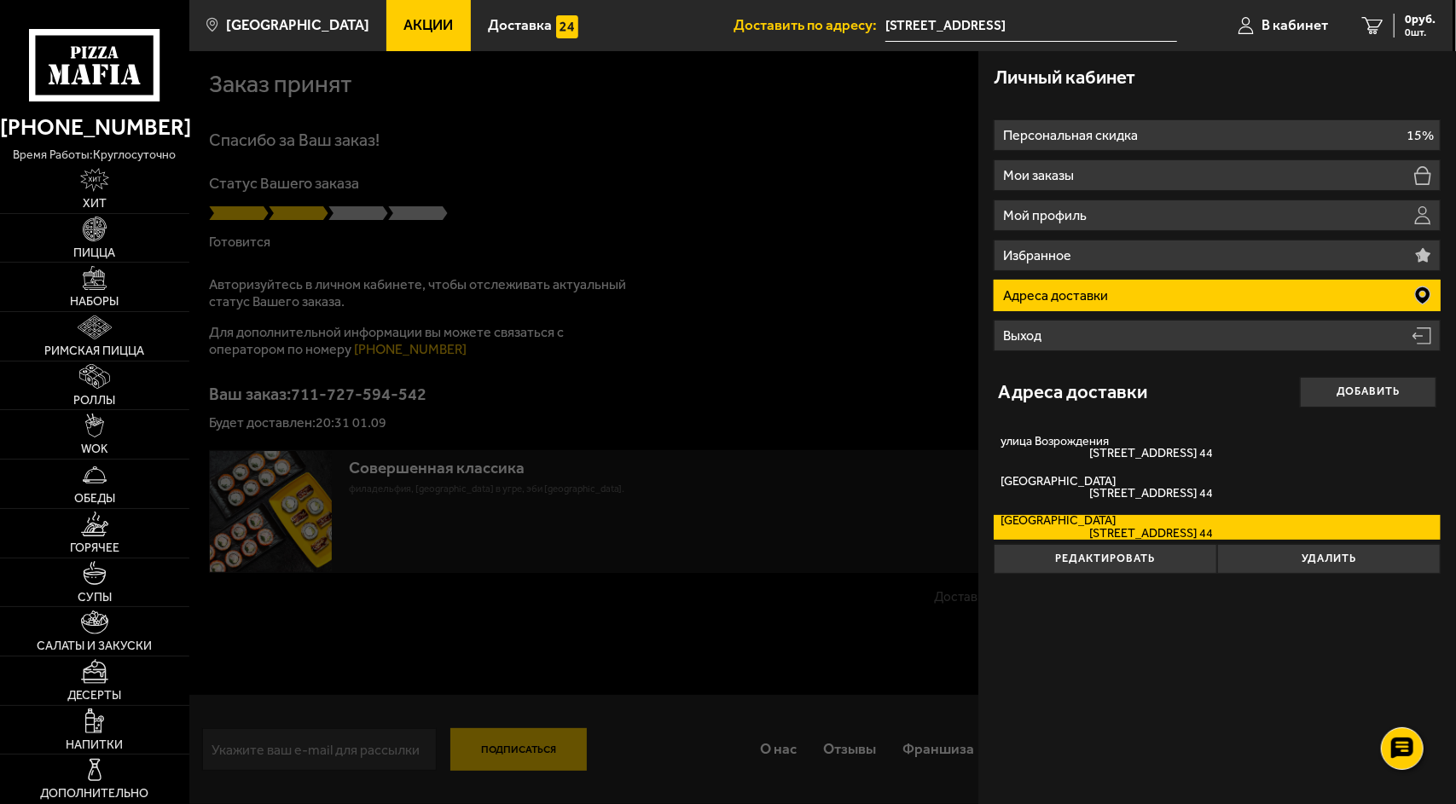
click at [1182, 519] on label "Россия улица Возрождения, дом 23 кв. 44" at bounding box center [1216, 527] width 447 height 24
click at [0, 0] on input "Россия улица Возрождения, дом 23 кв. 44" at bounding box center [0, 0] width 0 height 0
click at [1182, 519] on label "Россия улица Возрождения, дом 23 кв. 44" at bounding box center [1216, 527] width 447 height 24
click at [0, 0] on input "Россия улица Возрождения, дом 23 кв. 44" at bounding box center [0, 0] width 0 height 0
click at [1182, 519] on label "Россия улица Возрождения, дом 23 кв. 44" at bounding box center [1216, 527] width 447 height 24
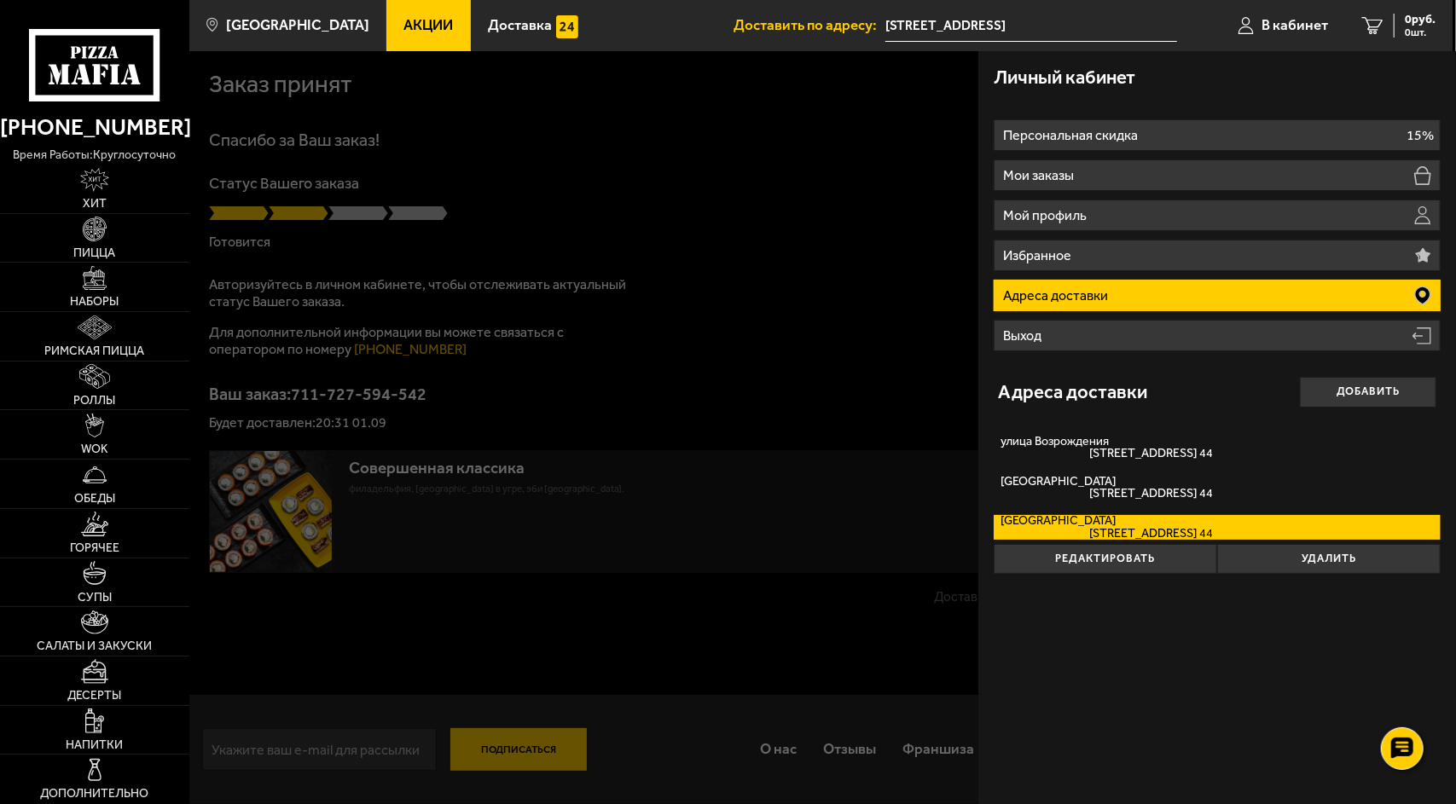
click at [0, 0] on input "Россия улица Возрождения, дом 23 кв. 44" at bounding box center [0, 0] width 0 height 0
click at [890, 260] on div at bounding box center [917, 453] width 1456 height 804
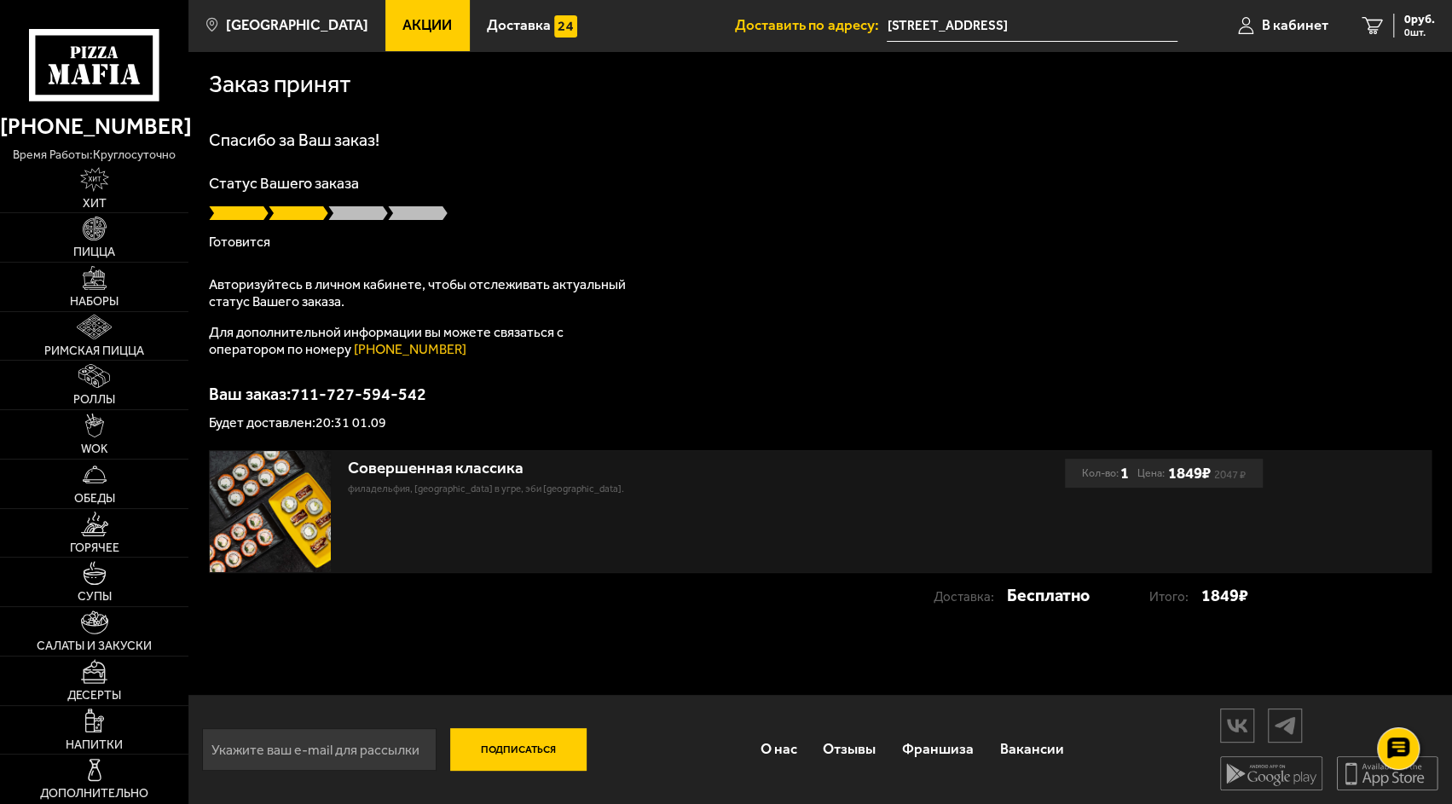
click at [1085, 32] on input "Политехническая улица, 6" at bounding box center [1032, 26] width 291 height 32
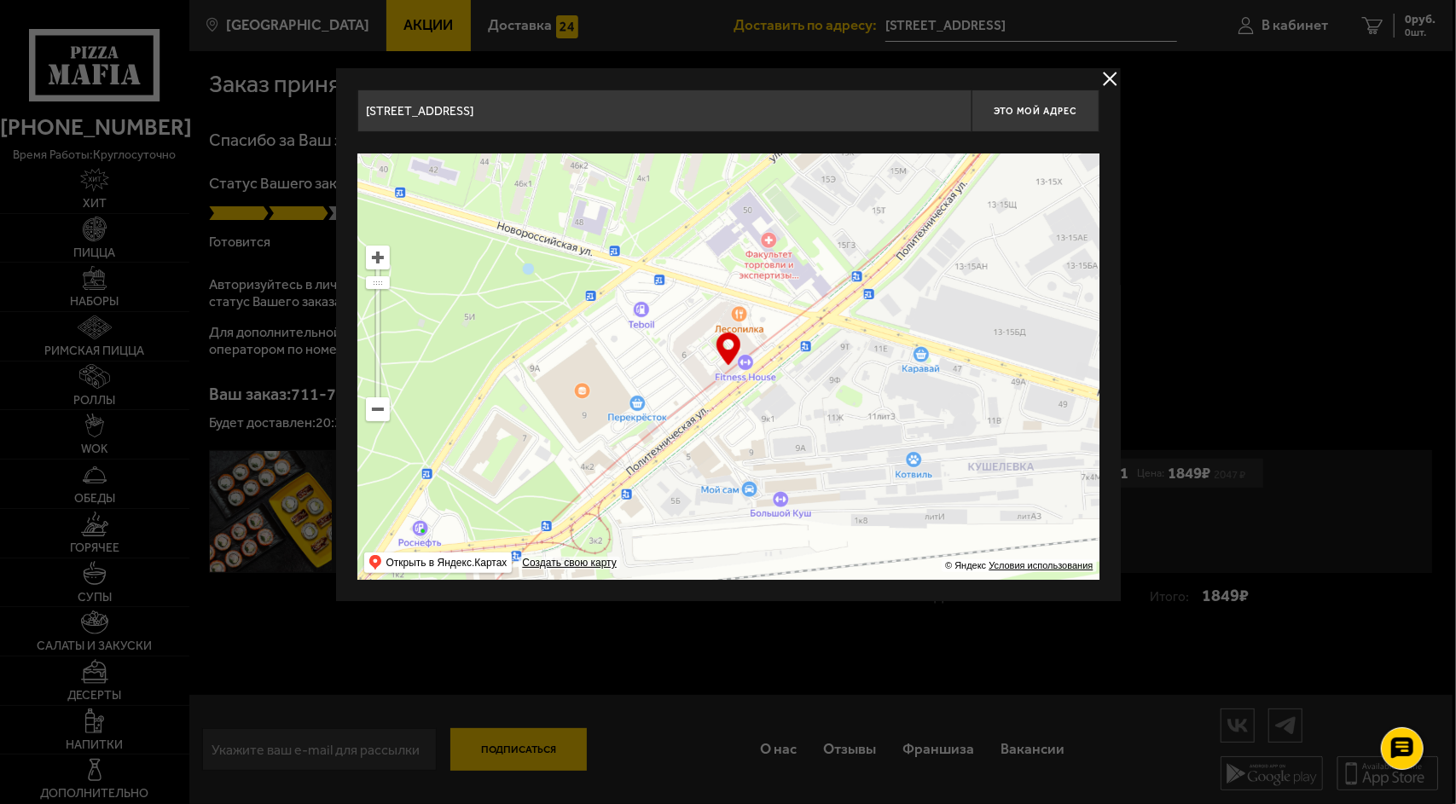
click at [1111, 78] on button "delivery type" at bounding box center [1109, 78] width 21 height 21
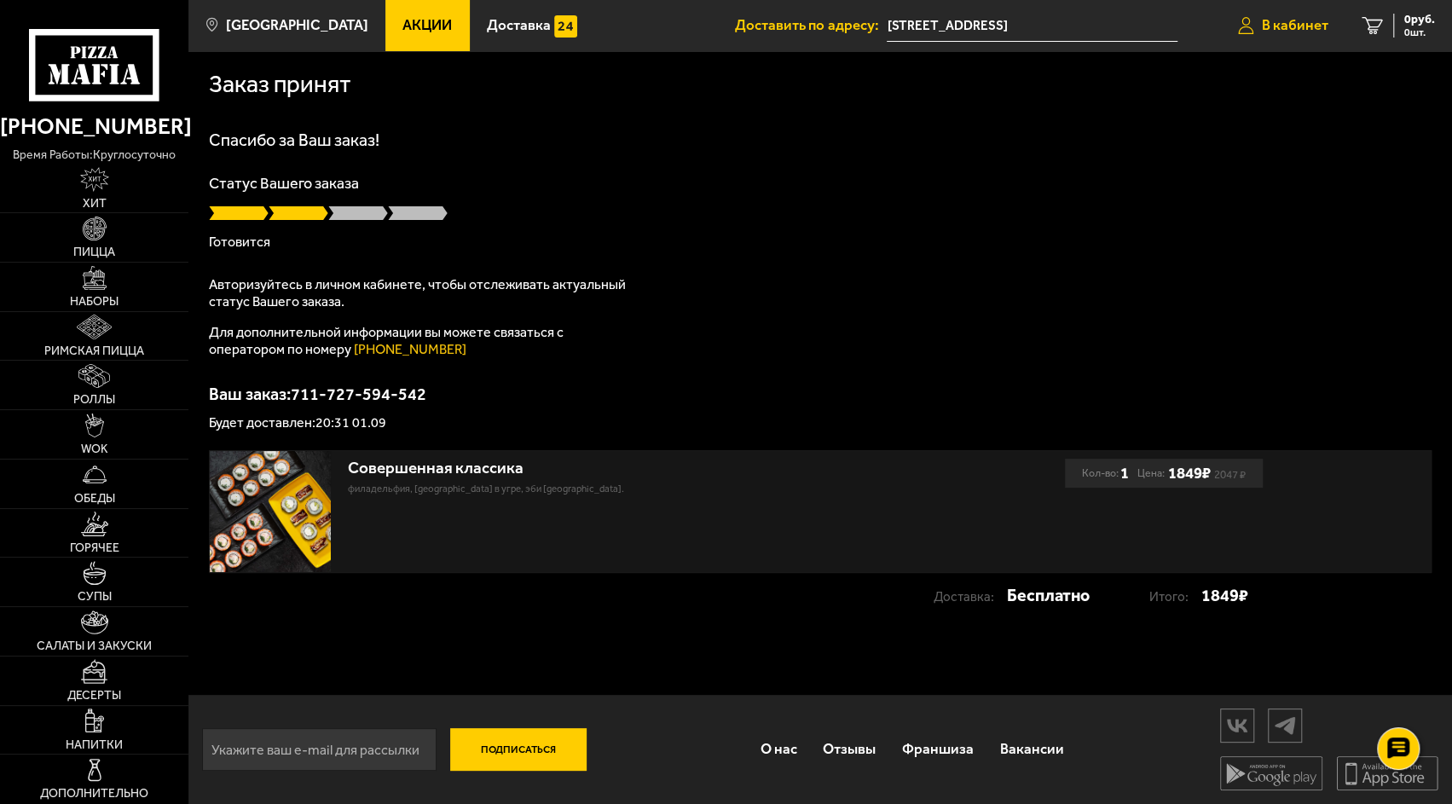
click at [1293, 29] on span "В кабинет" at bounding box center [1295, 25] width 67 height 14
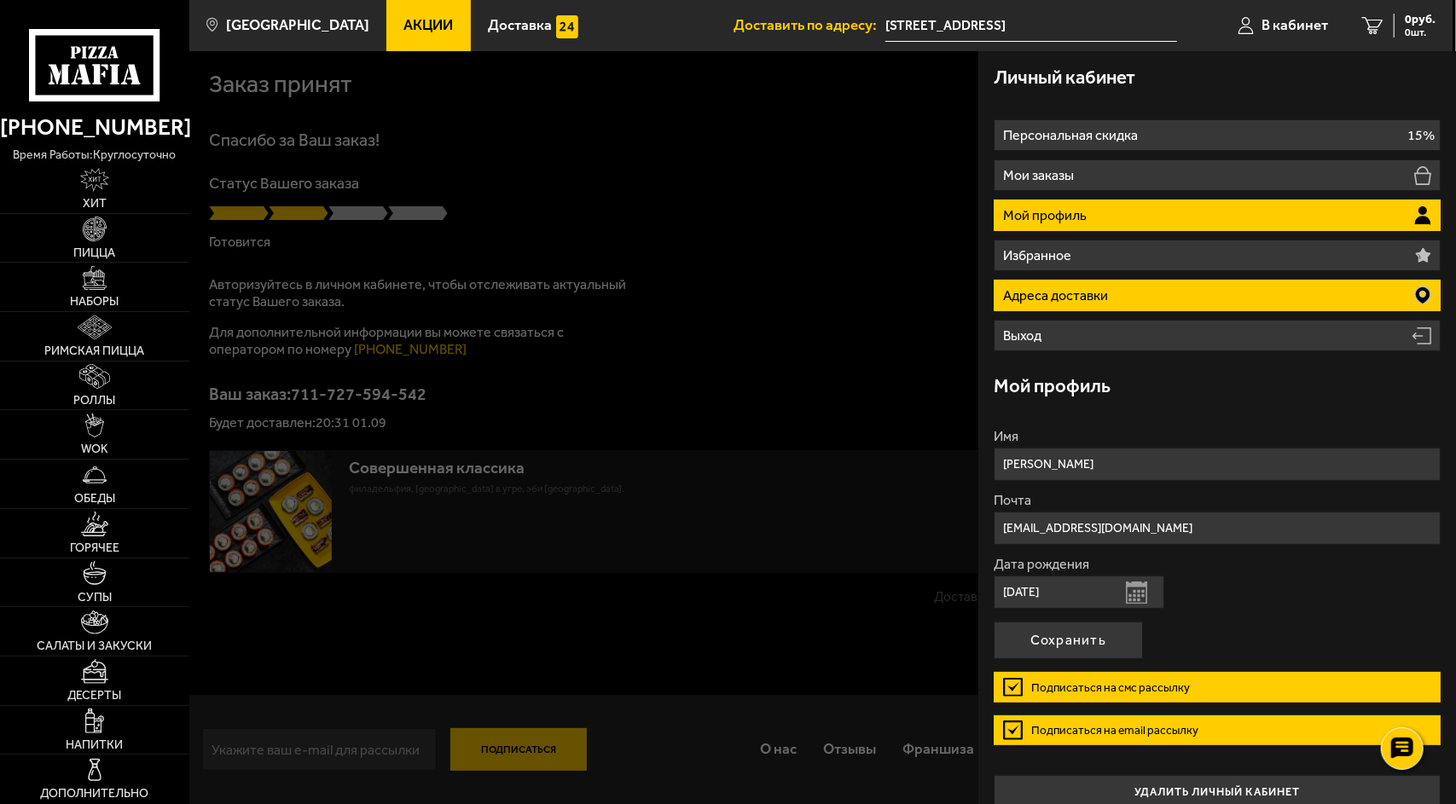
click at [1146, 284] on li "Адреса доставки" at bounding box center [1216, 296] width 447 height 32
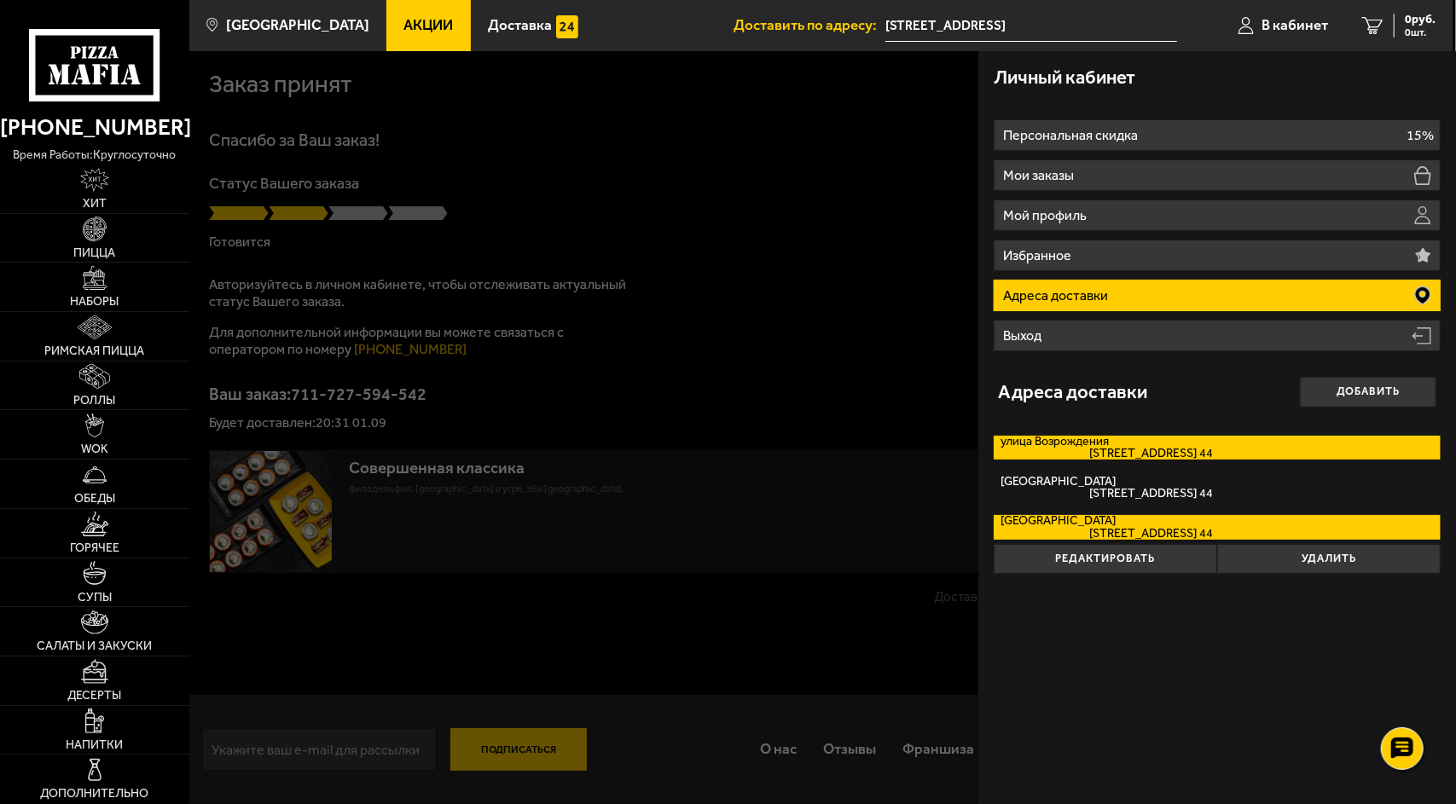
click at [1122, 452] on span "улица Возрождения, дом 23 кв. 44" at bounding box center [1107, 454] width 212 height 12
click at [0, 0] on input "улица Возрождения улица Возрождения, дом 23 кв. 44" at bounding box center [0, 0] width 0 height 0
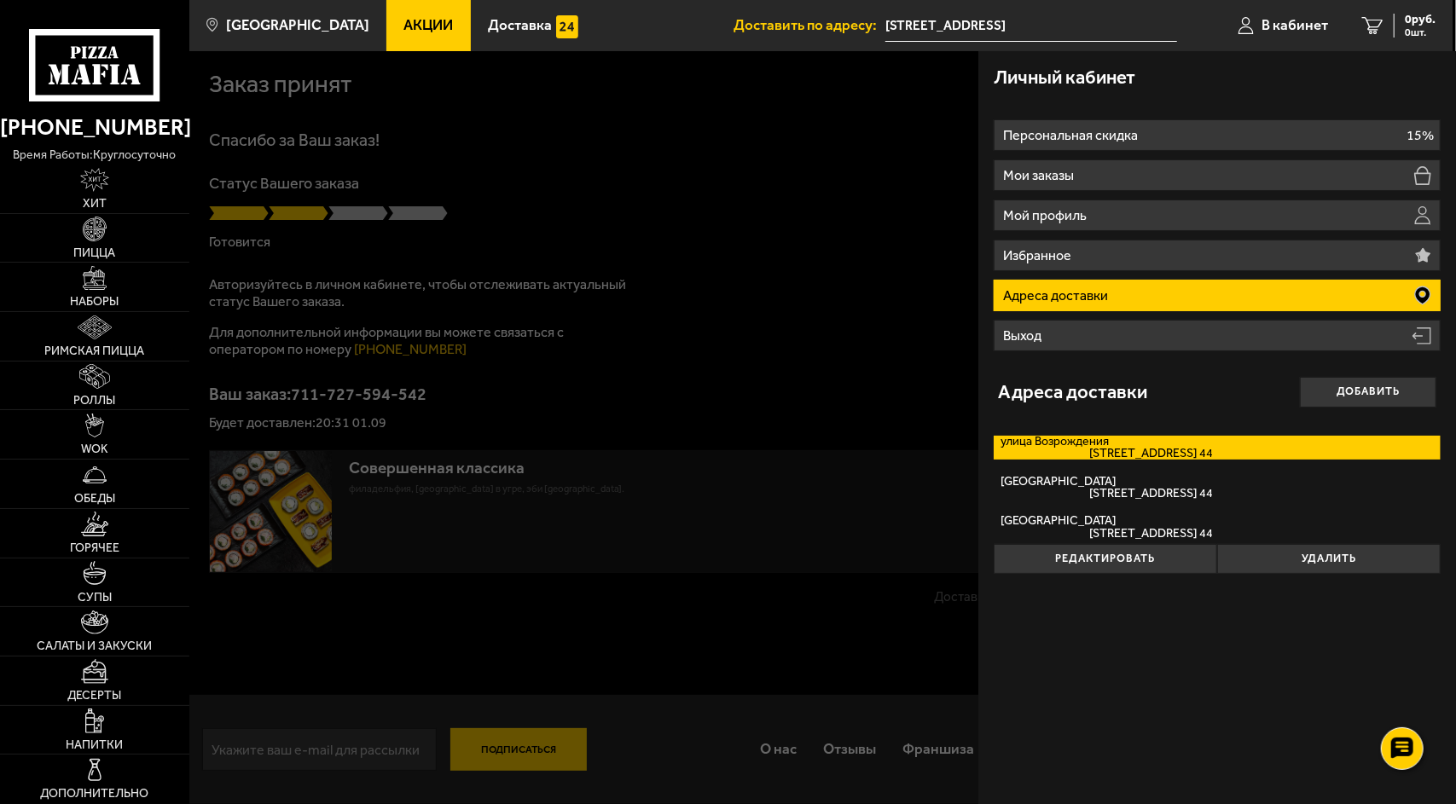
type input "[STREET_ADDRESS]"
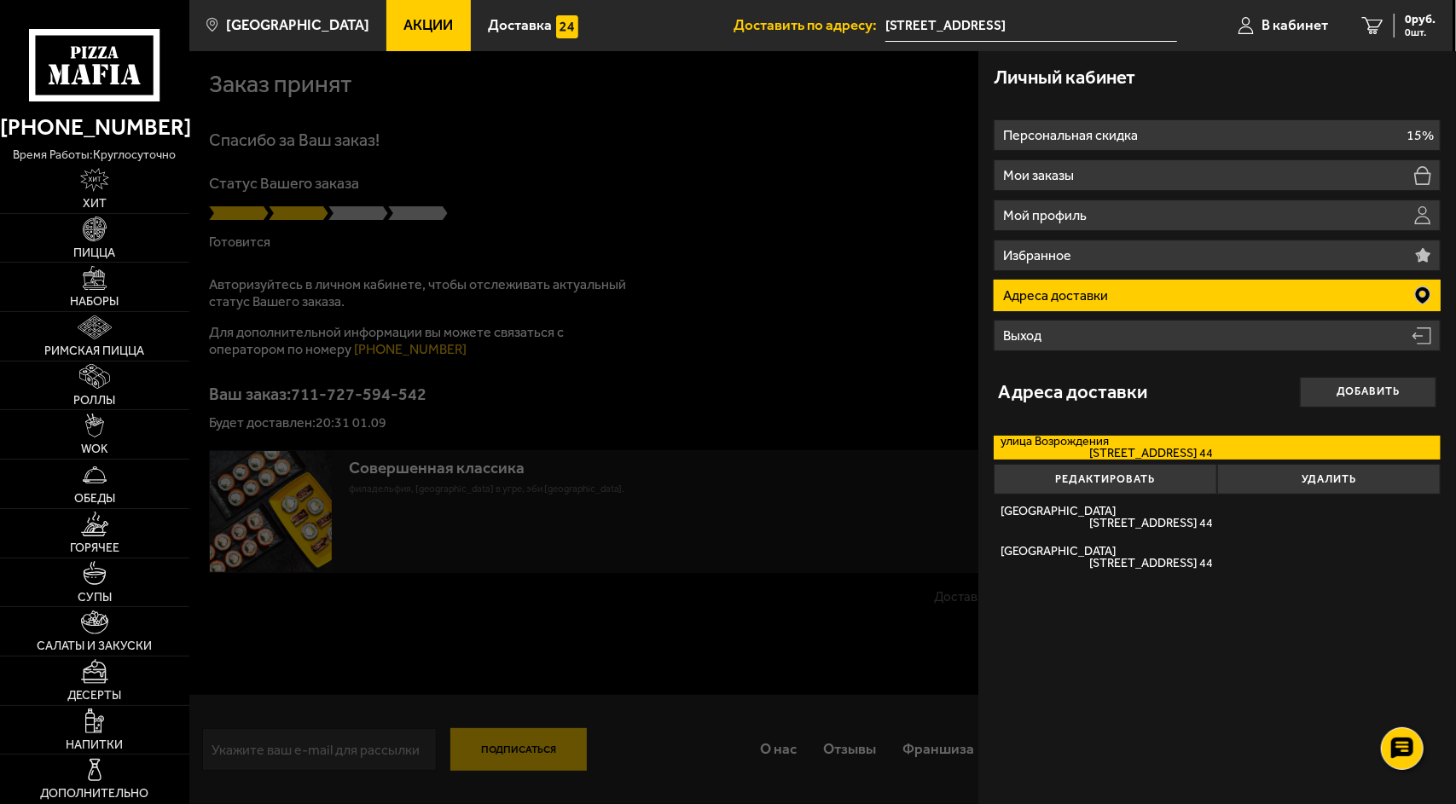
click at [1122, 452] on span "улица Возрождения, дом 23 кв. 44" at bounding box center [1107, 454] width 212 height 12
click at [0, 0] on input "улица Возрождения улица Возрождения, дом 23 кв. 44" at bounding box center [0, 0] width 0 height 0
click at [791, 284] on div at bounding box center [917, 453] width 1456 height 804
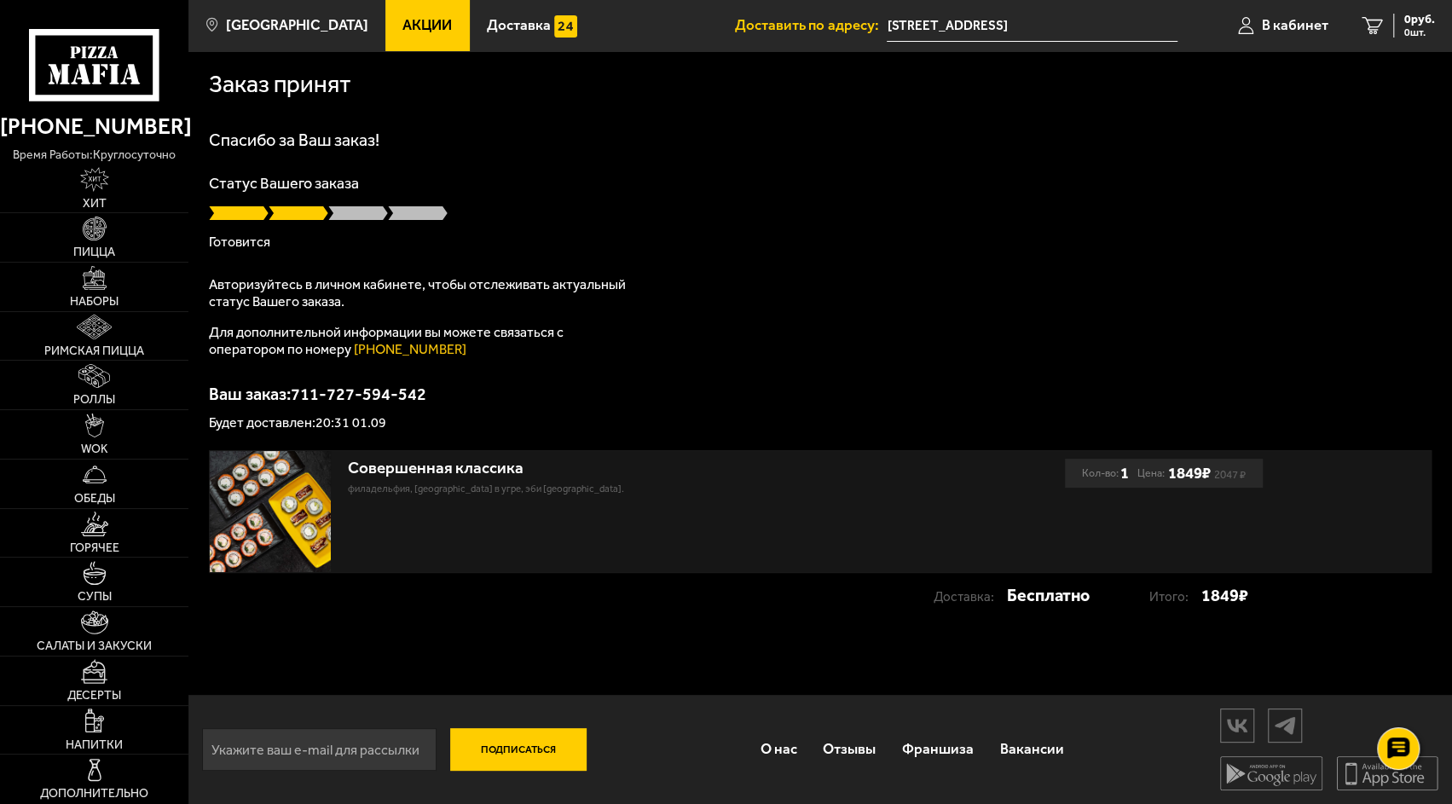
click at [1035, 20] on input "[STREET_ADDRESS]" at bounding box center [1032, 26] width 291 height 32
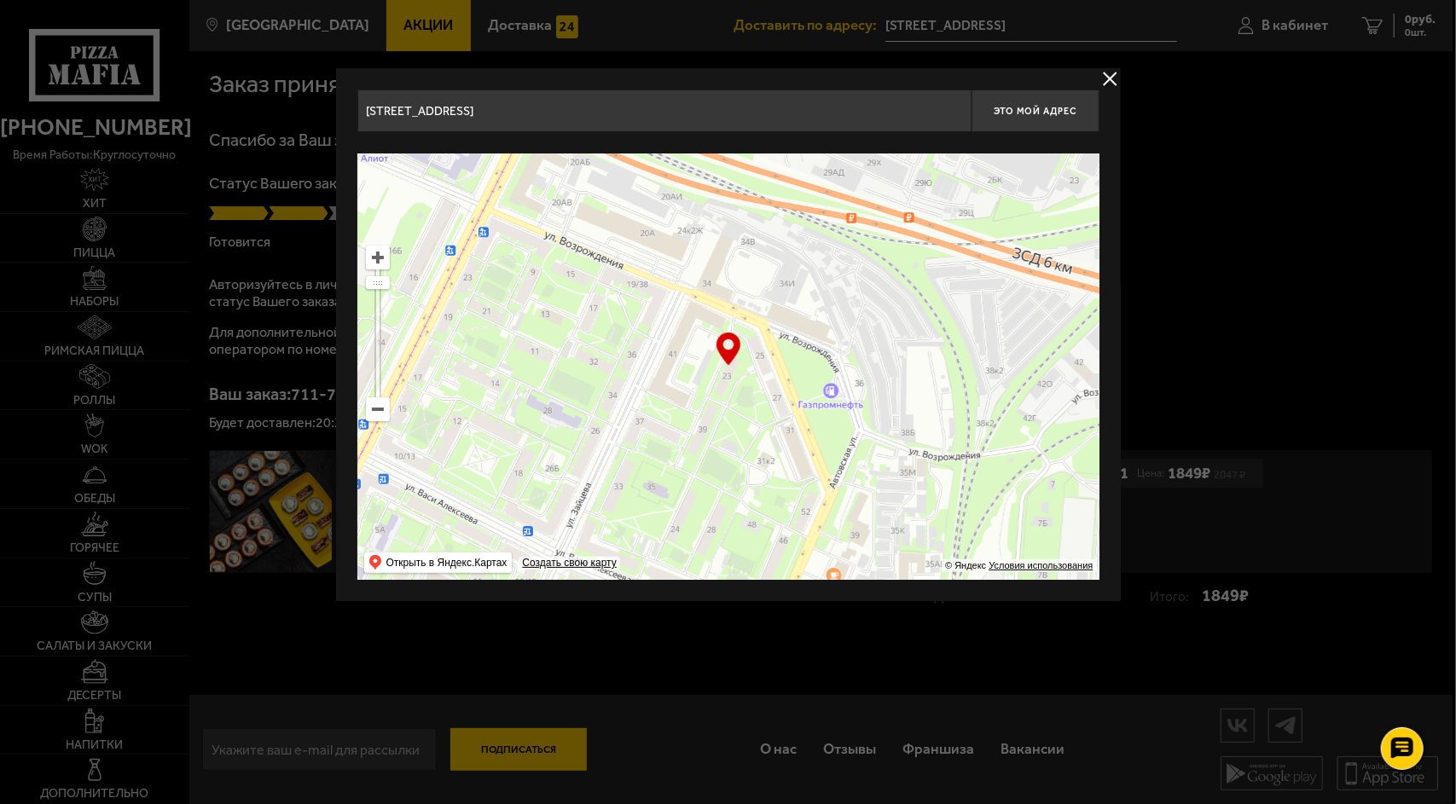
click at [1155, 142] on div at bounding box center [728, 402] width 1456 height 804
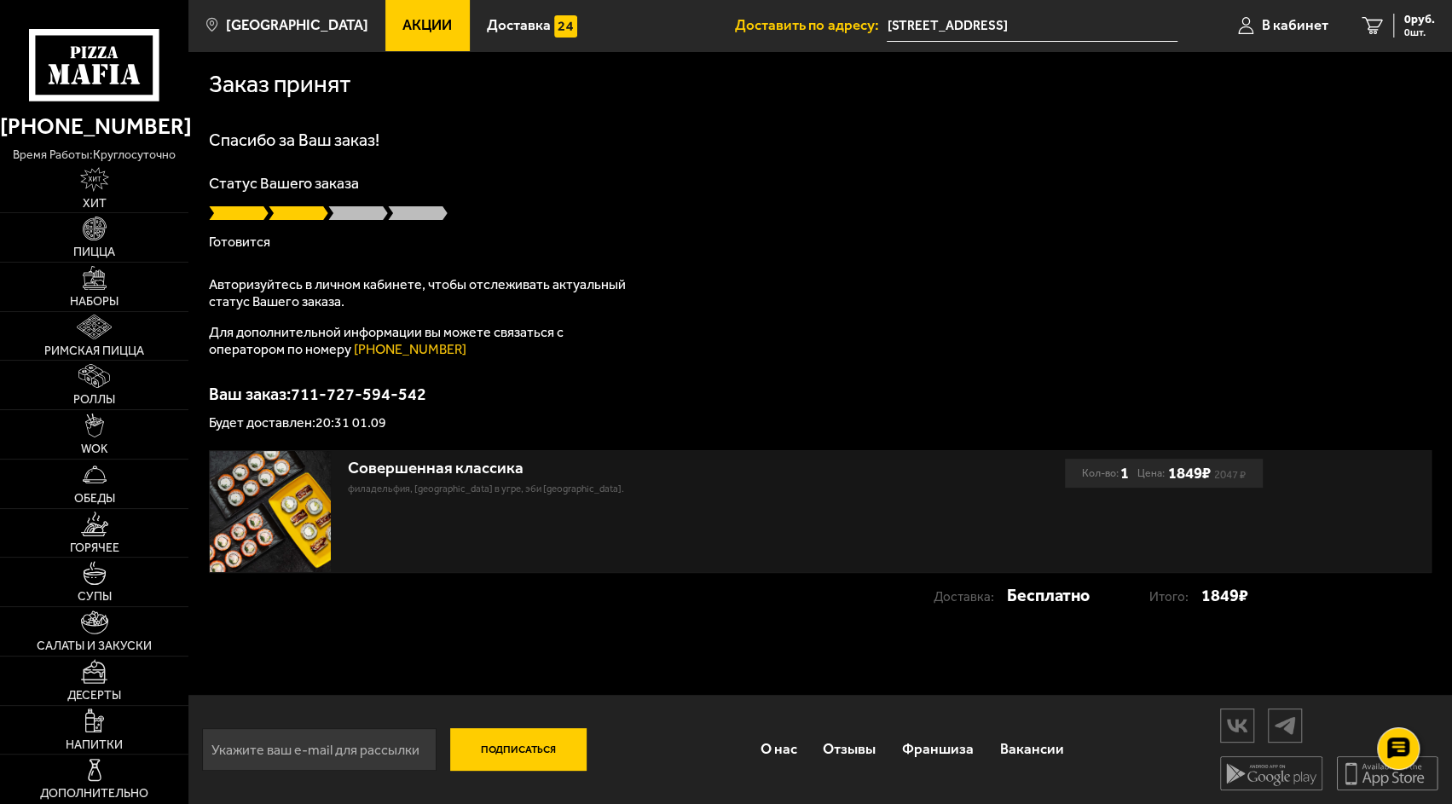
click at [234, 242] on p "Готовится" at bounding box center [820, 242] width 1223 height 14
click at [98, 276] on img at bounding box center [95, 278] width 24 height 24
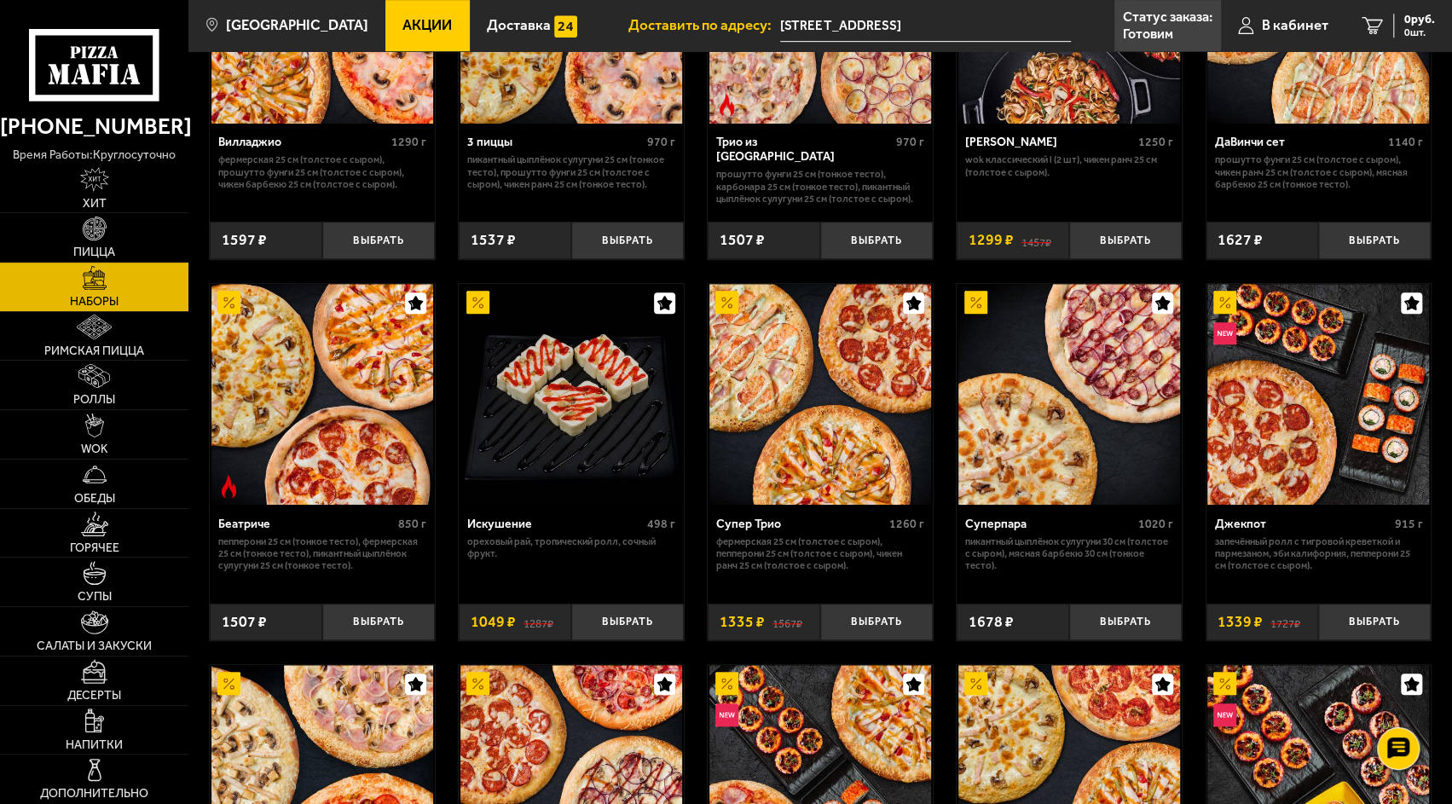
scroll to position [609, 0]
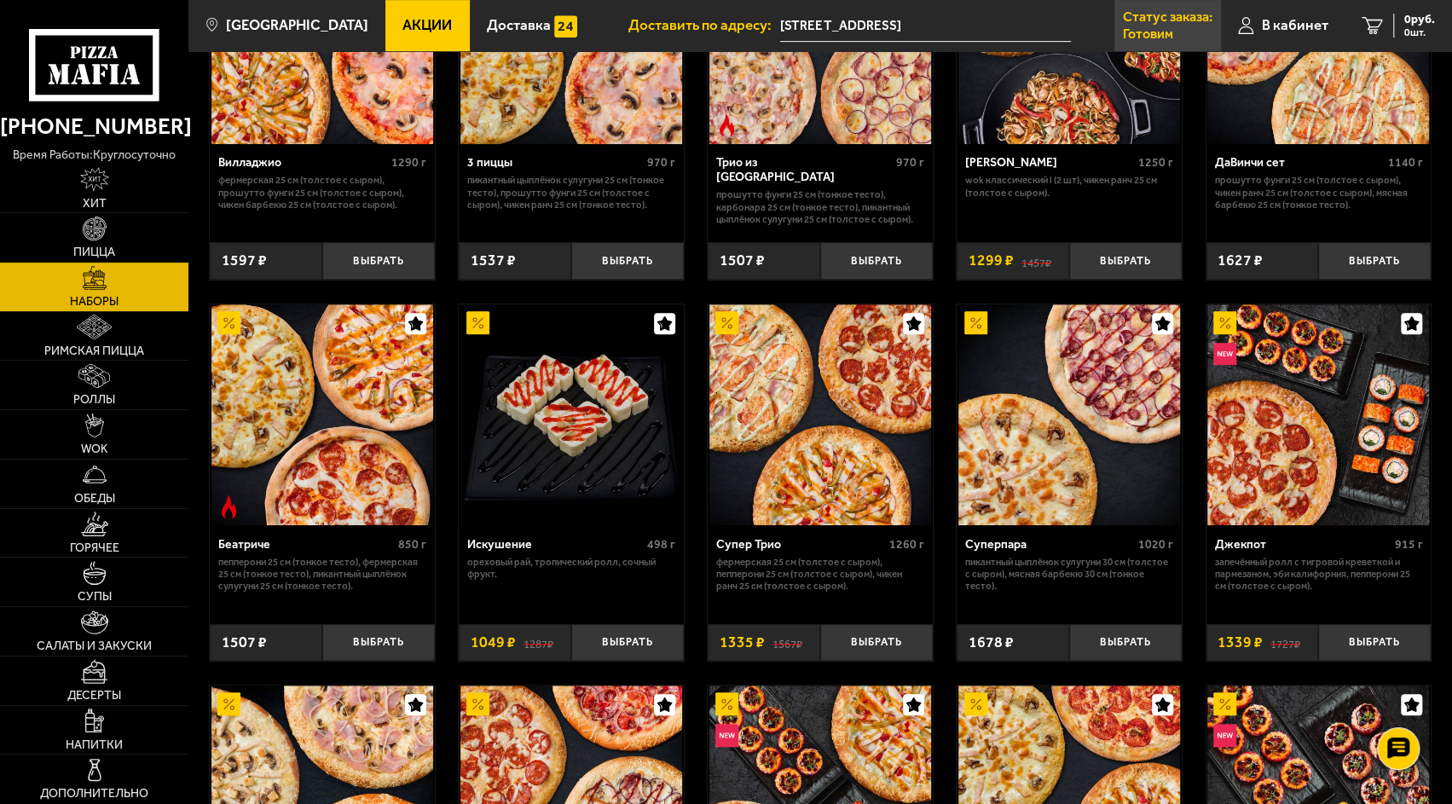
click at [1163, 20] on p "Статус заказа:" at bounding box center [1168, 17] width 90 height 14
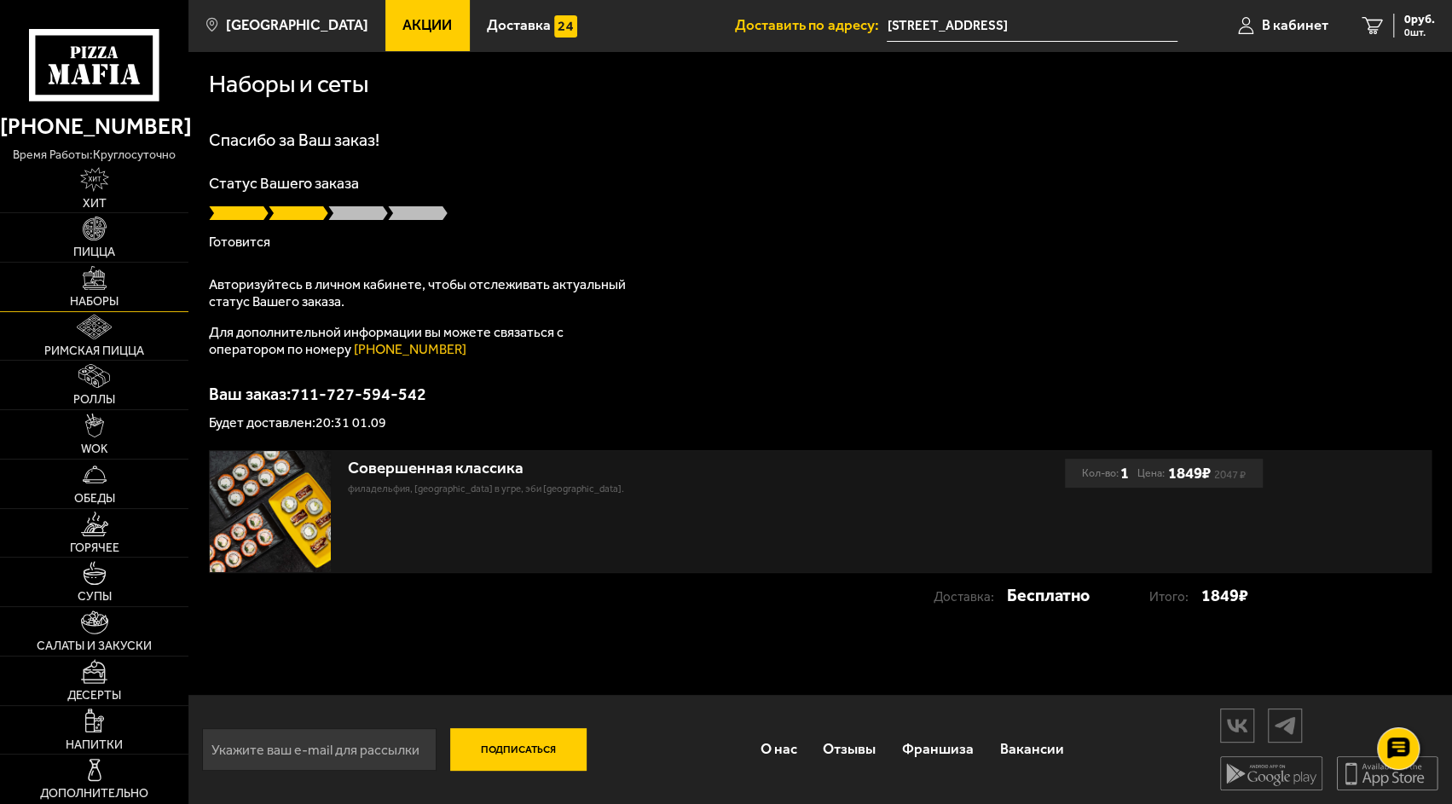
click at [88, 284] on img at bounding box center [95, 278] width 24 height 24
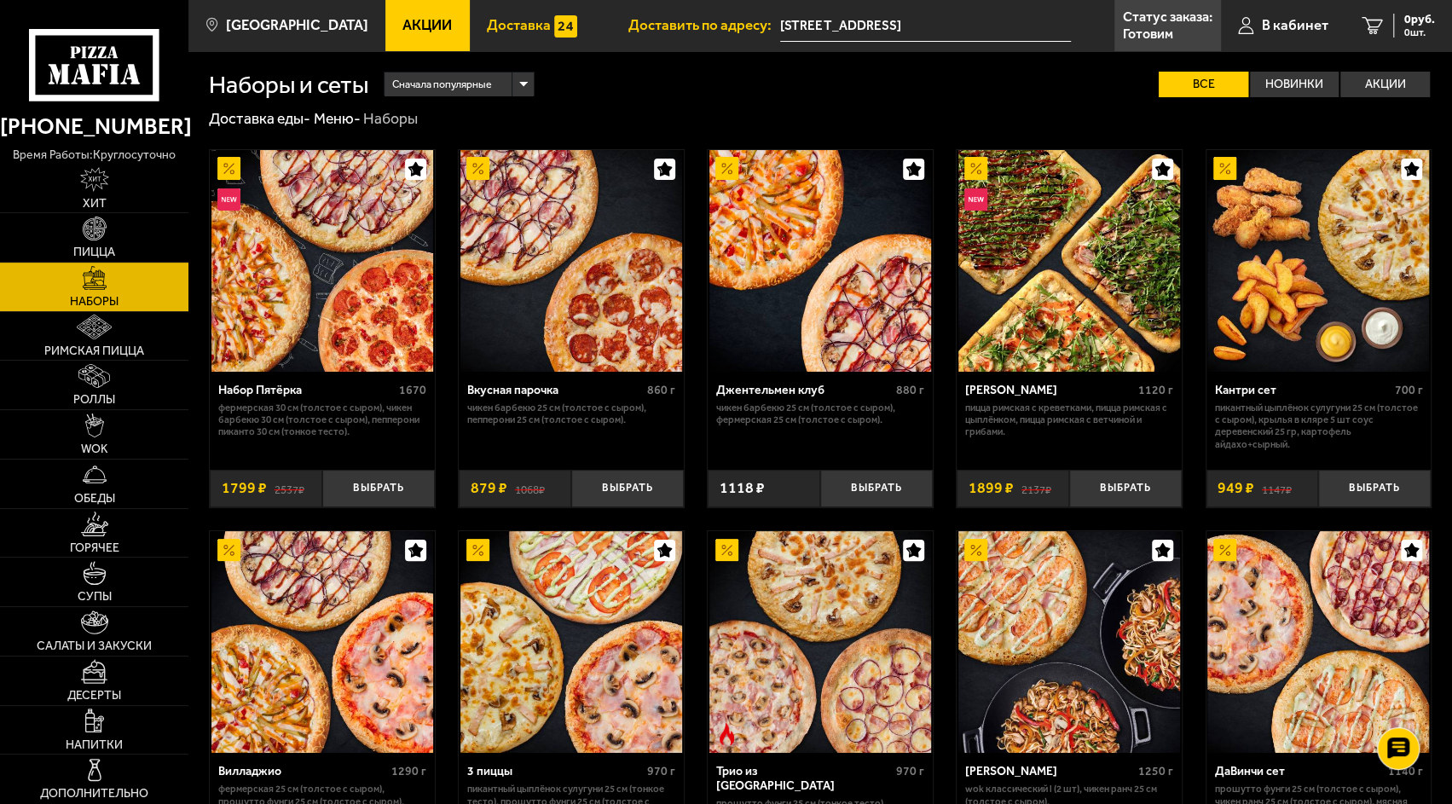
click at [508, 31] on span "Доставка" at bounding box center [519, 25] width 64 height 14
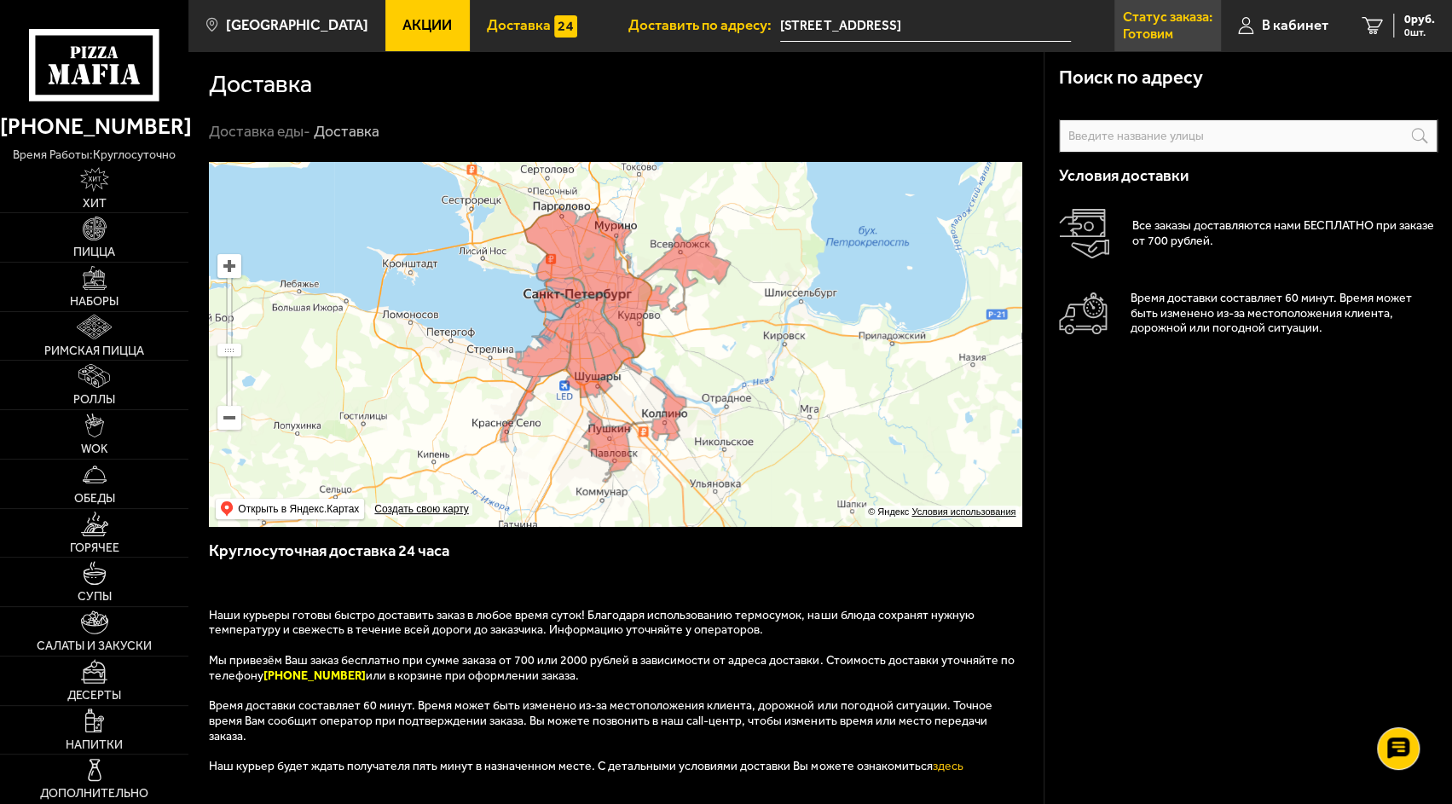
click at [1163, 15] on p "Статус заказа:" at bounding box center [1168, 17] width 90 height 14
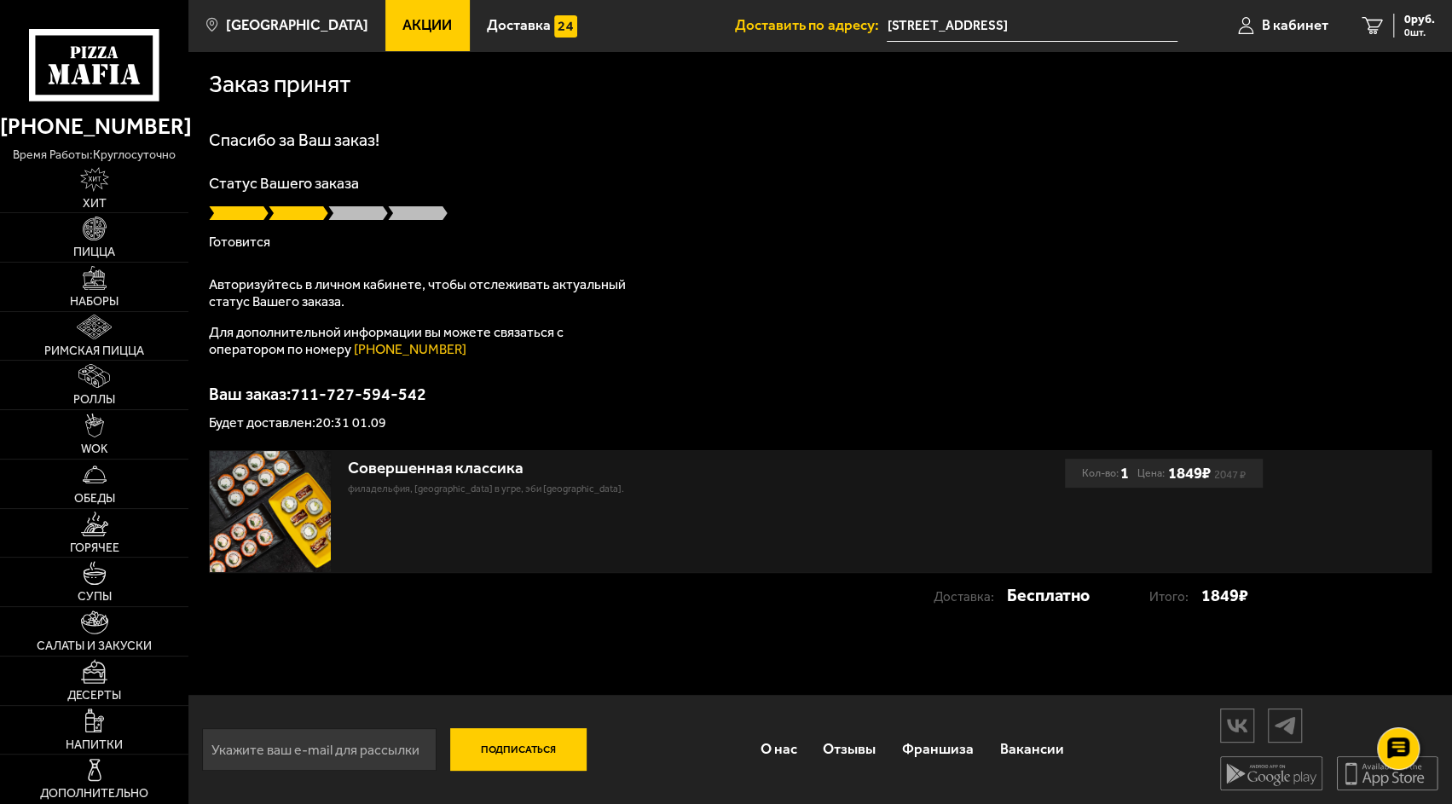
scroll to position [1, 0]
